Goal: Task Accomplishment & Management: Complete application form

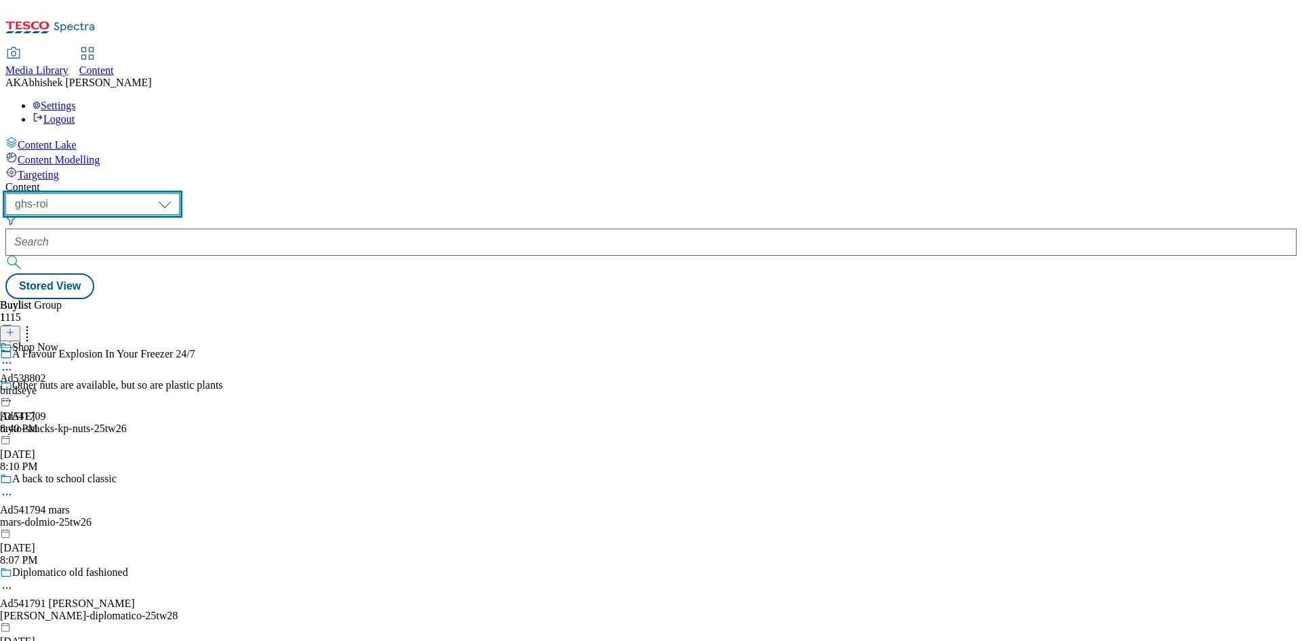
click at [180, 193] on select "ghs-roi ghs-uk" at bounding box center [92, 204] width 174 height 22
select select "ghs-uk"
click at [176, 193] on select "ghs-roi ghs-uk" at bounding box center [92, 204] width 174 height 22
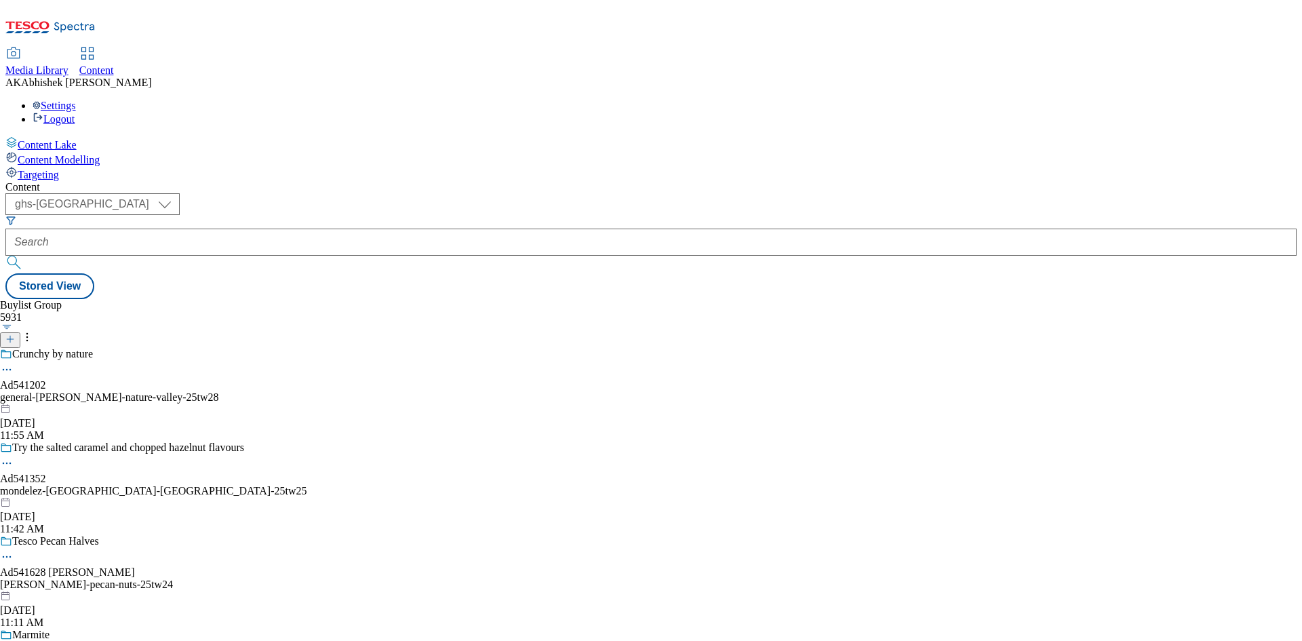
click at [15, 334] on icon at bounding box center [9, 338] width 9 height 9
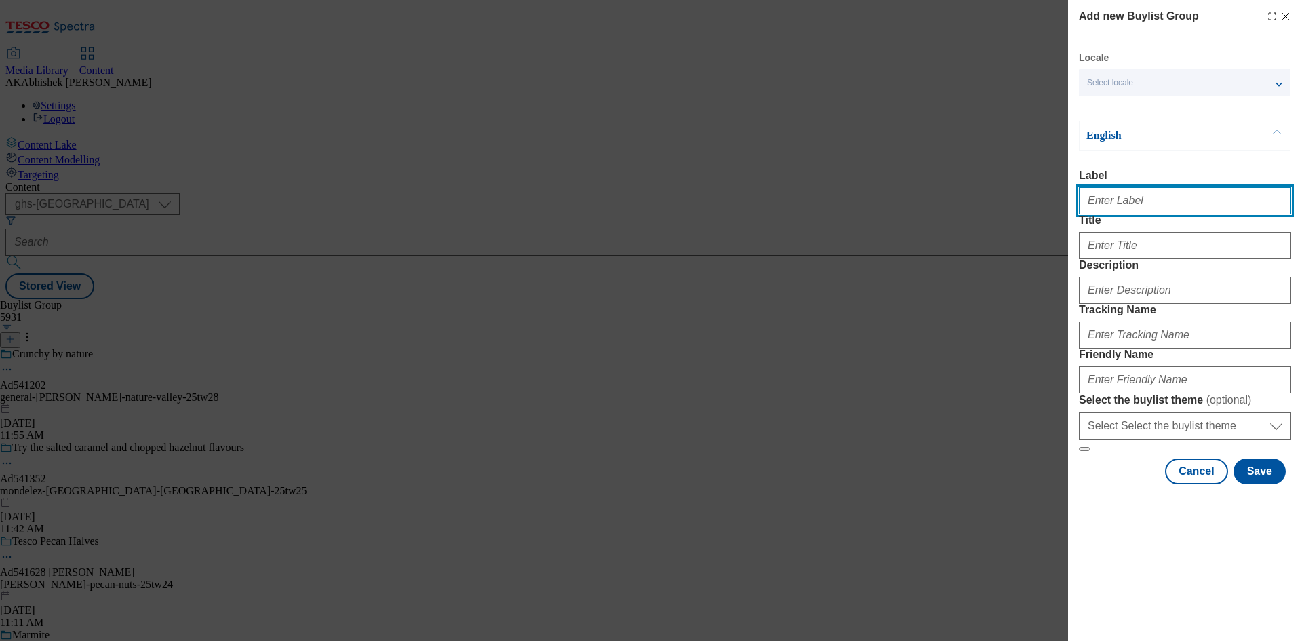
click at [1098, 206] on input "Label" at bounding box center [1185, 200] width 212 height 27
paste input "541739"
type input "Ad541739"
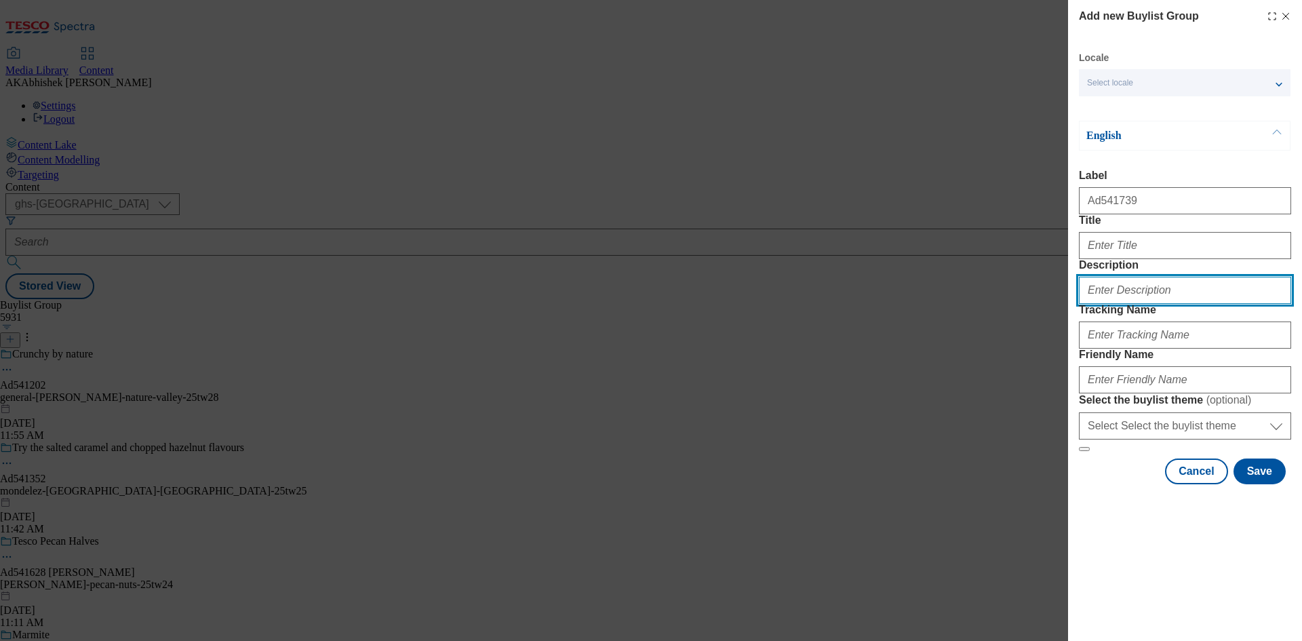
click at [1143, 304] on input "Description" at bounding box center [1185, 290] width 212 height 27
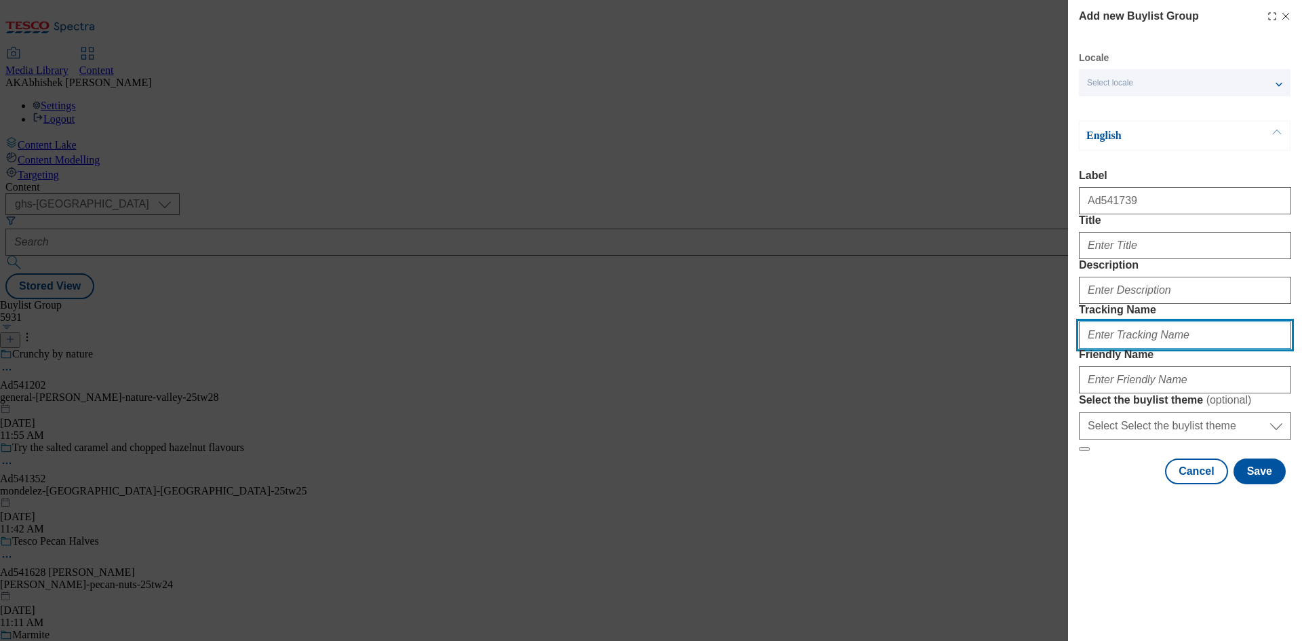
click at [1130, 349] on input "Tracking Name" at bounding box center [1185, 335] width 212 height 27
paste input "541739"
type input "DH_AD541739"
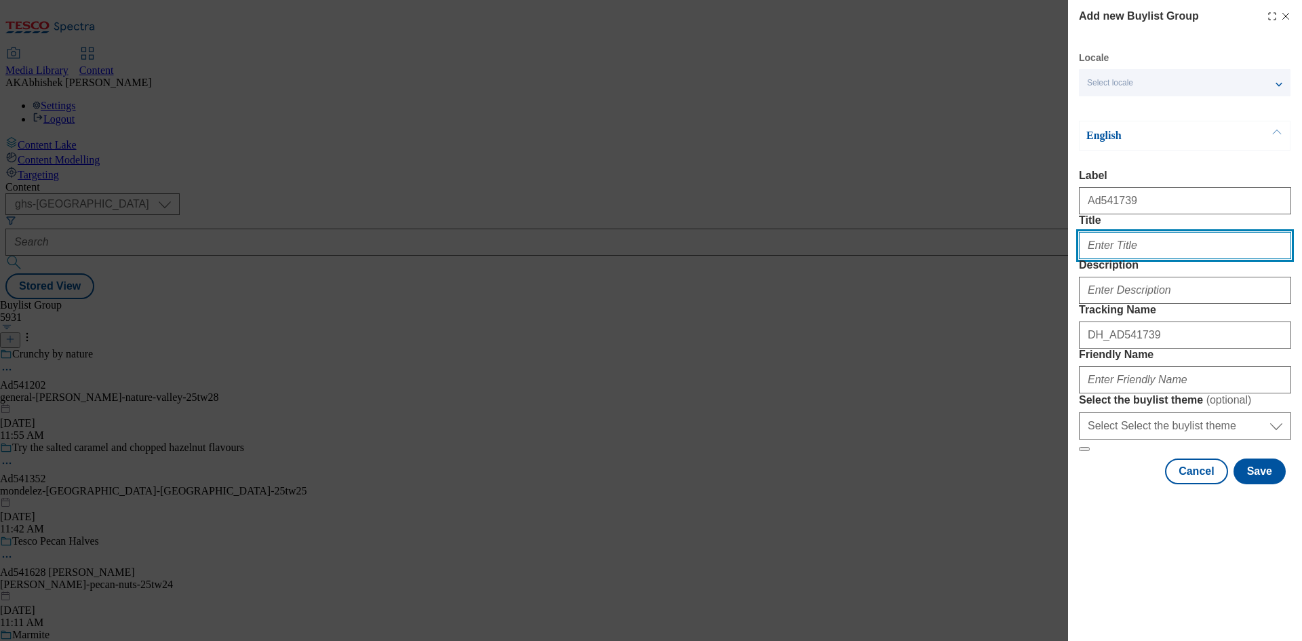
click at [1115, 259] on input "Title" at bounding box center [1185, 245] width 212 height 27
click at [1194, 259] on input "Title" at bounding box center [1185, 245] width 212 height 27
paste input "60x more powerful than vitamin C"
click at [1237, 259] on input "60x more powerful than vitamin C" at bounding box center [1185, 245] width 212 height 27
click at [1241, 259] on input "60x more powerful than vitamin C" at bounding box center [1185, 245] width 212 height 27
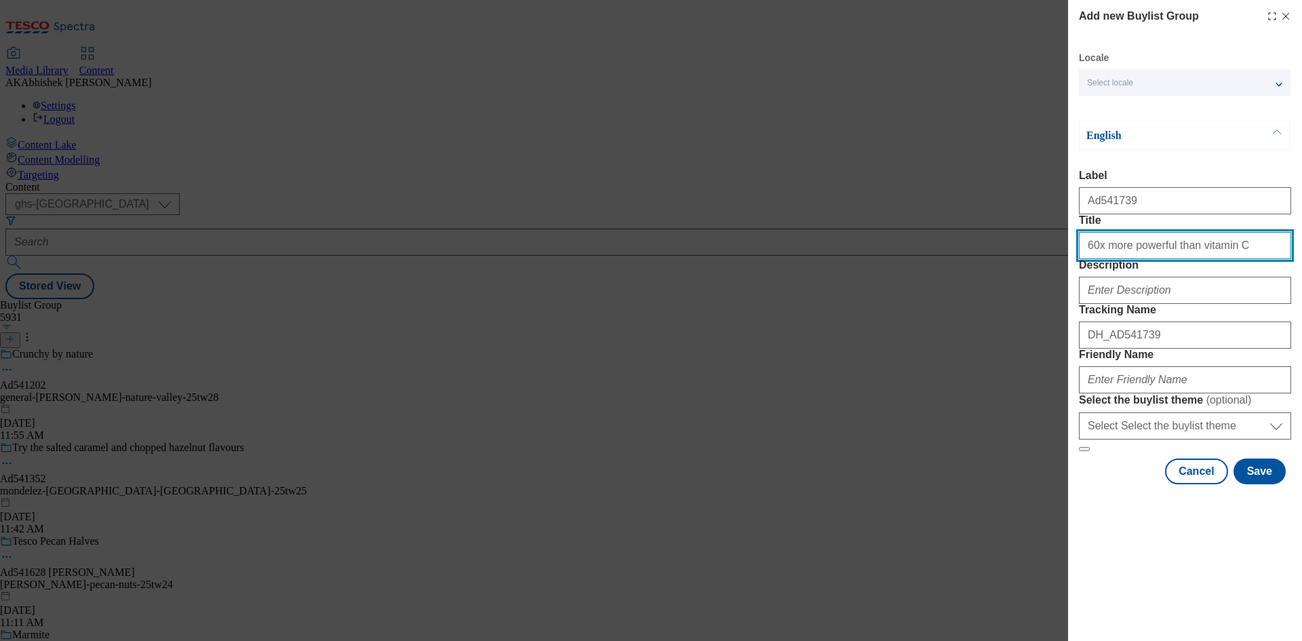
paste input "at reducing dark spots"
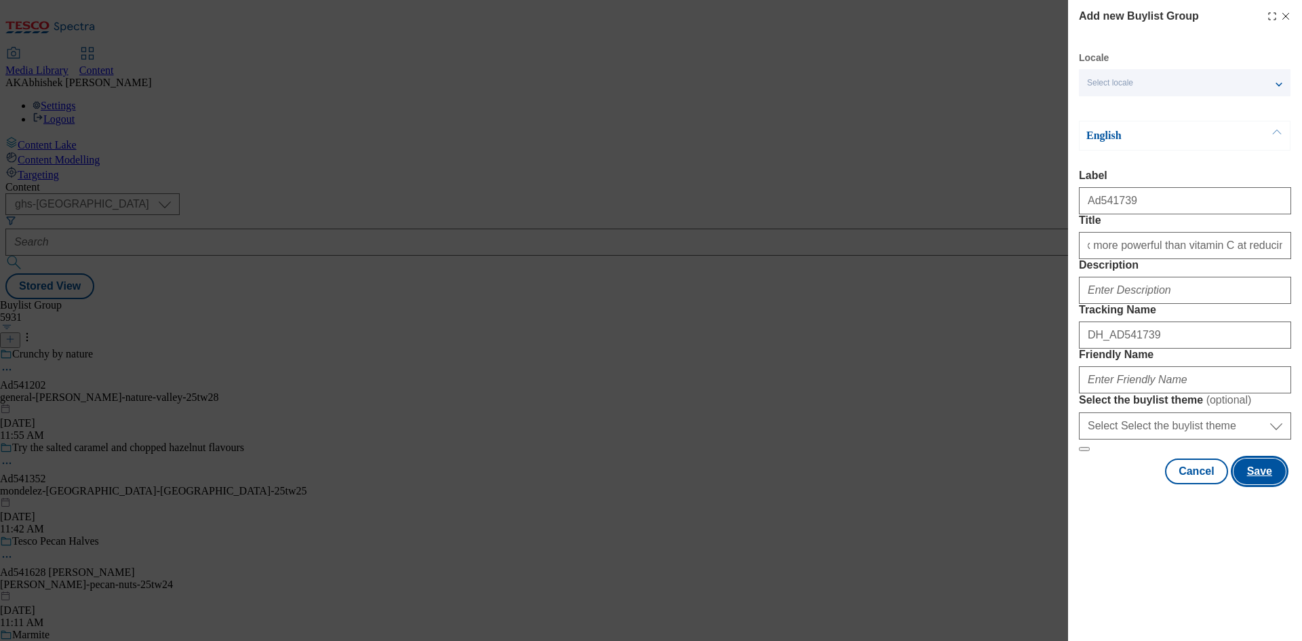
click at [1268, 484] on button "Save" at bounding box center [1260, 472] width 52 height 26
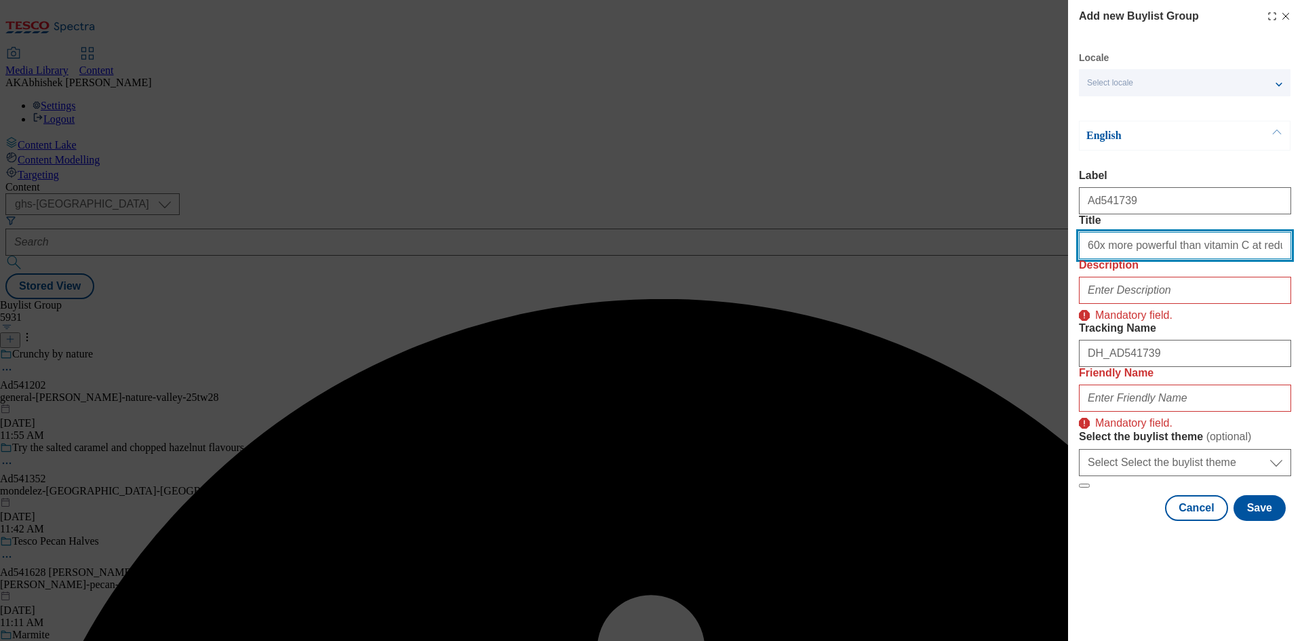
click at [1217, 259] on input "60x more powerful than vitamin C at reducing dark spots" at bounding box center [1185, 245] width 212 height 27
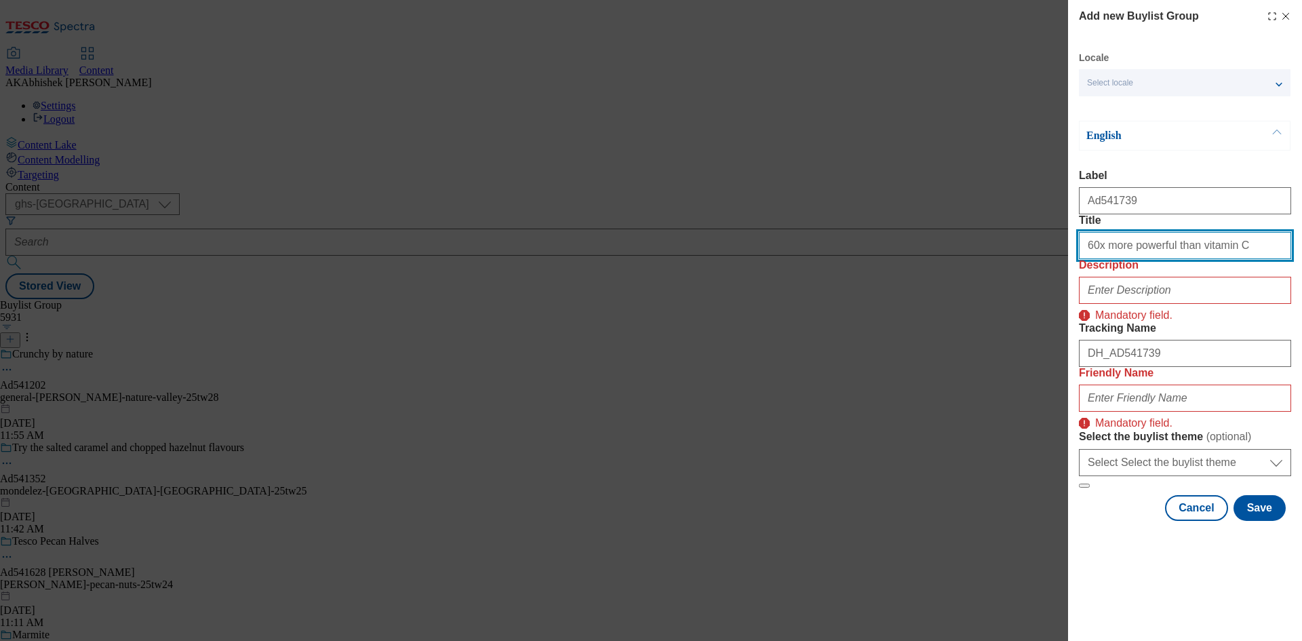
click at [1235, 251] on input "60x more powerful than vitamin C" at bounding box center [1185, 245] width 212 height 27
paste input "at reducing dark spots"
type input "60x more powerful than vitamin C at reducing dark spots"
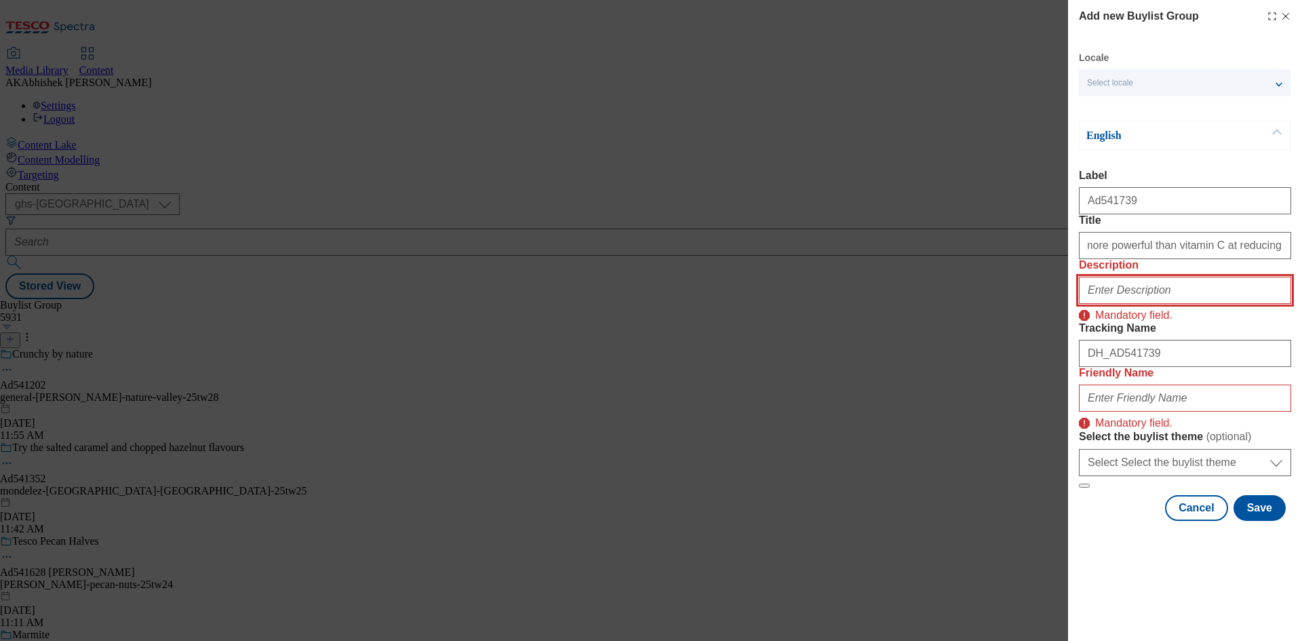
click at [1119, 304] on input "Description" at bounding box center [1185, 290] width 212 height 27
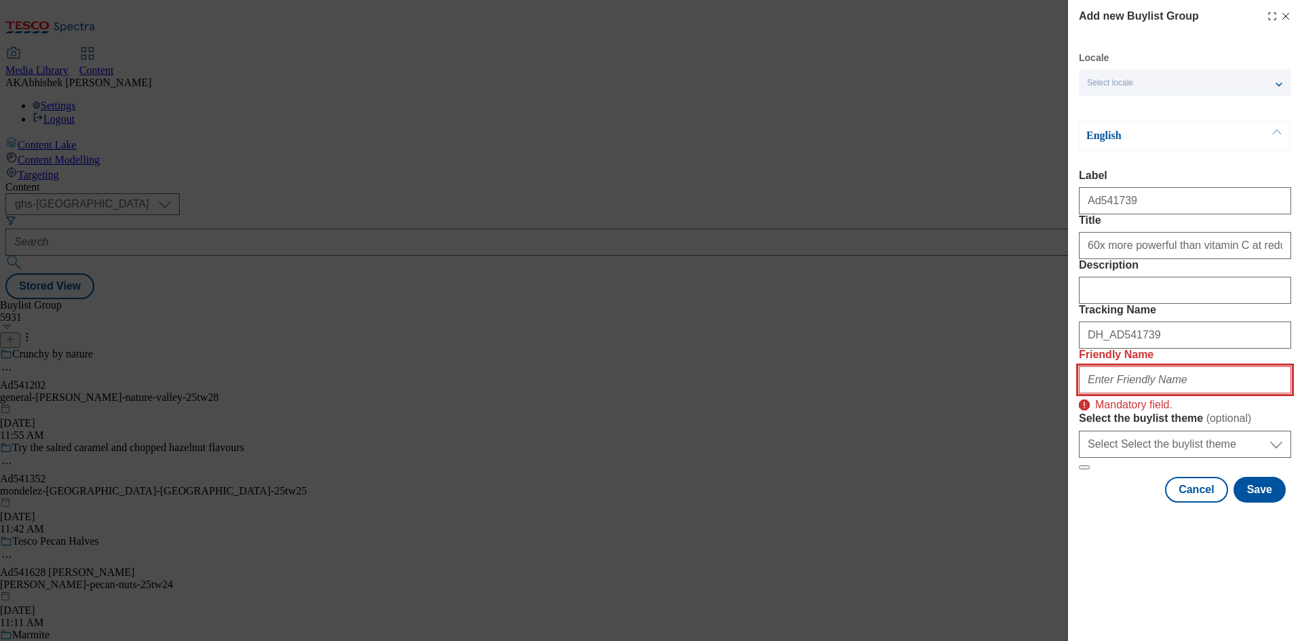
click at [1130, 393] on input "Friendly Name" at bounding box center [1185, 379] width 212 height 27
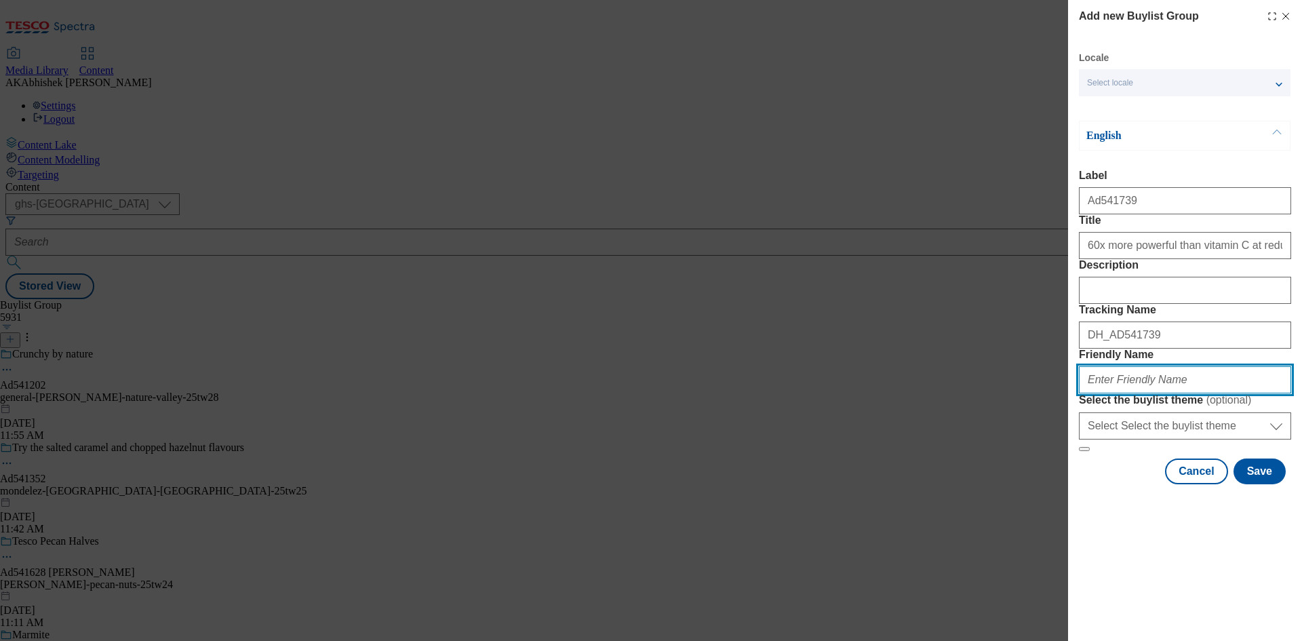
scroll to position [0, 0]
paste input "Beiersdorf"
paste input "Nivea_Luminous"
click at [1266, 393] on input "beiersdorf-nivea-luminous" at bounding box center [1185, 379] width 212 height 27
drag, startPoint x: 1237, startPoint y: 476, endPoint x: 854, endPoint y: 480, distance: 383.3
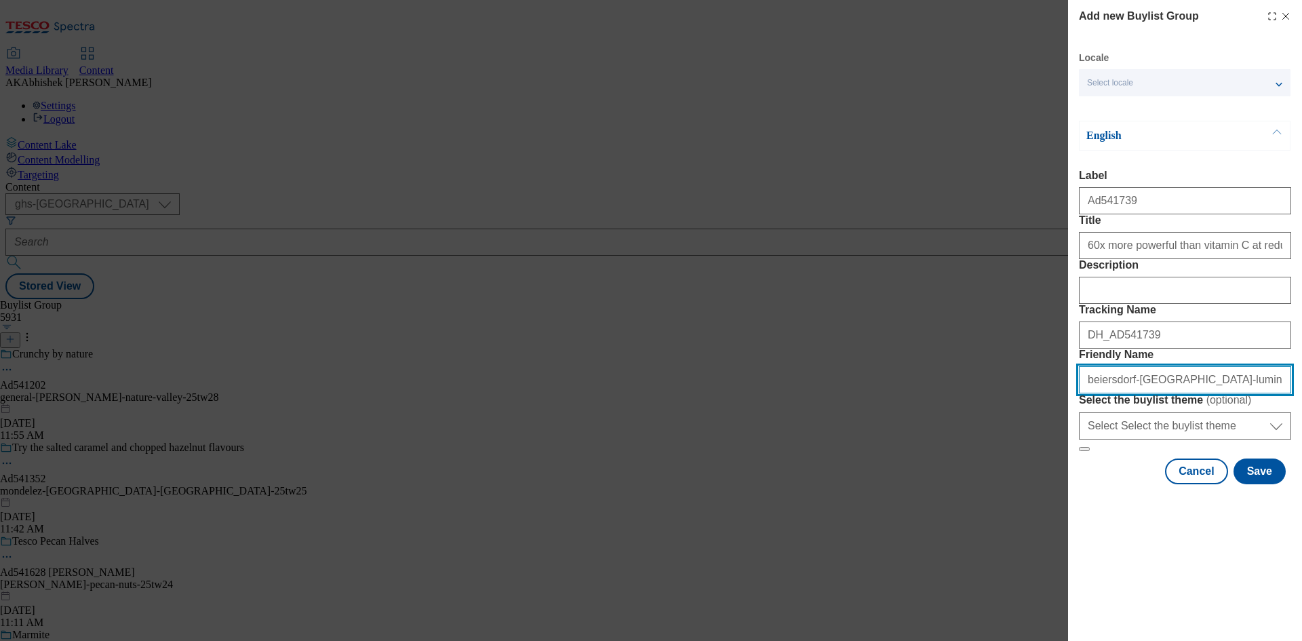
click at [854, 480] on div "Add new Buylist Group Locale Select locale English Welsh English Label Ad541739…" at bounding box center [651, 320] width 1302 height 641
type input "beiersdorf-nivea-luminous-25tw25"
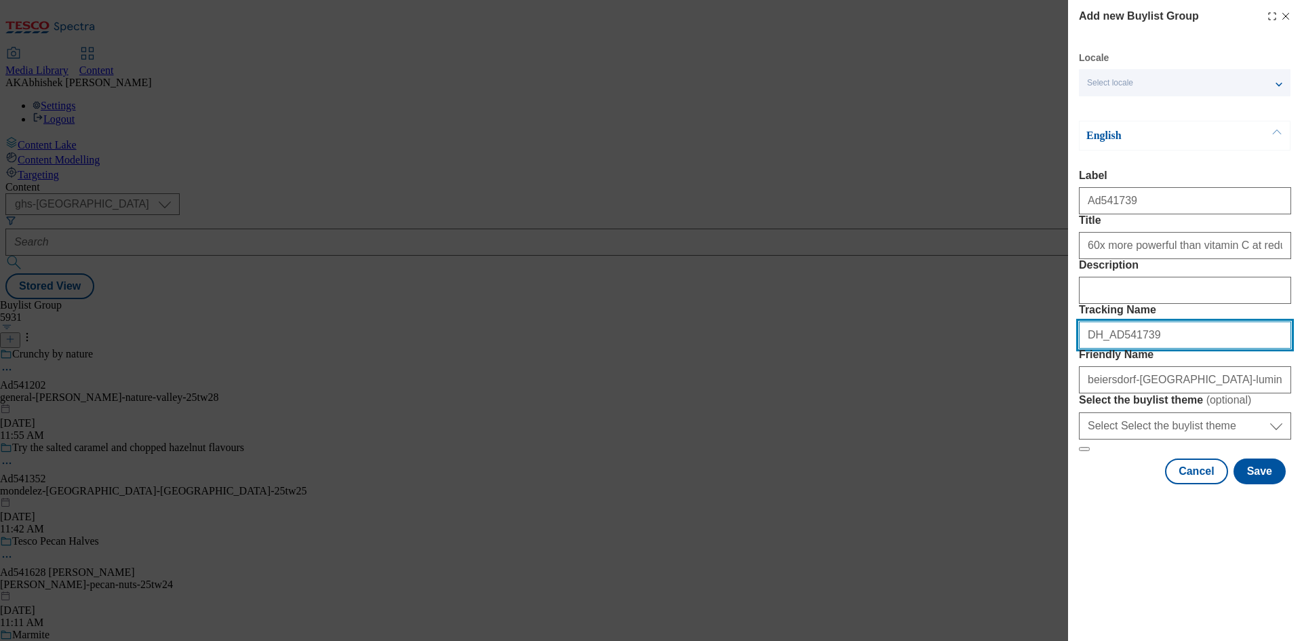
drag, startPoint x: 1163, startPoint y: 410, endPoint x: 849, endPoint y: 406, distance: 314.8
click at [830, 405] on div "Add new Buylist Group Locale Select locale English Welsh English Label Ad541739…" at bounding box center [651, 320] width 1302 height 641
click at [1260, 484] on button "Save" at bounding box center [1260, 472] width 52 height 26
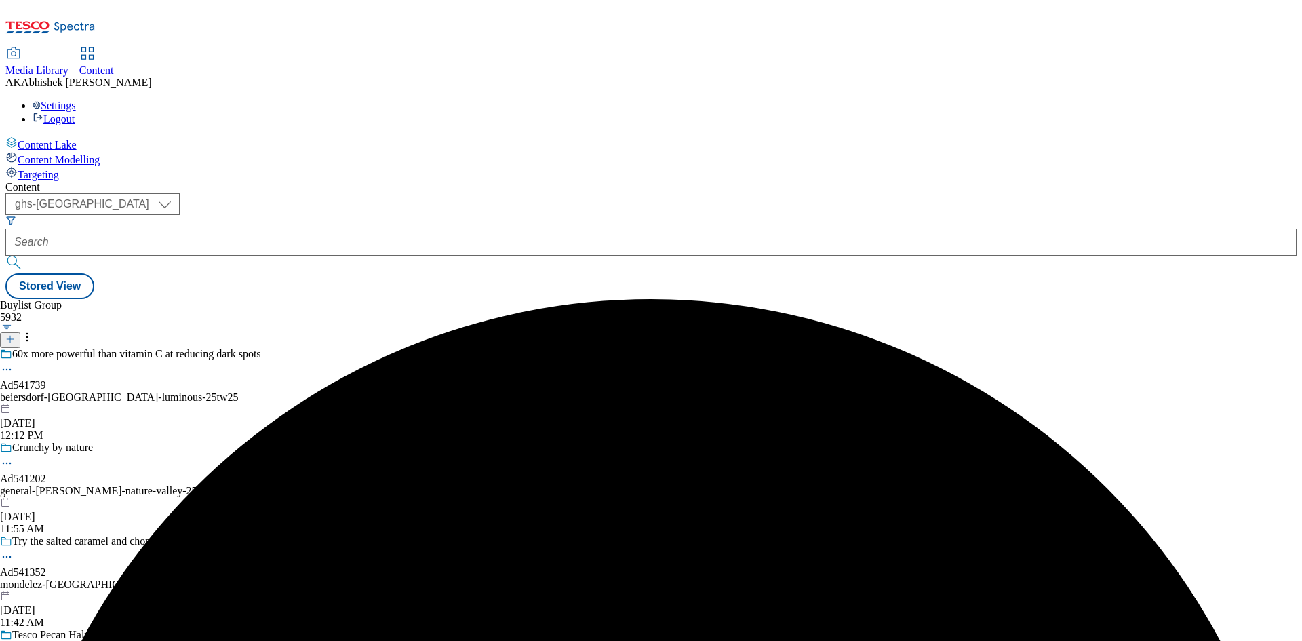
click at [307, 348] on div "60x more powerful than vitamin C at reducing dark spots Ad541739 beiersdorf-niv…" at bounding box center [153, 395] width 307 height 94
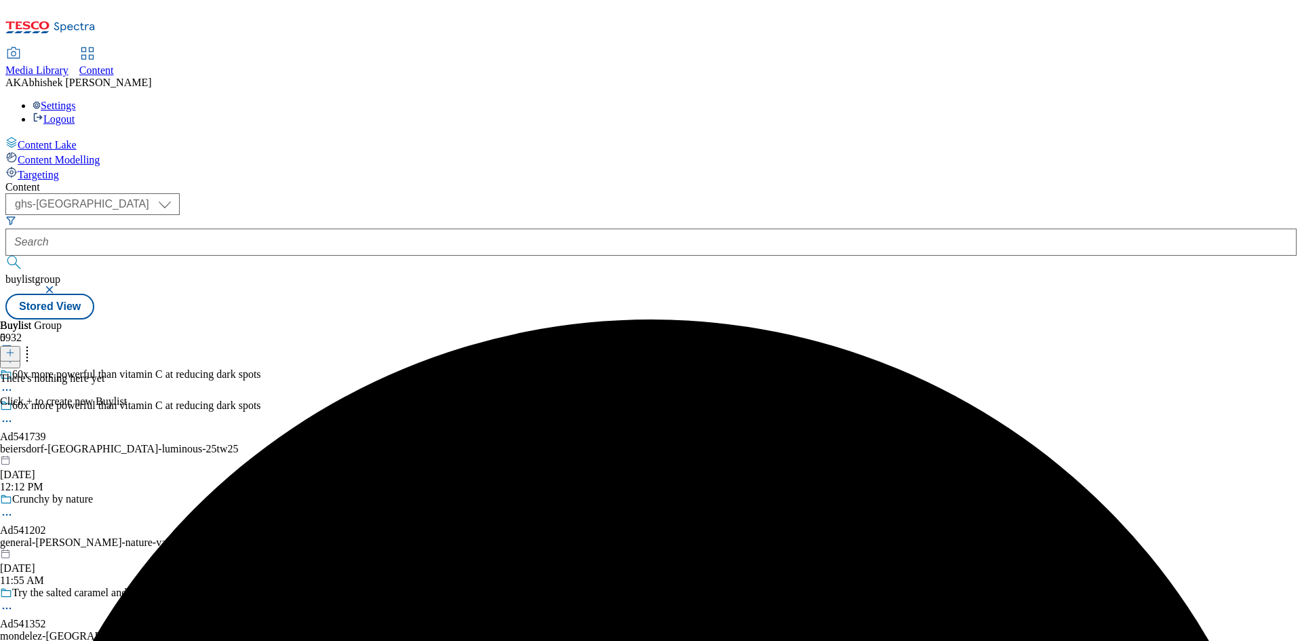
click at [15, 348] on icon at bounding box center [9, 352] width 9 height 9
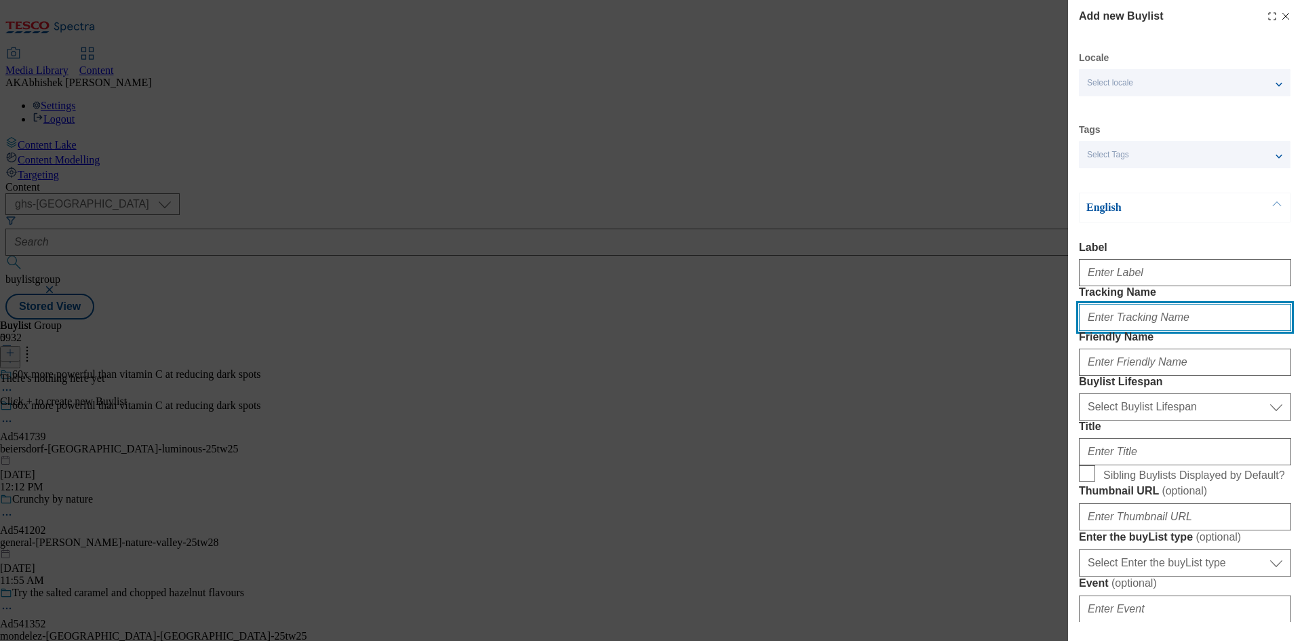
drag, startPoint x: 1142, startPoint y: 348, endPoint x: 1161, endPoint y: 350, distance: 19.8
click at [1142, 331] on input "Tracking Name" at bounding box center [1185, 317] width 212 height 27
paste input "DH_AD541739"
click at [1110, 331] on input "DH_AD541739" at bounding box center [1185, 317] width 212 height 27
type input "DH_AD541739"
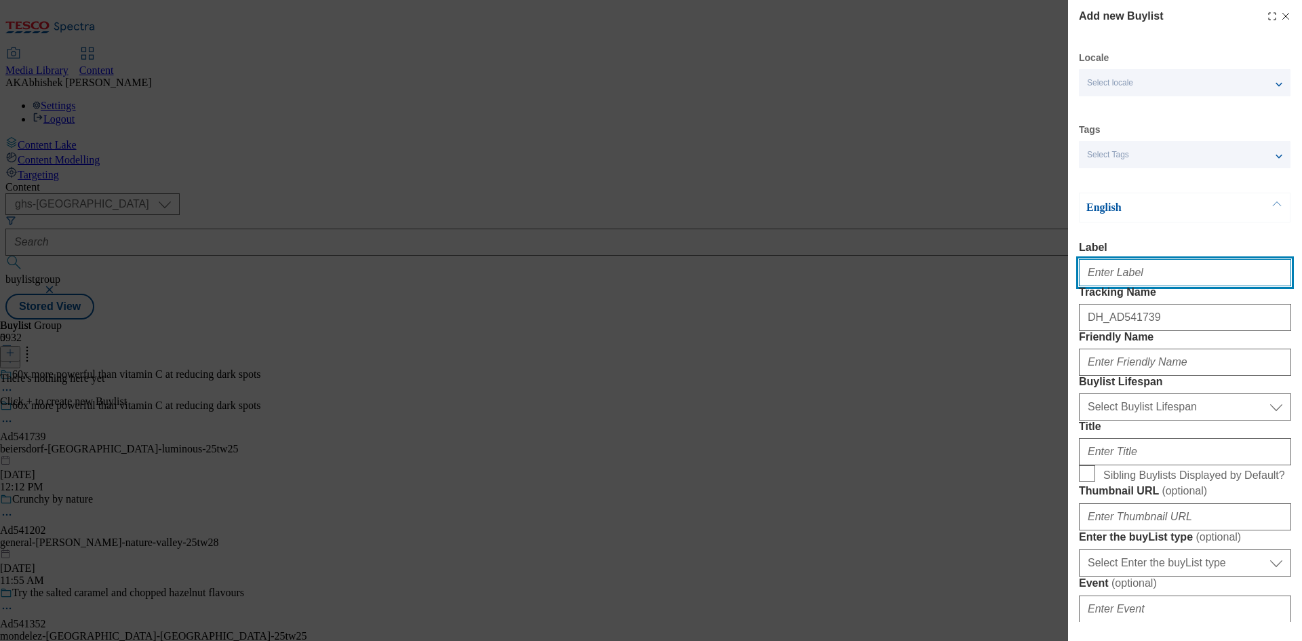
click at [1136, 286] on input "Label" at bounding box center [1185, 272] width 212 height 27
paste input "541739"
type input "Ad541739"
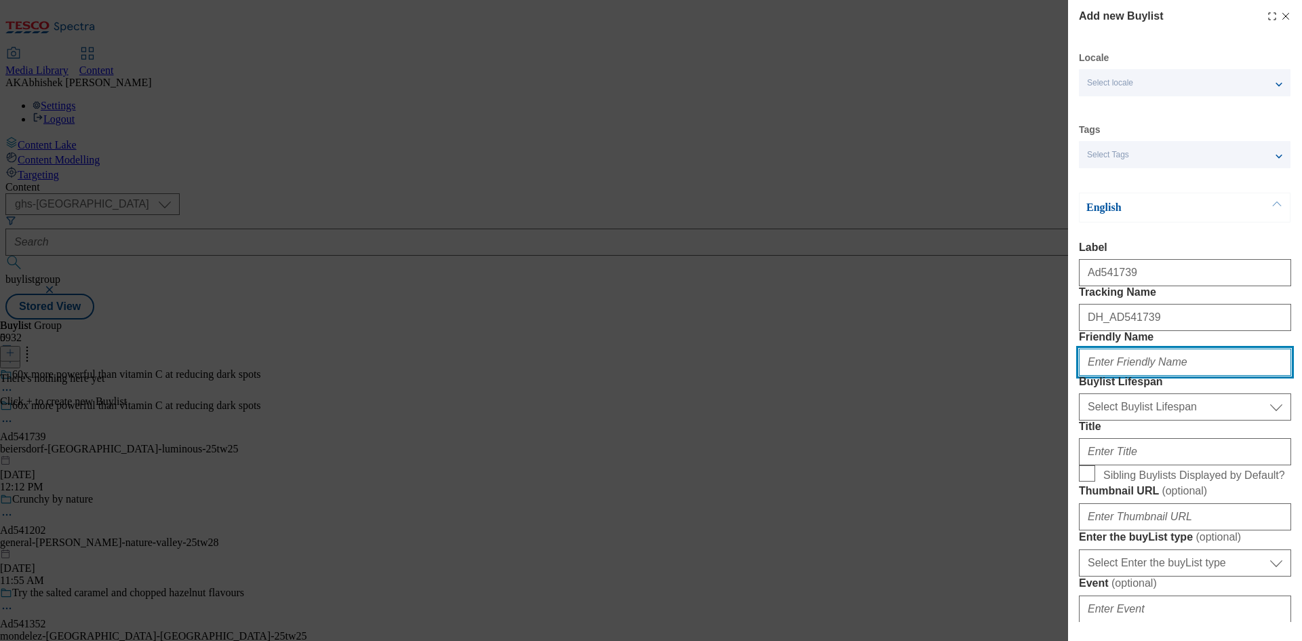
paste input "beiersdorf"
type input "beiersdorf"
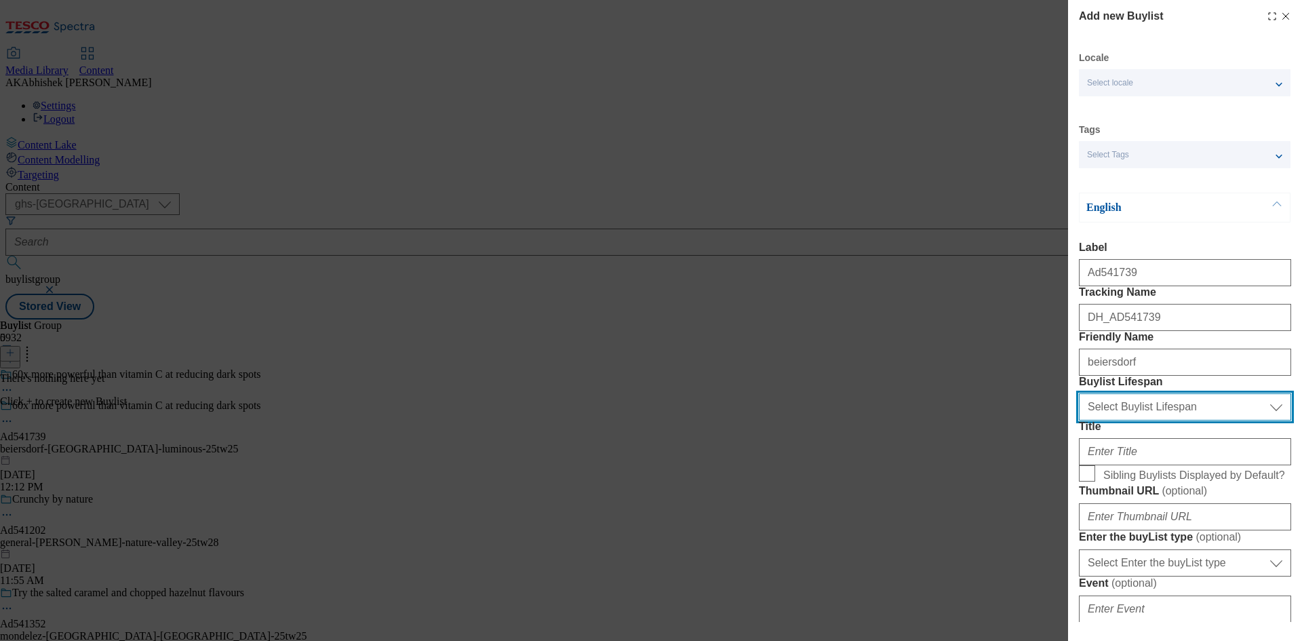
click at [1135, 421] on select "Select Buylist Lifespan evergreen seasonal tactical" at bounding box center [1185, 406] width 212 height 27
select select "tactical"
click at [1079, 421] on select "Select Buylist Lifespan evergreen seasonal tactical" at bounding box center [1185, 406] width 212 height 27
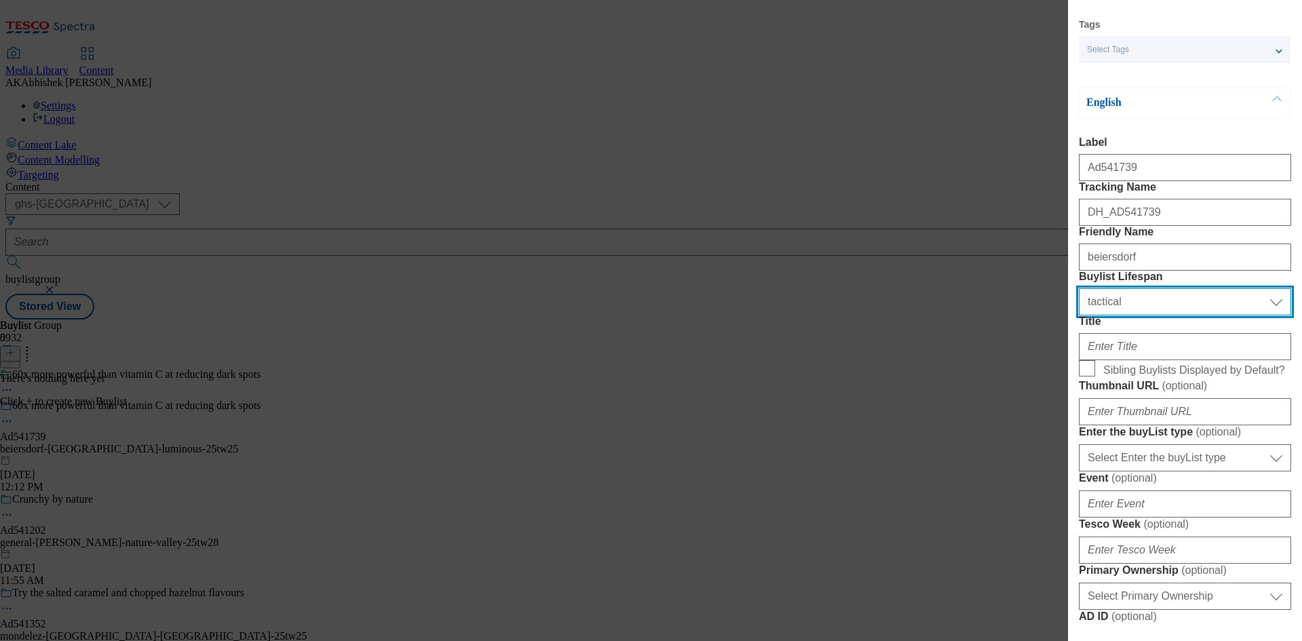
scroll to position [204, 0]
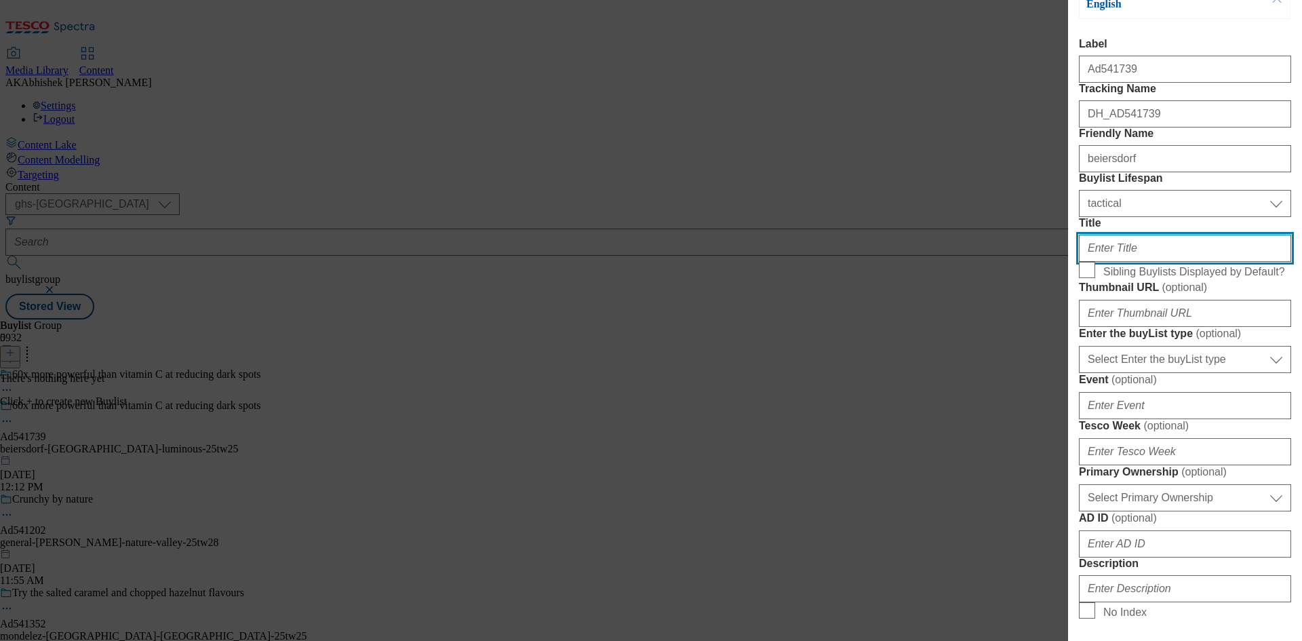
click at [1140, 262] on input "Title" at bounding box center [1185, 248] width 212 height 27
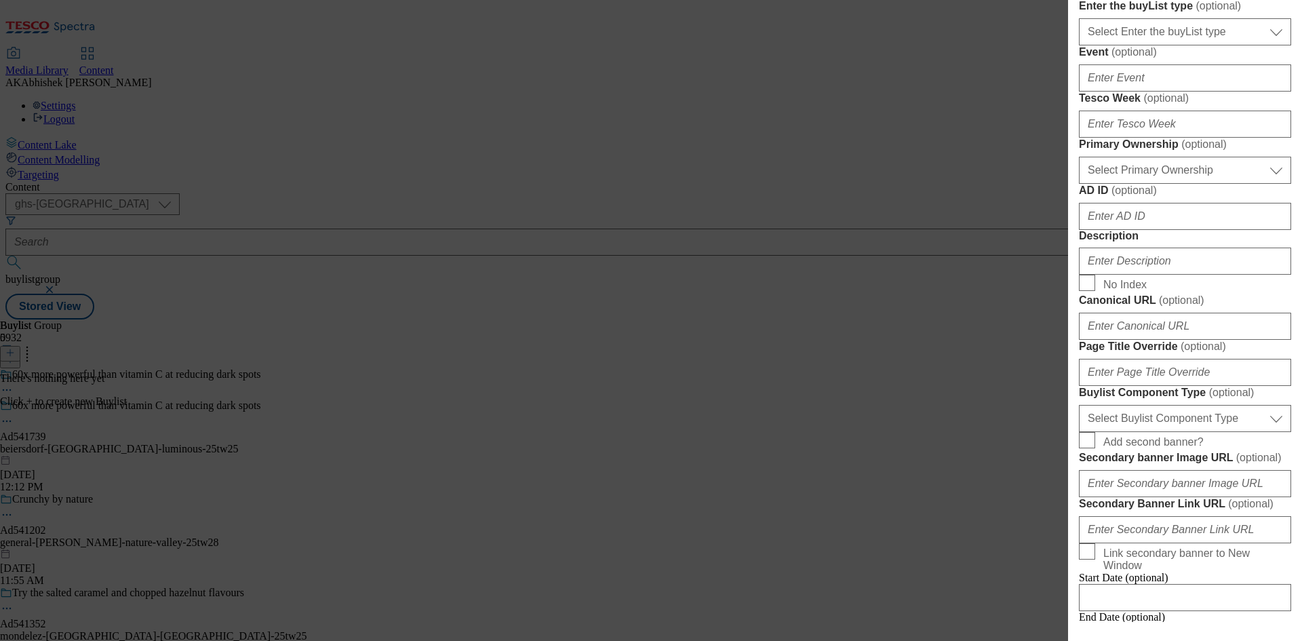
scroll to position [543, 0]
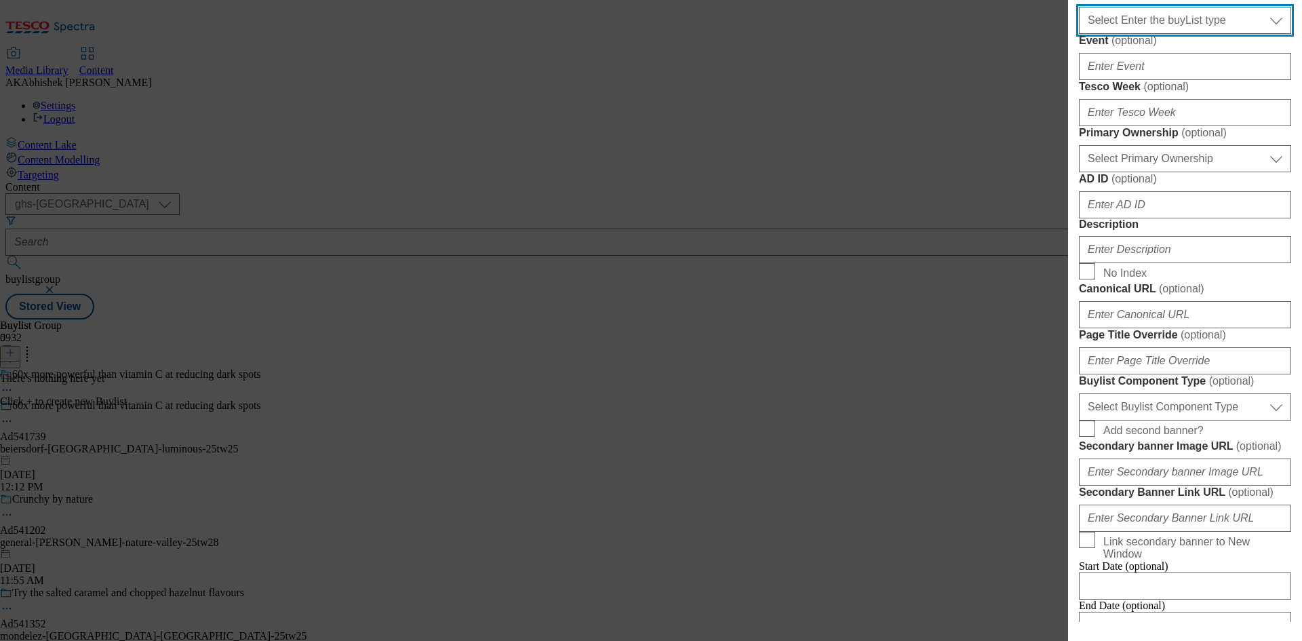
click at [1173, 34] on select "Select Enter the buyList type event supplier funded long term >4 weeks supplier…" at bounding box center [1185, 20] width 212 height 27
select select "supplier funded short term 1-3 weeks"
click at [1079, 34] on select "Select Enter the buyList type event supplier funded long term >4 weeks supplier…" at bounding box center [1185, 20] width 212 height 27
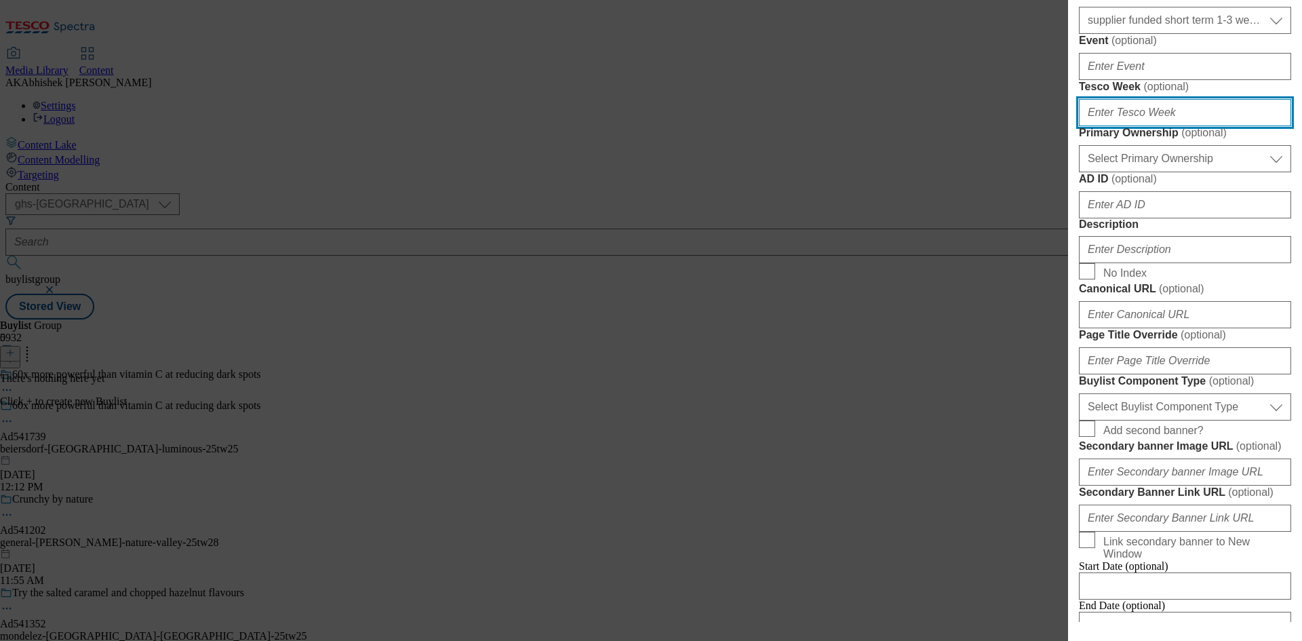
click at [1132, 126] on input "Tesco Week ( optional )" at bounding box center [1185, 112] width 212 height 27
type input "25"
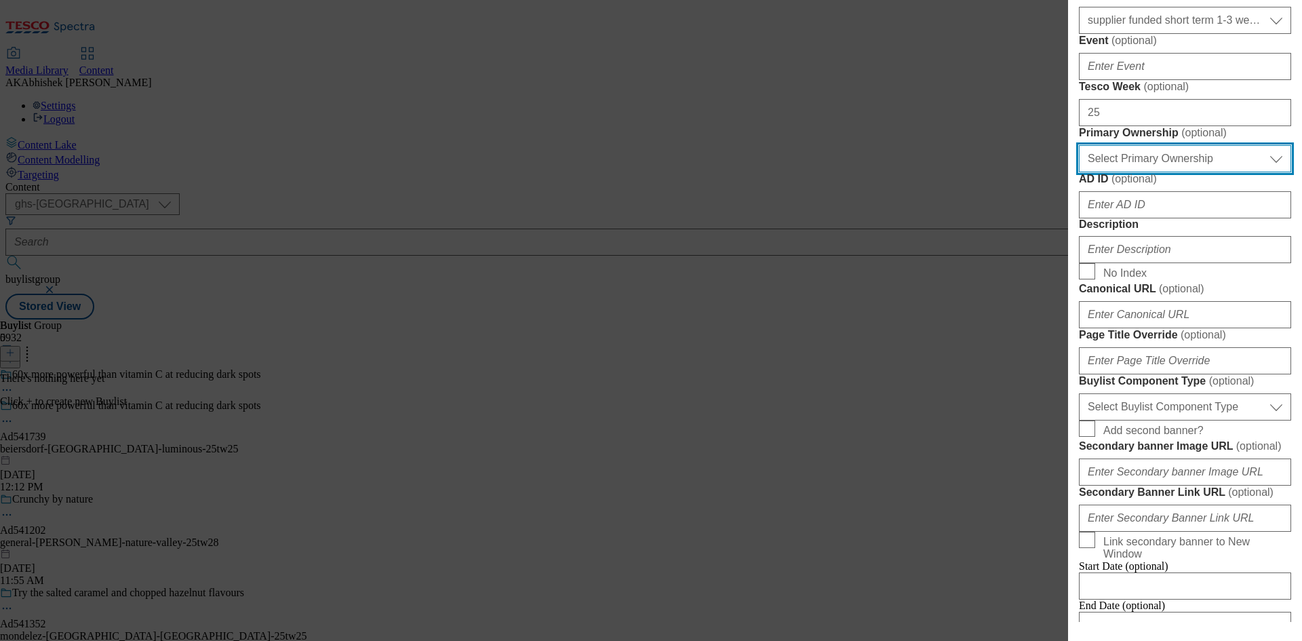
click at [1153, 172] on select "Select Primary Ownership tesco dunnhumby" at bounding box center [1185, 158] width 212 height 27
select select "dunnhumby"
click at [1079, 172] on select "Select Primary Ownership tesco dunnhumby" at bounding box center [1185, 158] width 212 height 27
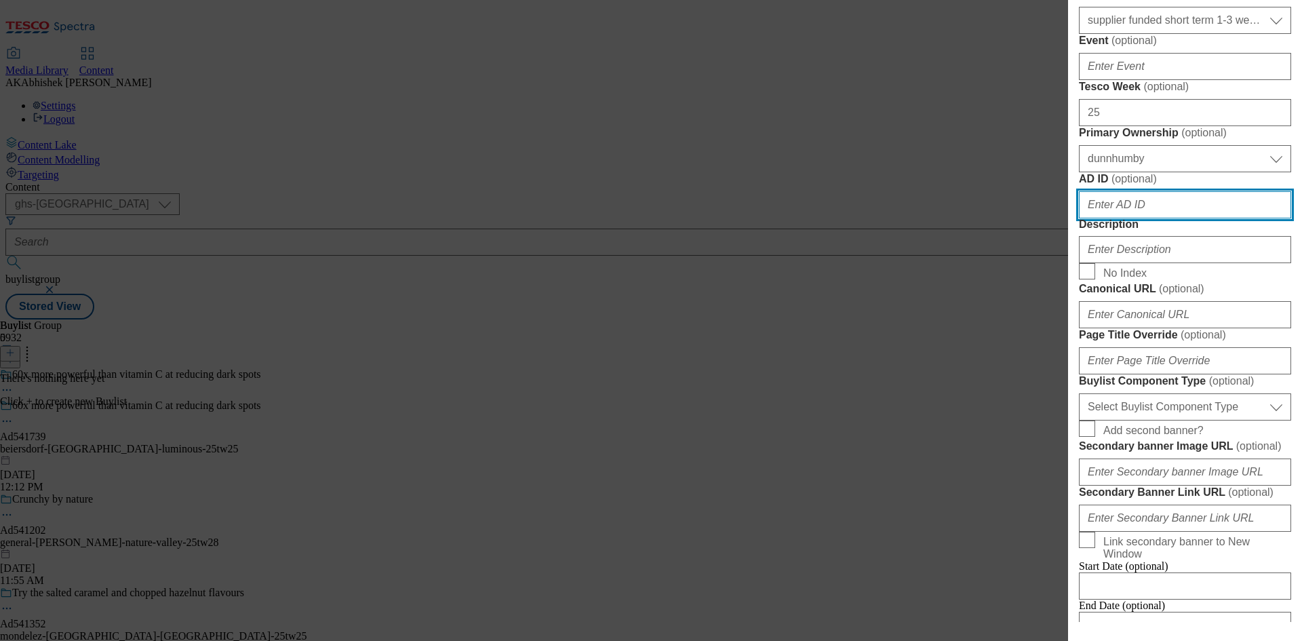
click at [1159, 218] on input "AD ID ( optional )" at bounding box center [1185, 204] width 212 height 27
paste input "541739"
type input "541739"
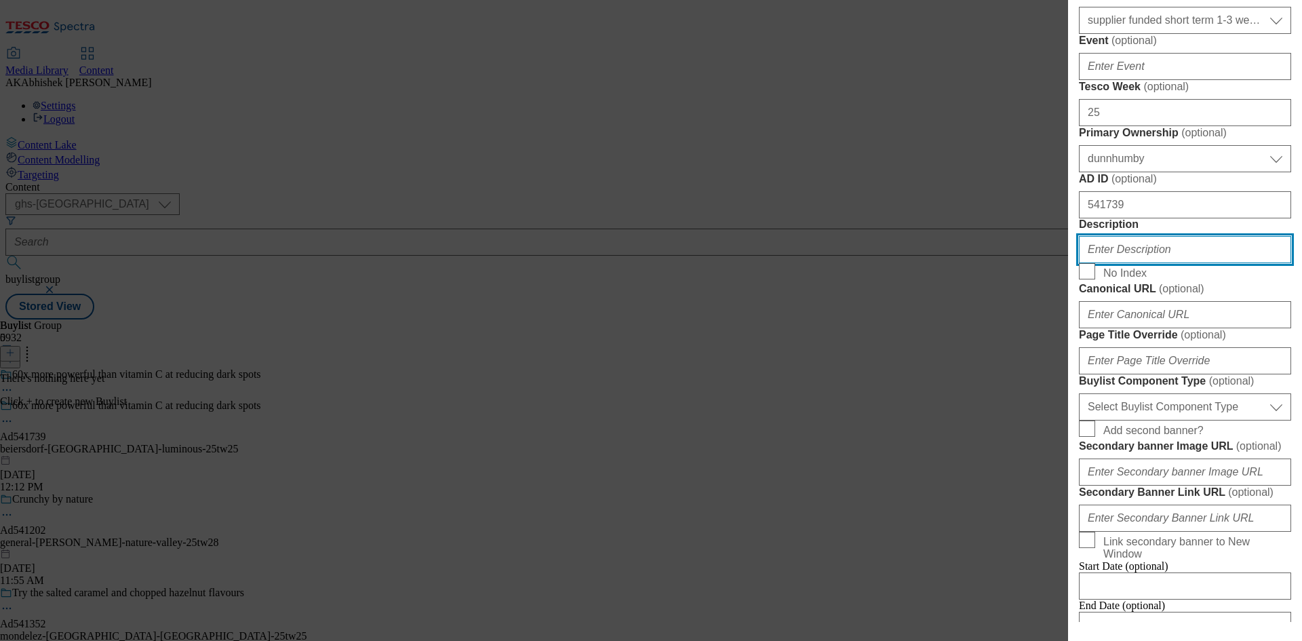
click at [1127, 263] on input "Description" at bounding box center [1185, 249] width 212 height 27
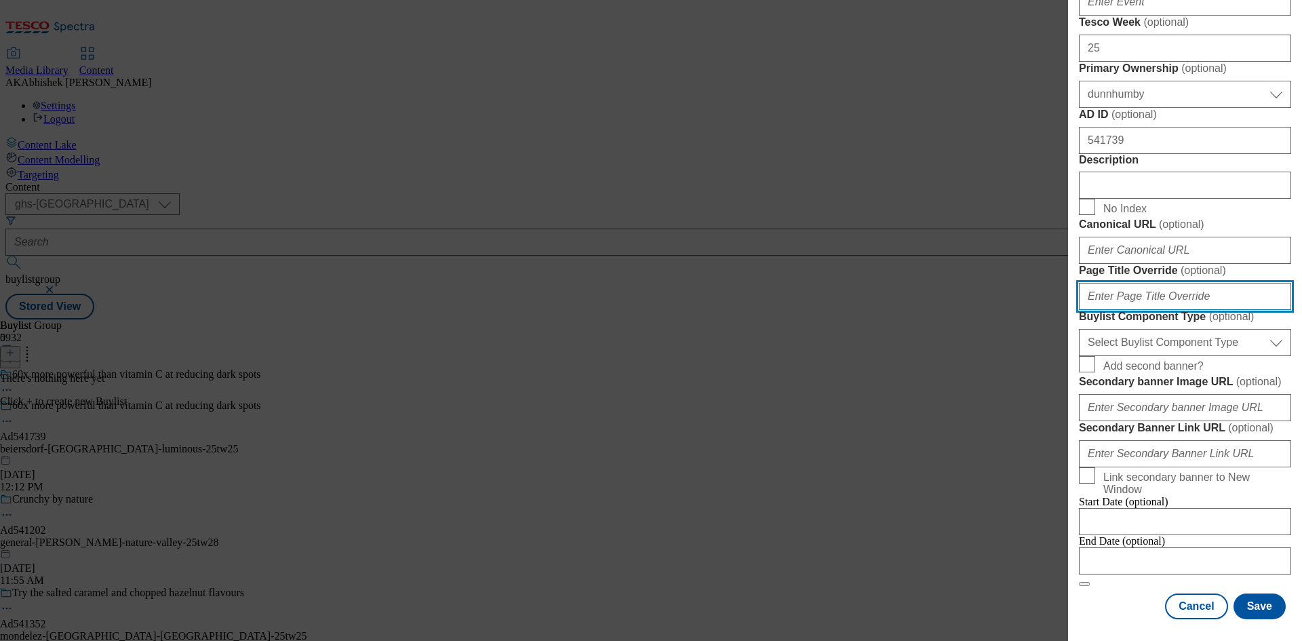
click at [1207, 310] on input "Page Title Override ( optional )" at bounding box center [1185, 296] width 212 height 27
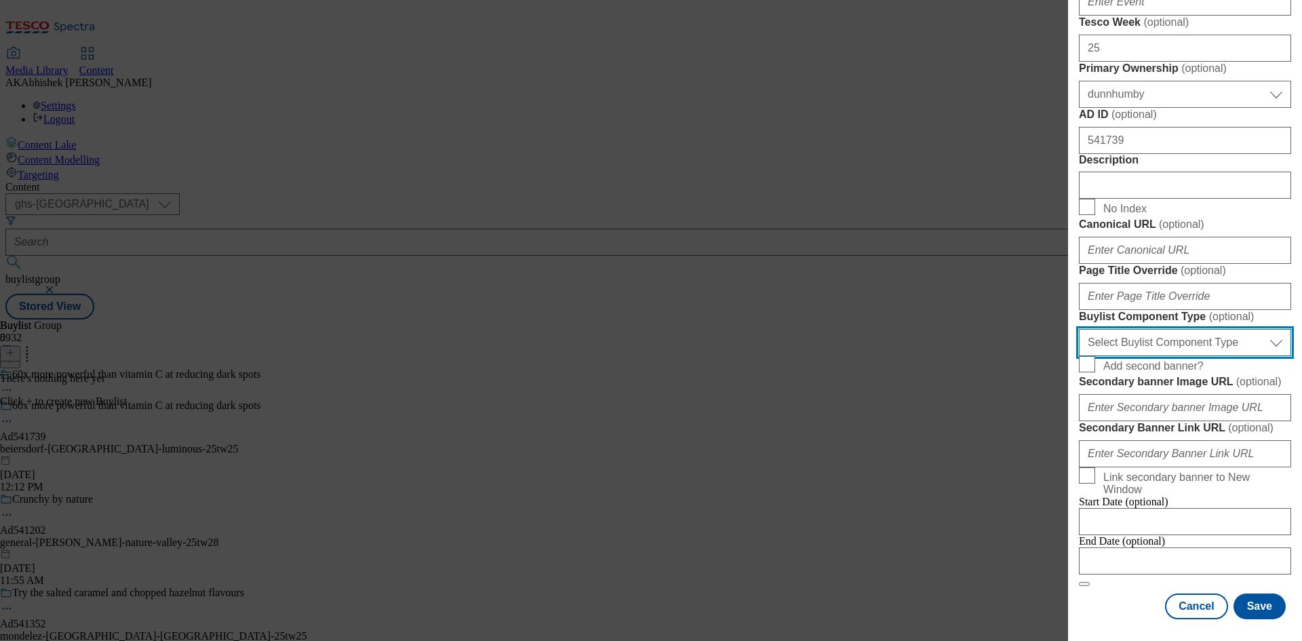
click at [1162, 356] on select "Select Buylist Component Type Banner Competition Header Meal" at bounding box center [1185, 342] width 212 height 27
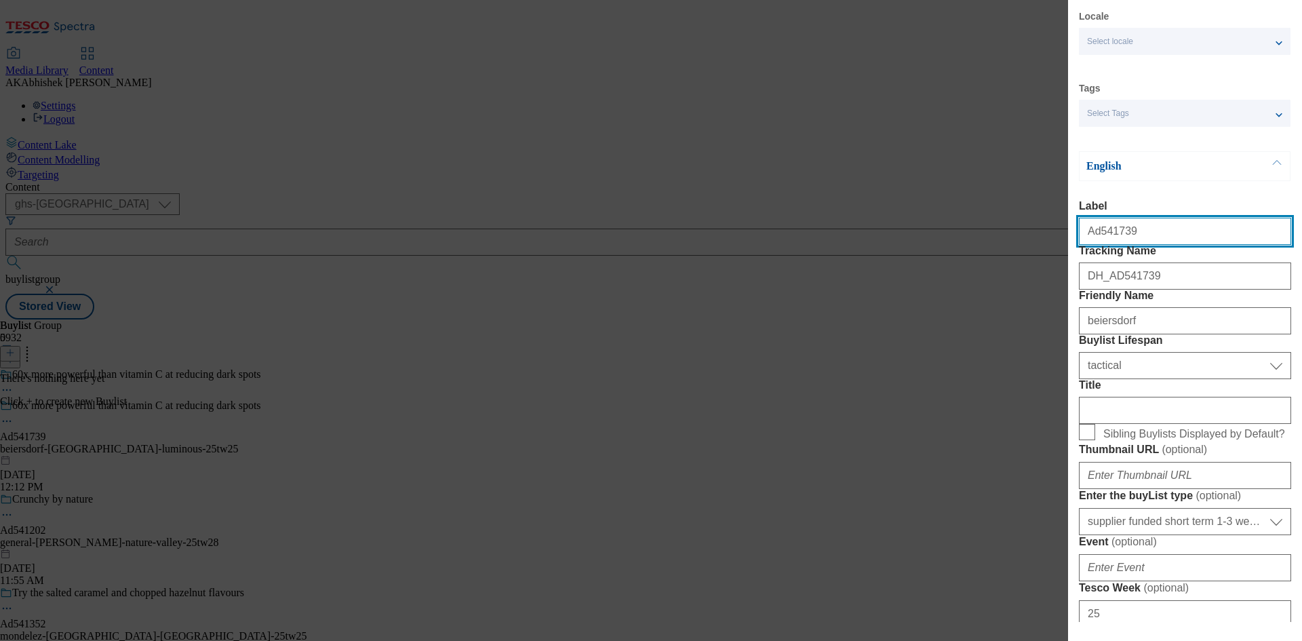
select select "Banner"
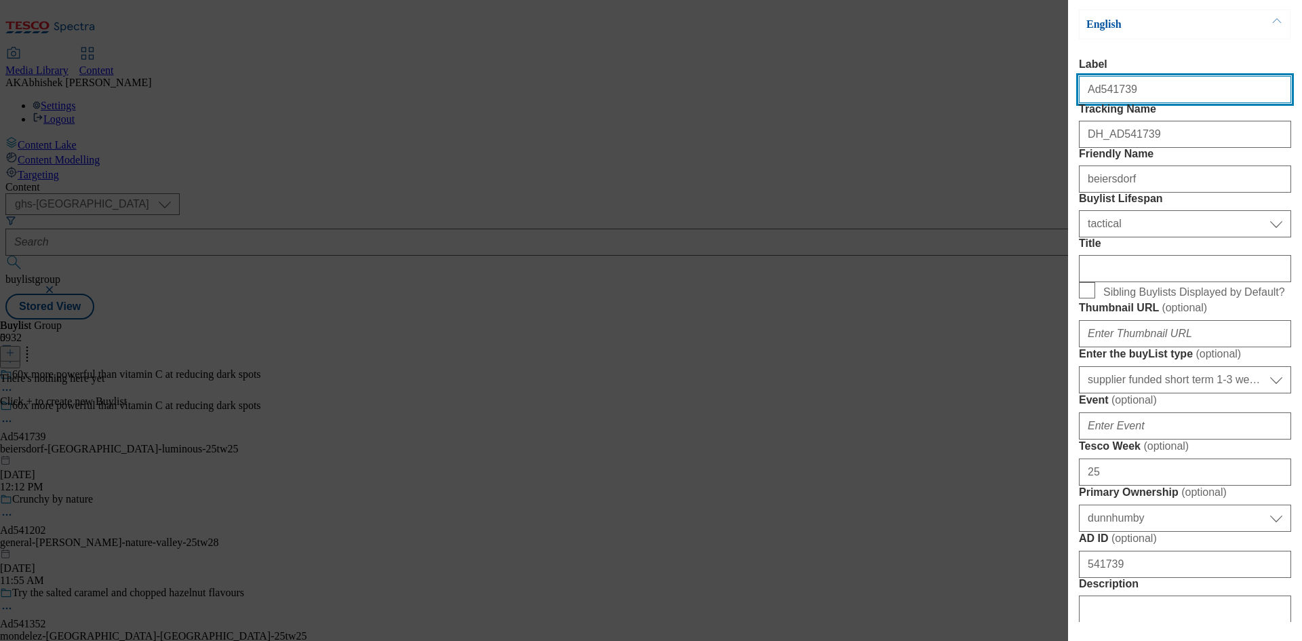
scroll to position [251, 0]
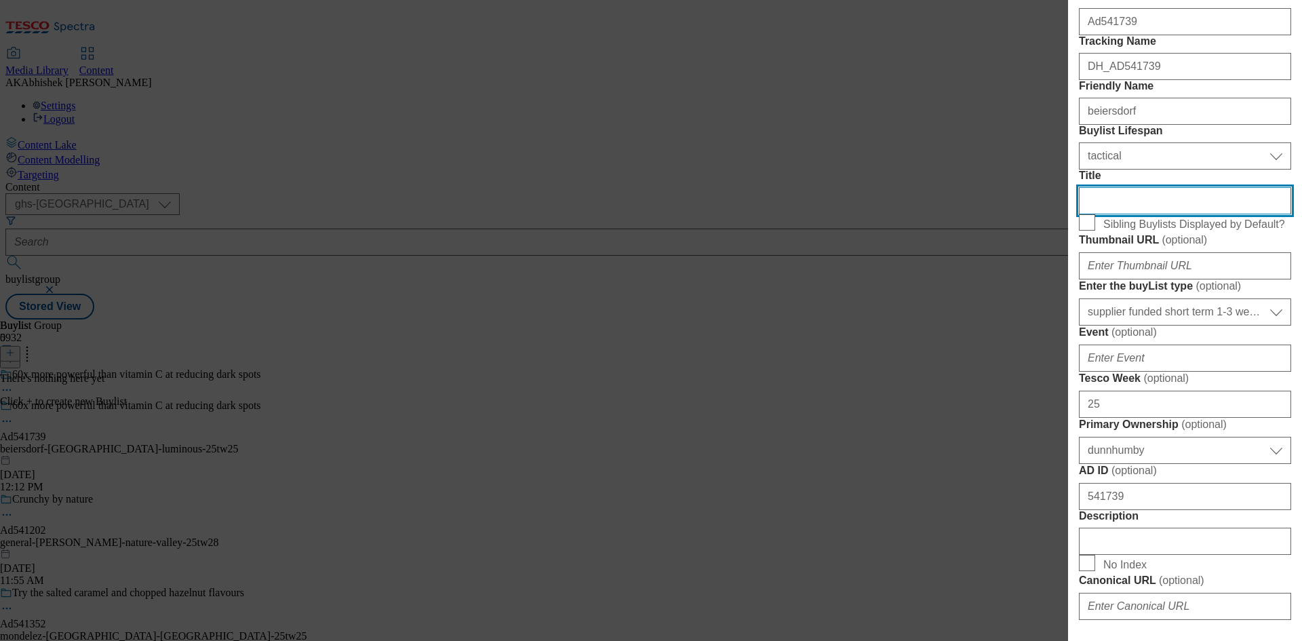
click at [1174, 214] on input "Title" at bounding box center [1185, 200] width 212 height 27
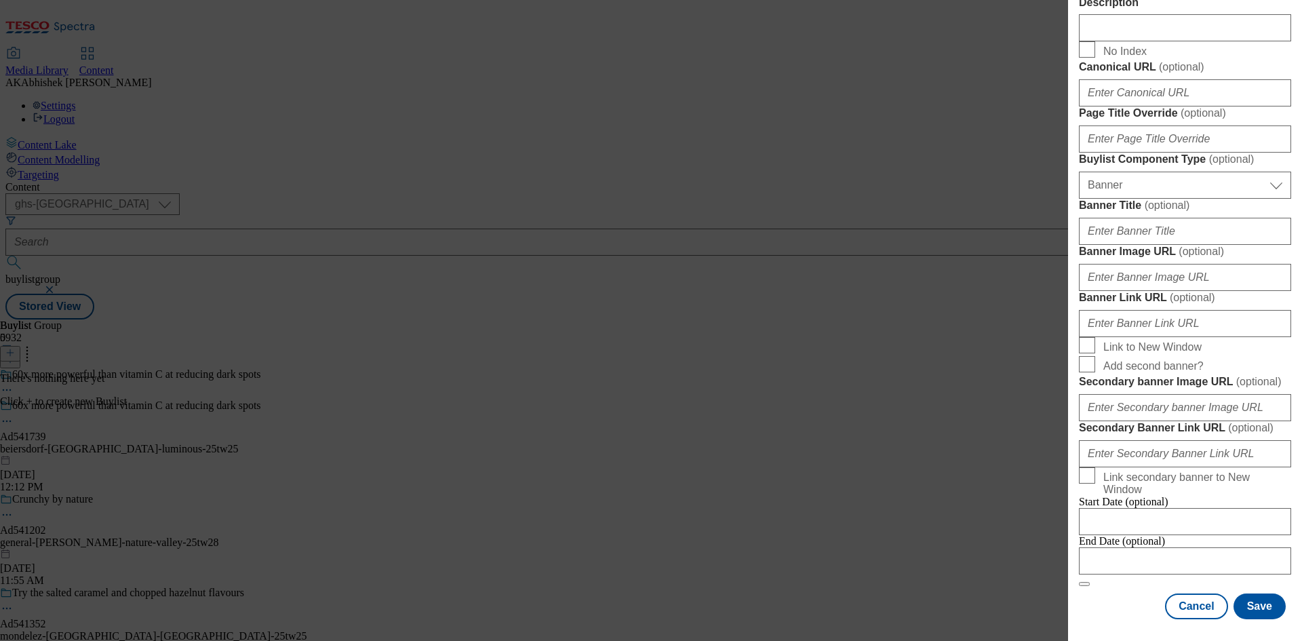
scroll to position [1344, 0]
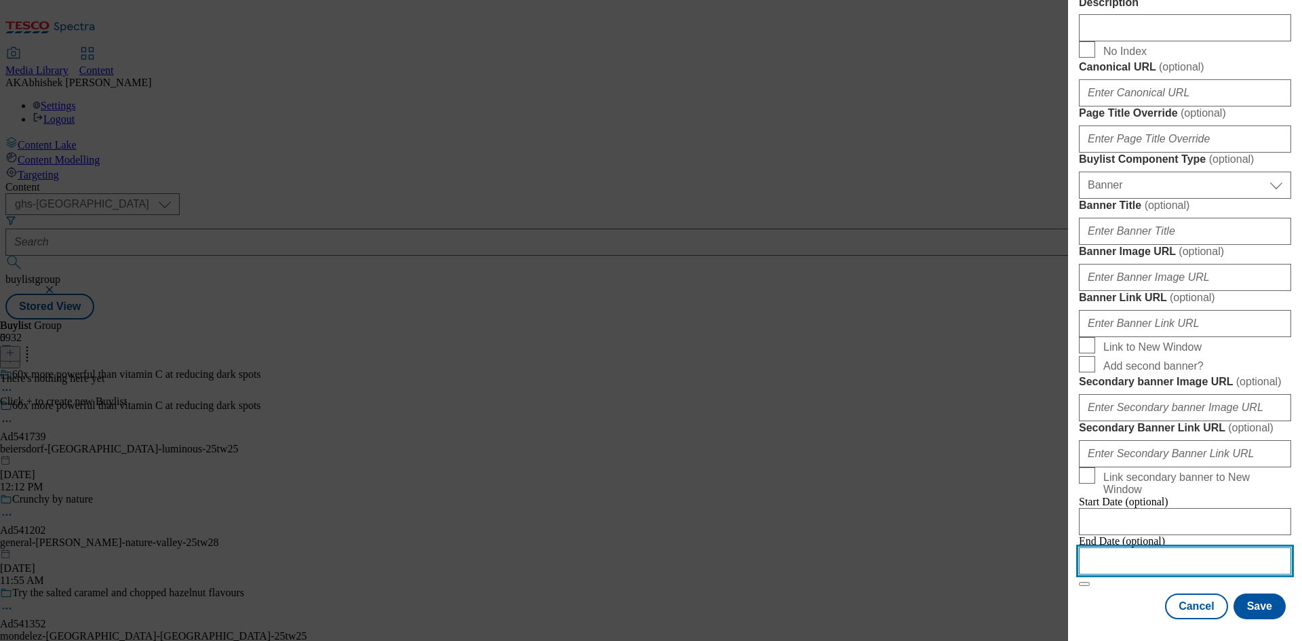
click at [1108, 547] on input "Modal" at bounding box center [1185, 560] width 212 height 27
select select "2025"
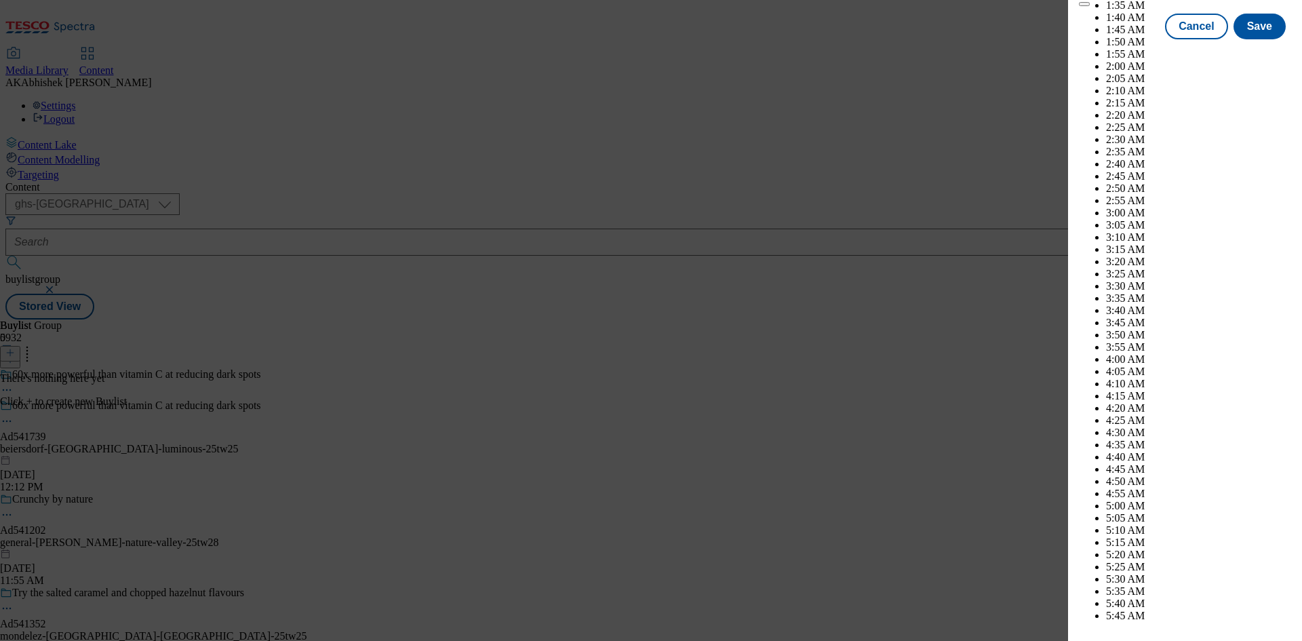
scroll to position [3652, 0]
select select "November"
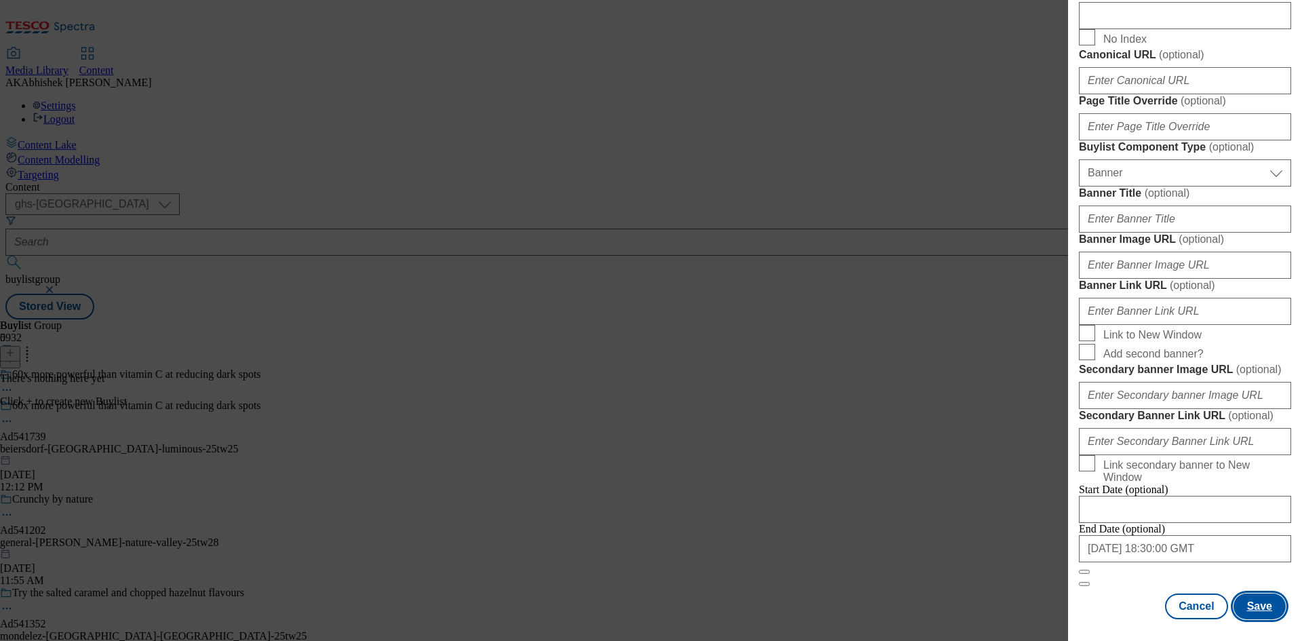
click at [1249, 603] on button "Save" at bounding box center [1260, 607] width 52 height 26
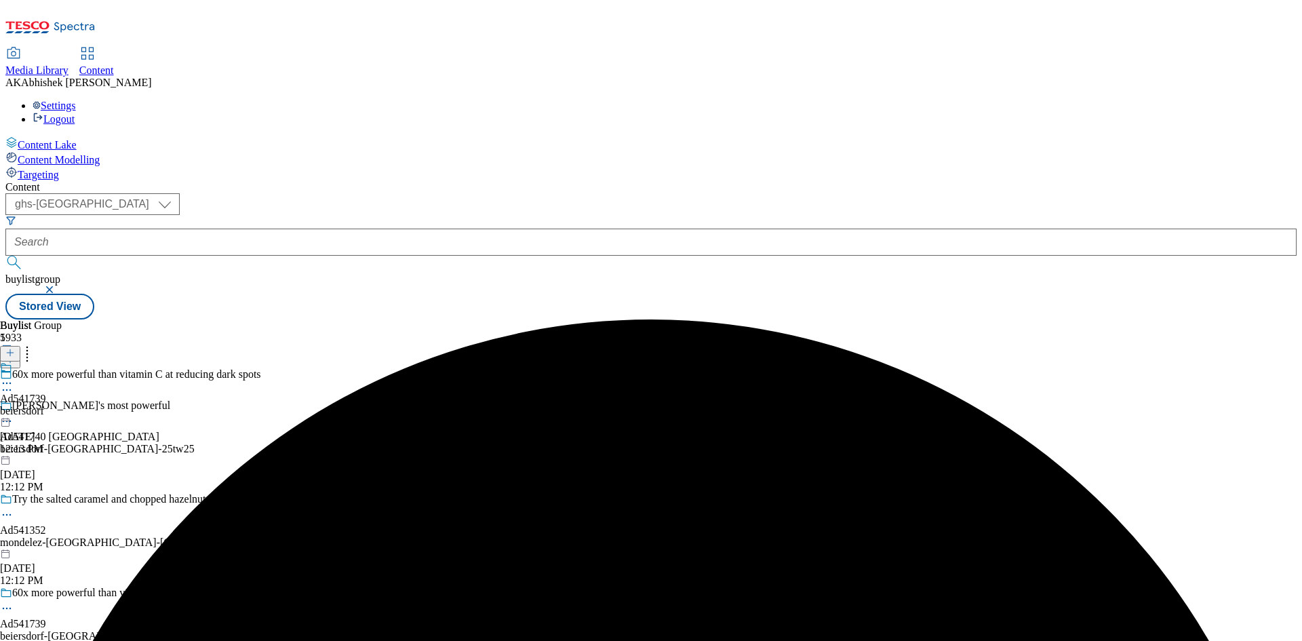
click at [46, 405] on div "beiersdorf" at bounding box center [23, 411] width 46 height 12
click at [14, 408] on icon at bounding box center [7, 415] width 14 height 14
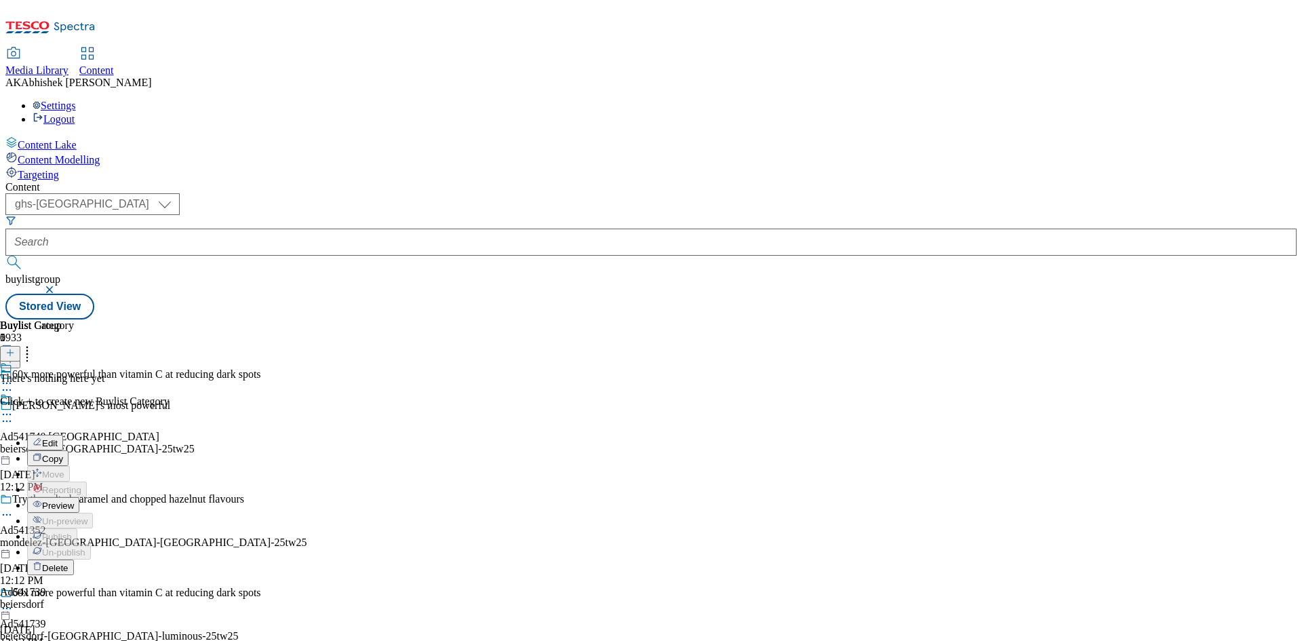
click at [58, 438] on span "Edit" at bounding box center [50, 443] width 16 height 10
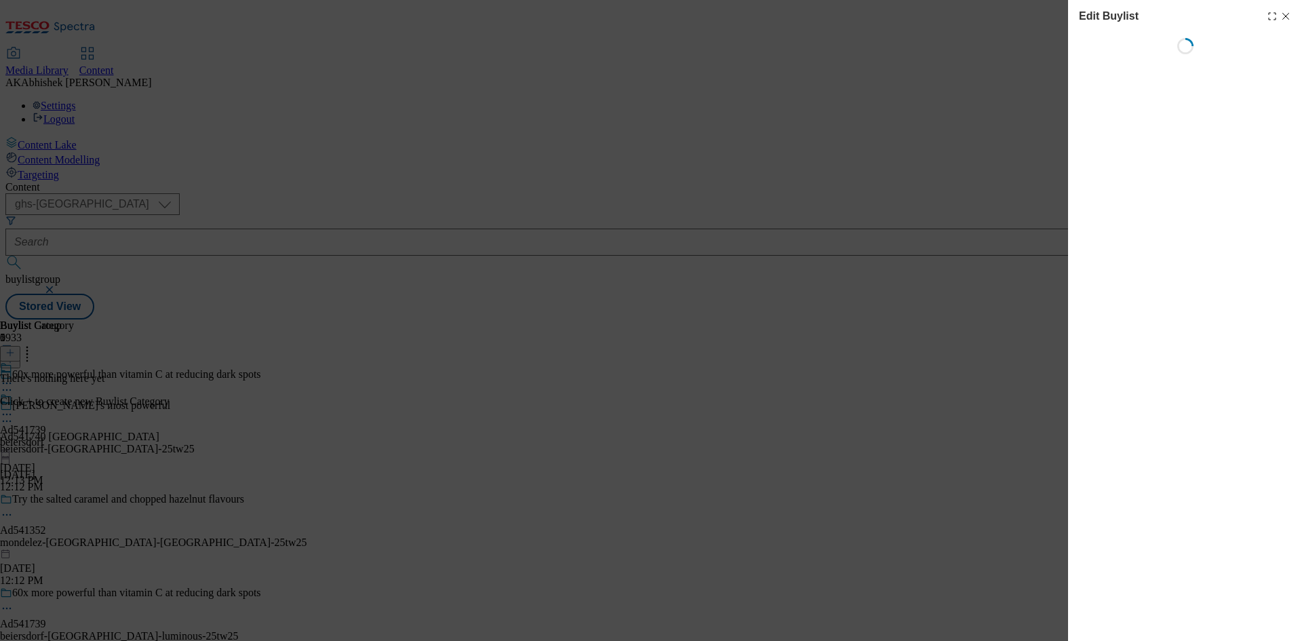
select select "tactical"
select select "supplier funded short term 1-3 weeks"
select select "dunnhumby"
select select "Banner"
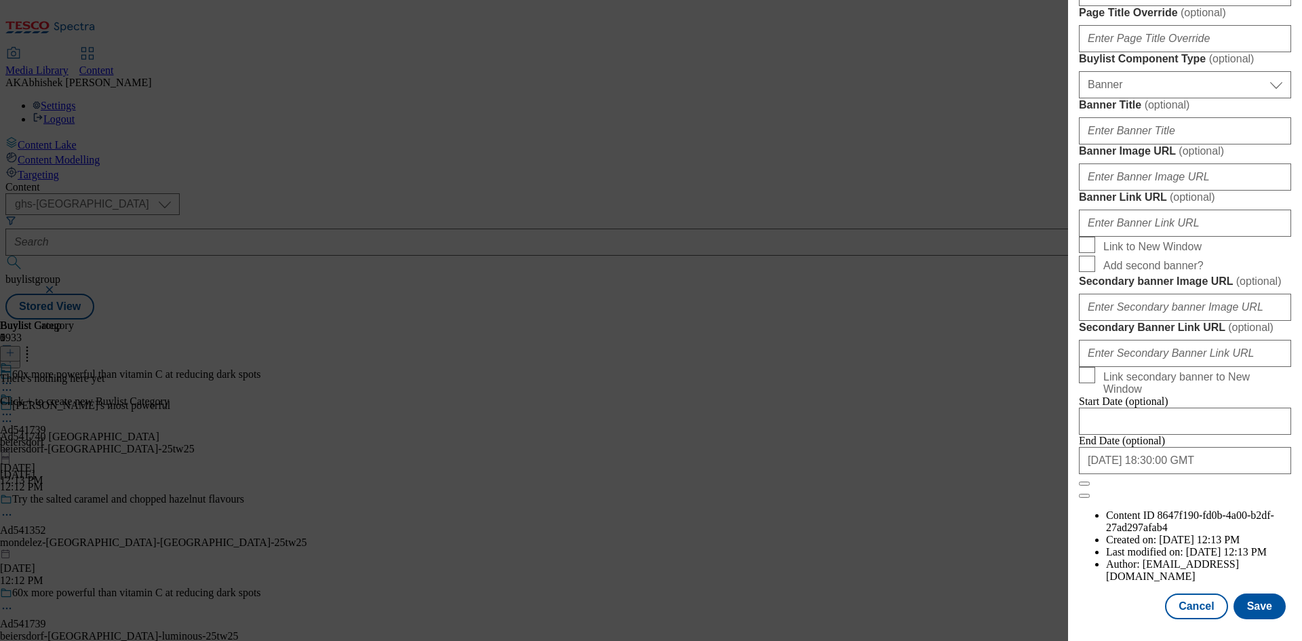
scroll to position [1404, 0]
click at [1205, 604] on button "Cancel" at bounding box center [1196, 607] width 62 height 26
select select "tactical"
select select "supplier funded short term 1-3 weeks"
select select "dunnhumby"
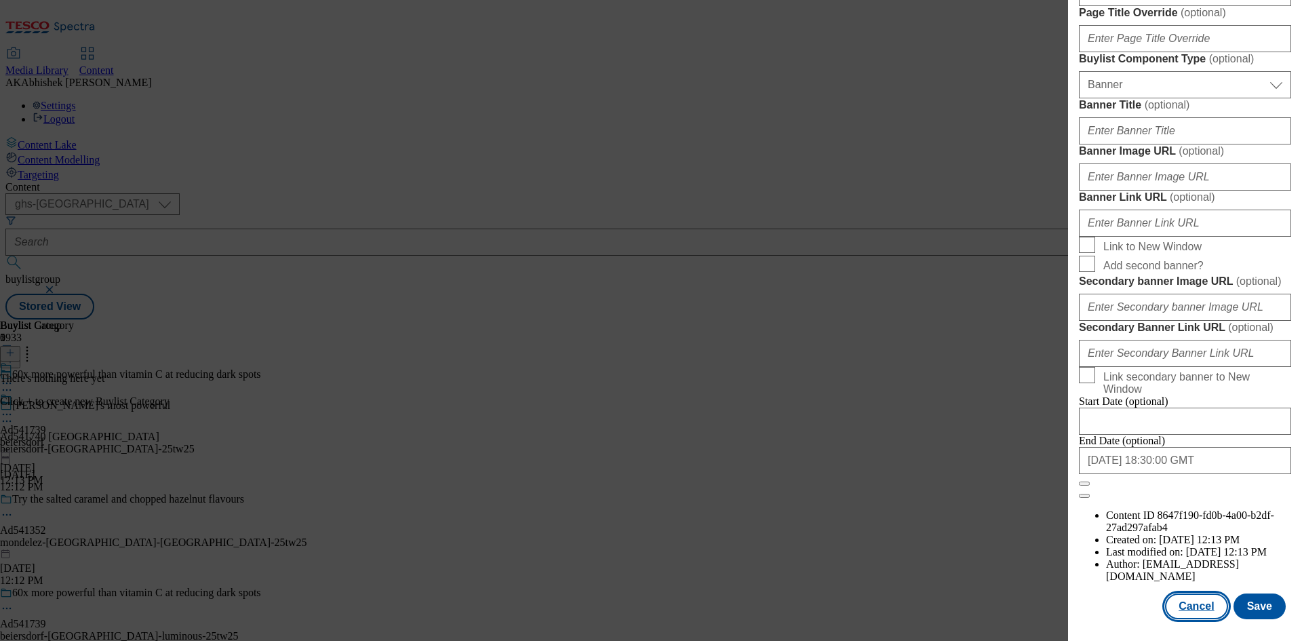
select select "Banner"
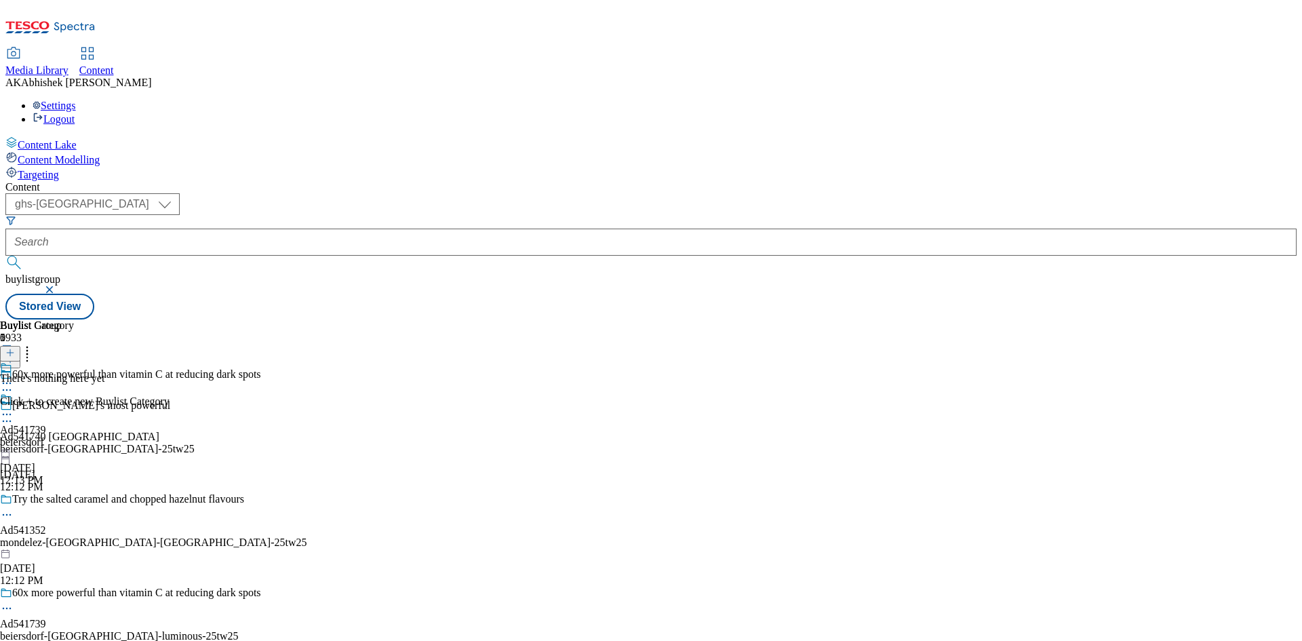
scroll to position [1100, 0]
click at [46, 436] on div "beiersdorf" at bounding box center [23, 442] width 46 height 12
click at [14, 602] on icon at bounding box center [7, 609] width 14 height 14
click at [58, 632] on span "Edit" at bounding box center [50, 637] width 16 height 10
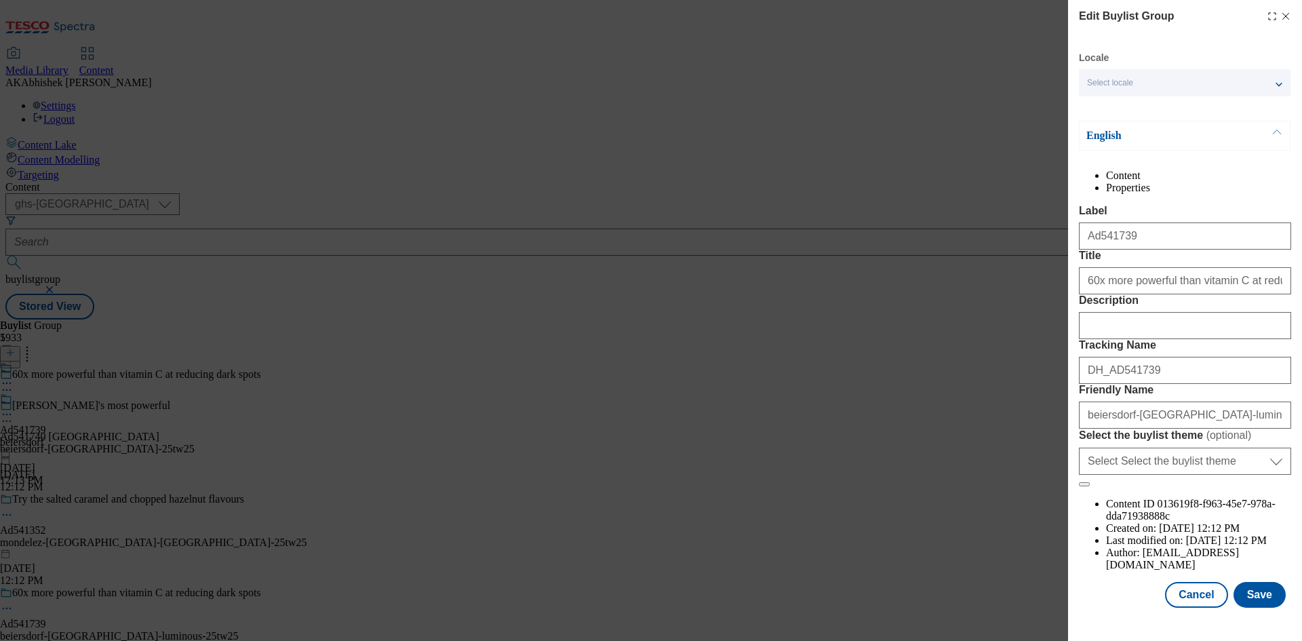
scroll to position [52, 0]
click at [1251, 602] on button "Save" at bounding box center [1260, 595] width 52 height 26
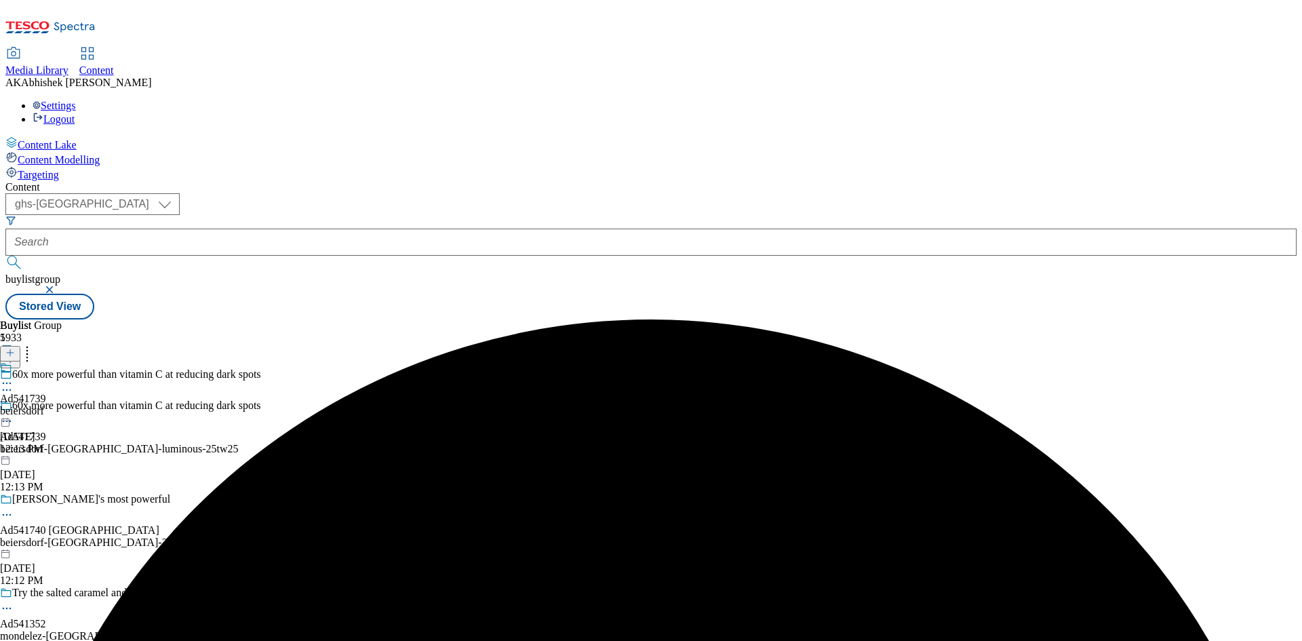
click at [46, 405] on div "beiersdorf" at bounding box center [23, 411] width 46 height 12
click at [15, 348] on icon at bounding box center [9, 352] width 9 height 9
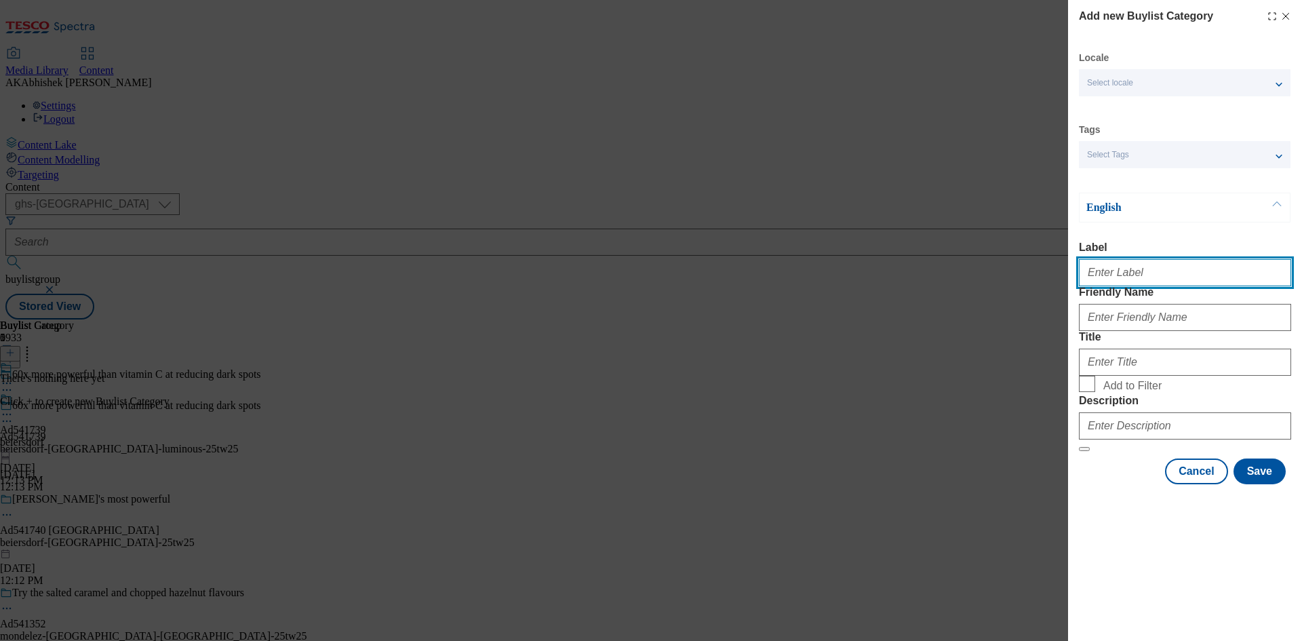
click at [1159, 277] on input "Label" at bounding box center [1185, 272] width 212 height 27
paste input "541739"
type input "Ad541739"
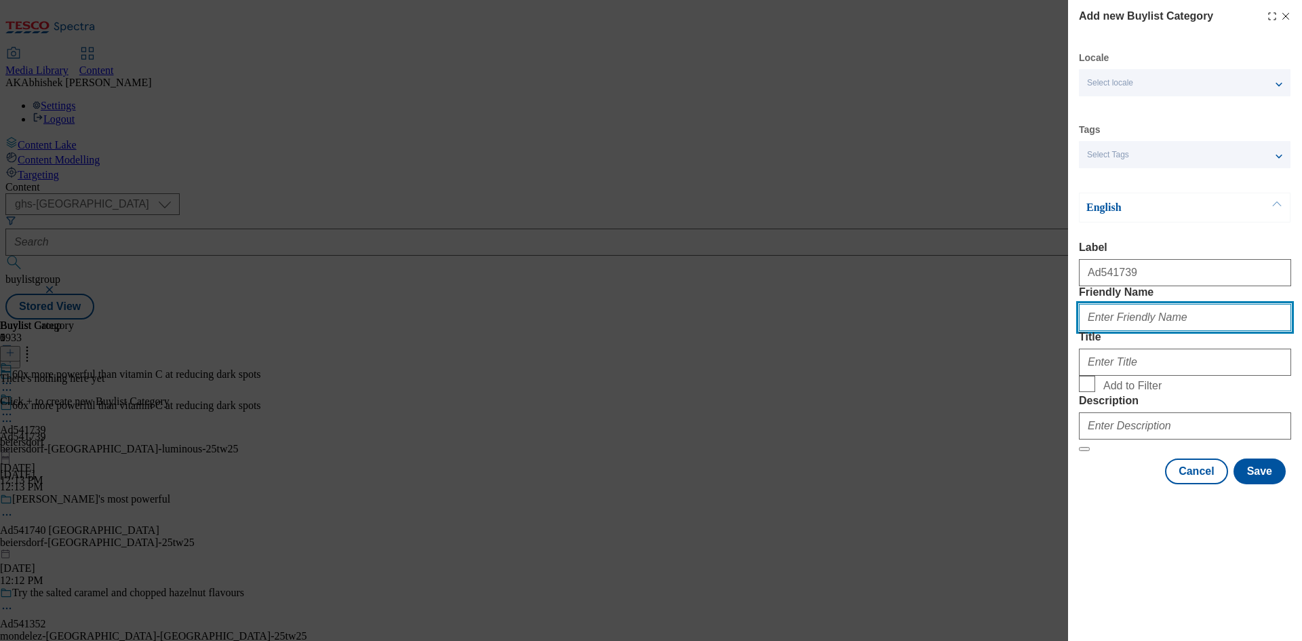
click at [1102, 331] on input "Friendly Name" at bounding box center [1185, 317] width 212 height 27
paste input "beiersdorf-nivea-luminous"
type input "beiersdorf-nivea-luminous"
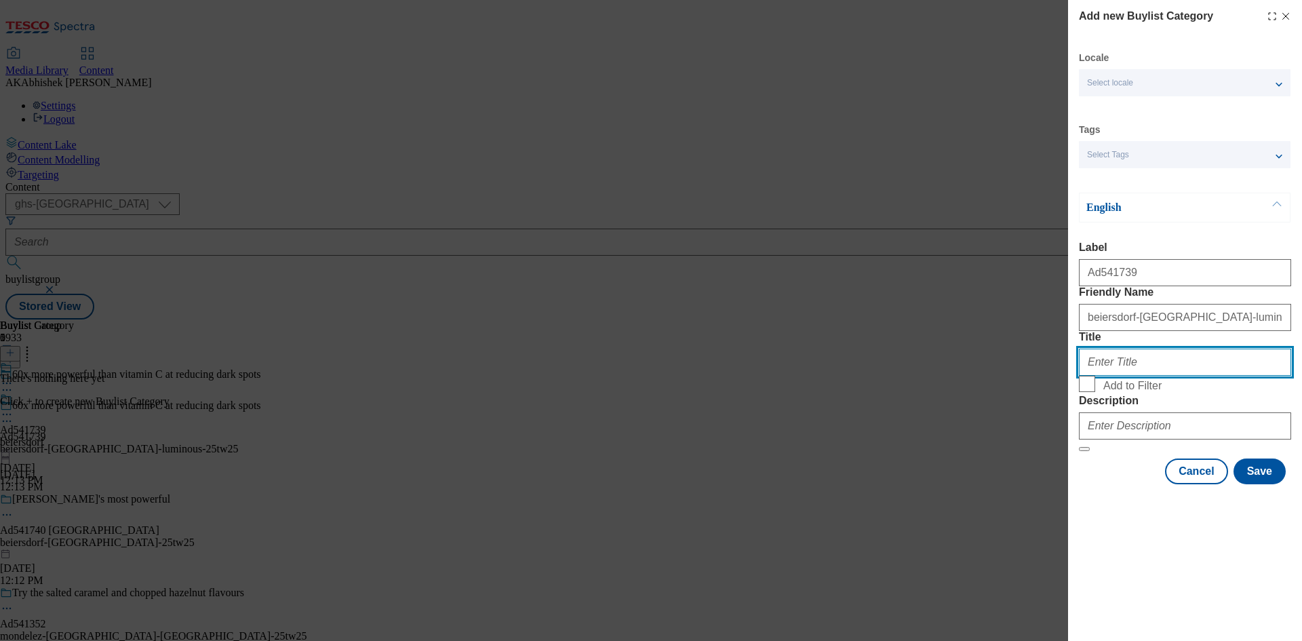
click at [1144, 376] on input "Title" at bounding box center [1185, 362] width 212 height 27
paste input "Beiersdorf"
type input "Beiersdorf"
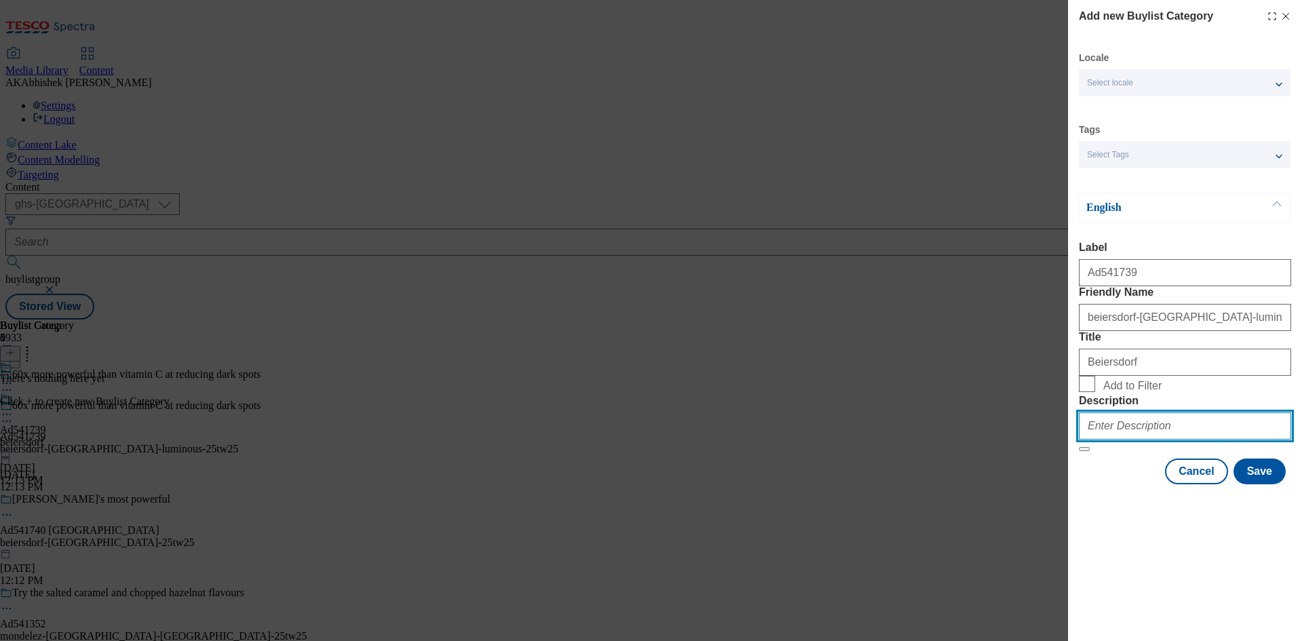
click at [1171, 440] on input "Description" at bounding box center [1185, 425] width 212 height 27
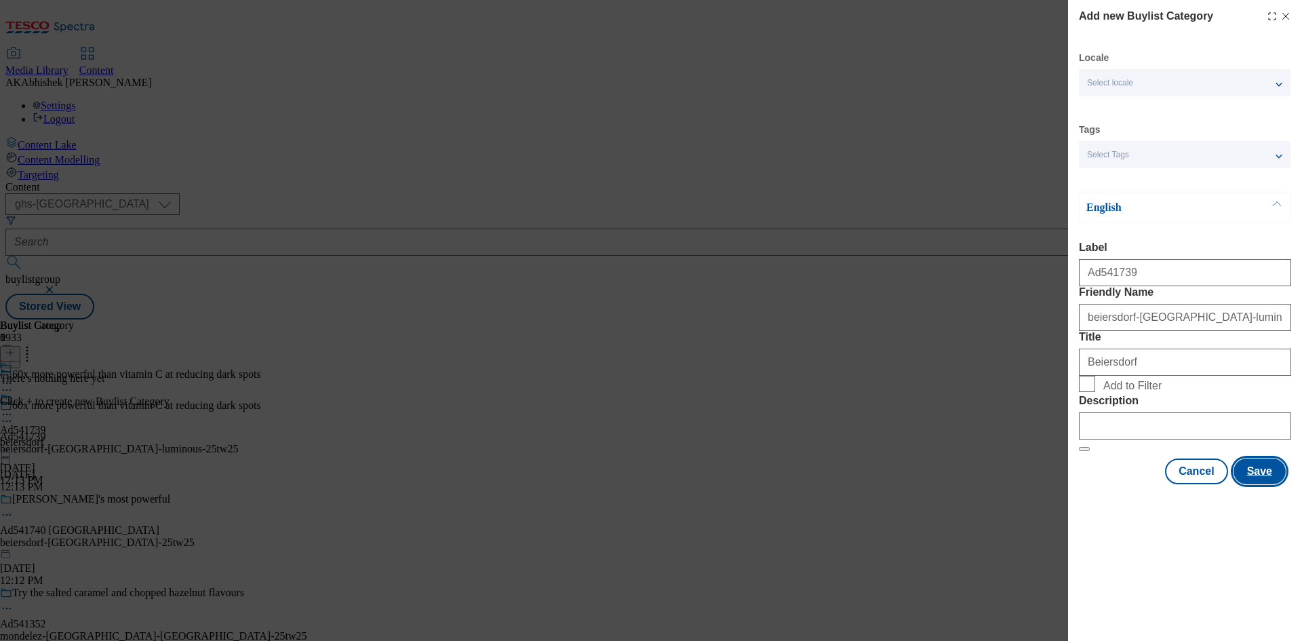
click at [1248, 484] on button "Save" at bounding box center [1260, 472] width 52 height 26
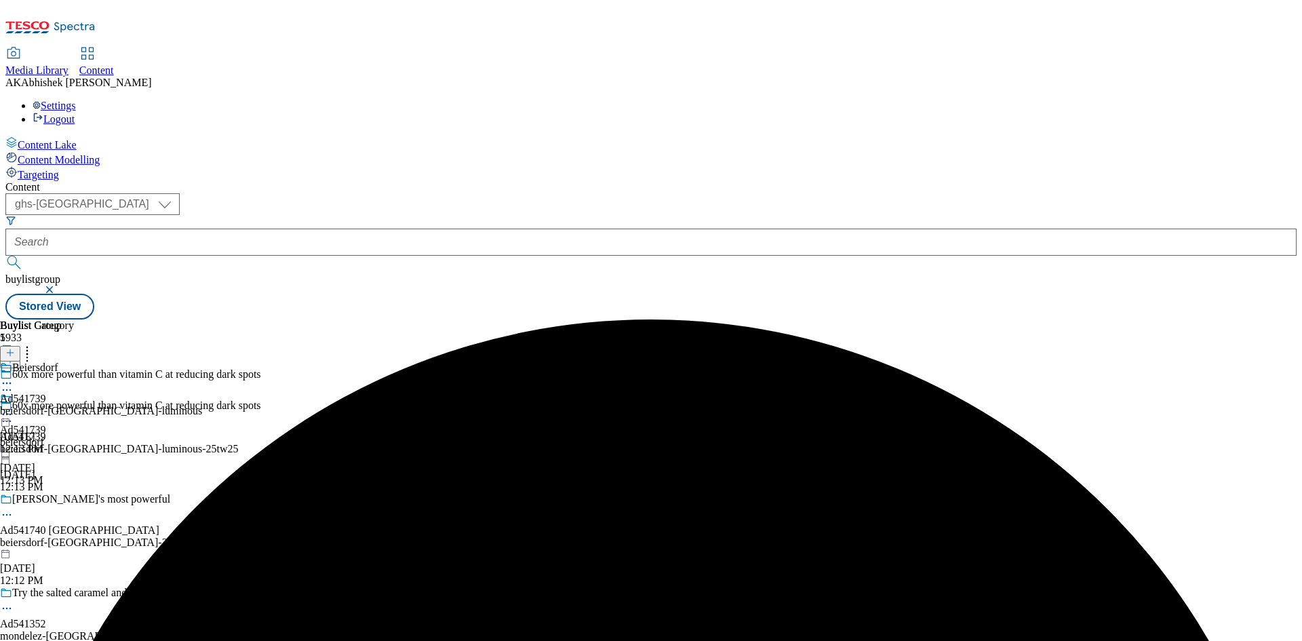
click at [202, 362] on div "Beiersdorf Ad541739 beiersdorf-nivea-luminous Aug 12, 2025 12:13 PM" at bounding box center [101, 409] width 202 height 94
click at [15, 348] on icon at bounding box center [9, 352] width 9 height 9
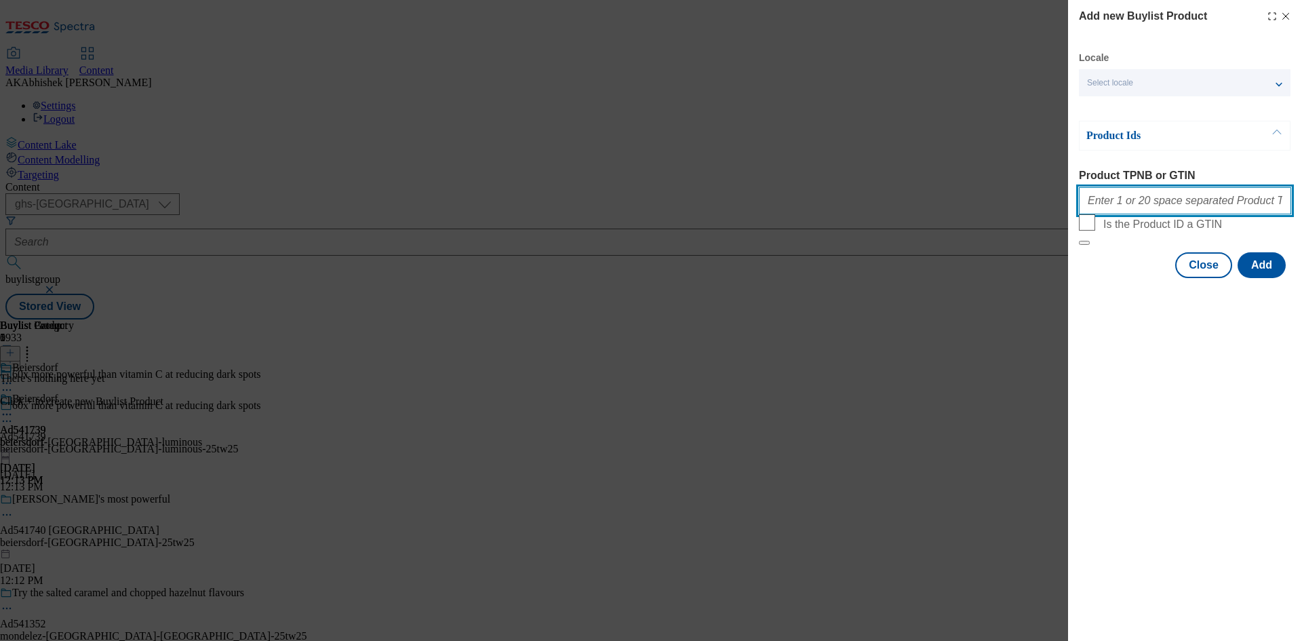
click at [1140, 198] on input "Product TPNB or GTIN" at bounding box center [1185, 200] width 212 height 27
paste input "96483312 96432425 96542060 92060197 92048110 93657999 87450083 92058673 9243269…"
type input "96483312 96432425 96542060 92060197 92048110 93657999 87450083 92058673 9243269…"
click at [1273, 278] on button "Add" at bounding box center [1262, 265] width 48 height 26
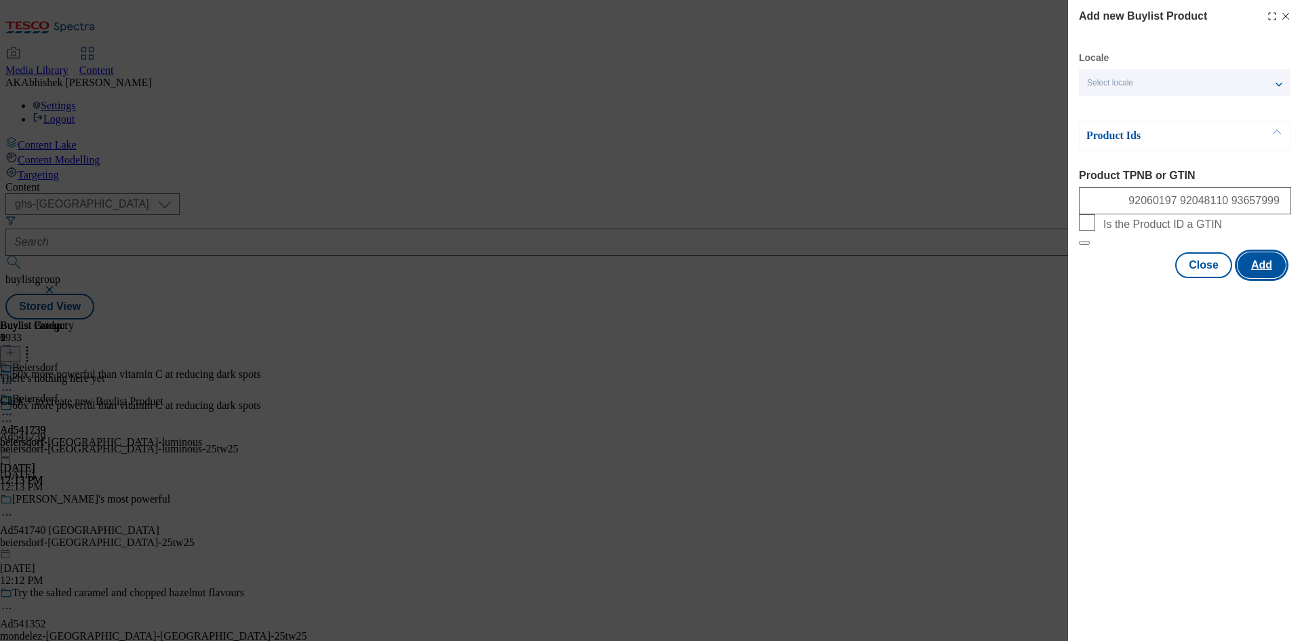
scroll to position [0, 0]
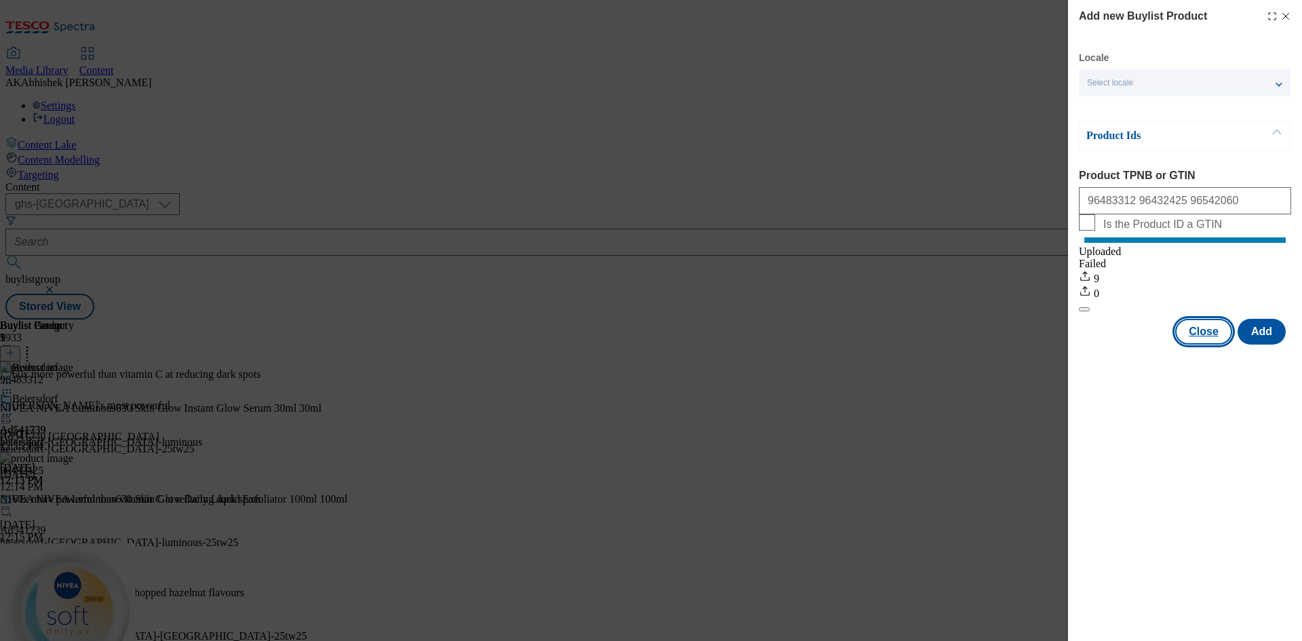
click at [1217, 345] on button "Close" at bounding box center [1204, 332] width 57 height 26
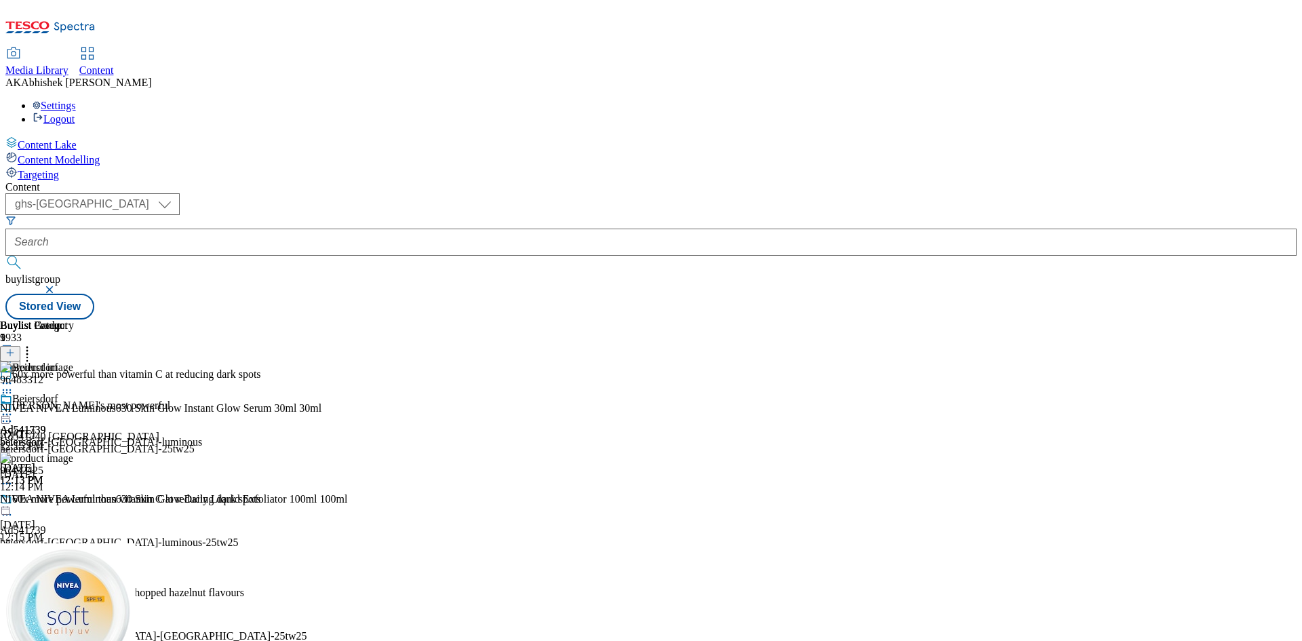
click at [14, 408] on icon at bounding box center [7, 415] width 14 height 14
click at [74, 501] on span "Preview" at bounding box center [58, 506] width 32 height 10
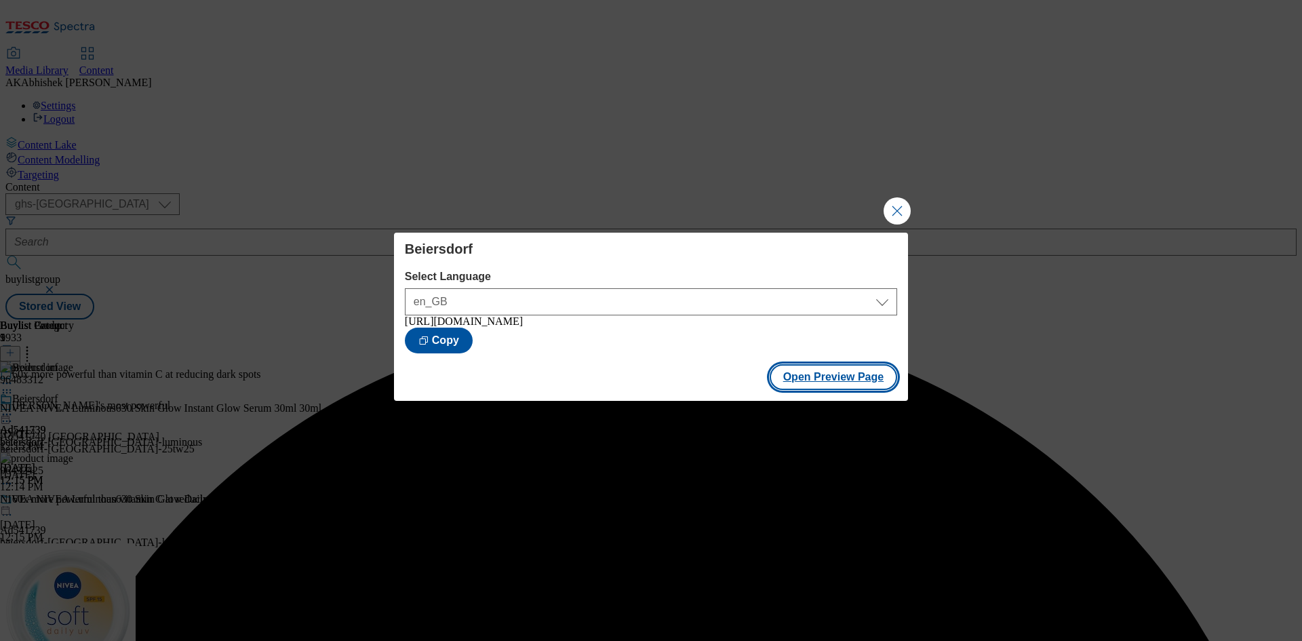
click at [824, 381] on button "Open Preview Page" at bounding box center [834, 377] width 128 height 26
click at [901, 199] on button "Close Modal" at bounding box center [897, 210] width 27 height 27
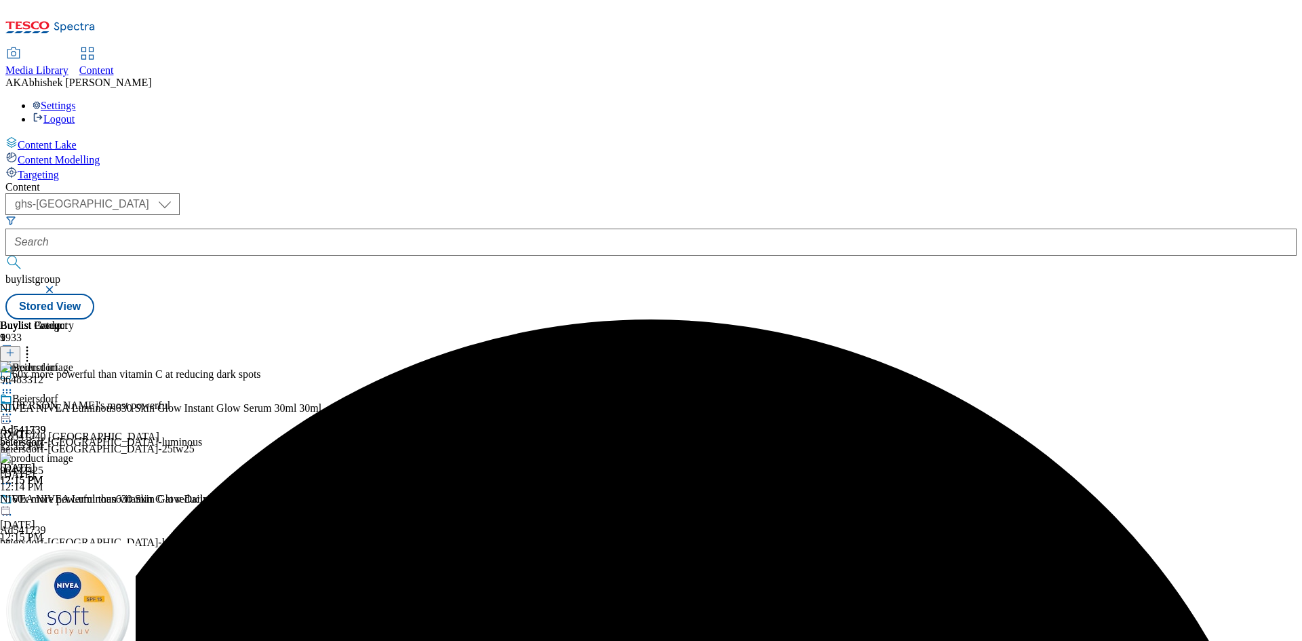
click at [14, 508] on icon at bounding box center [7, 515] width 14 height 14
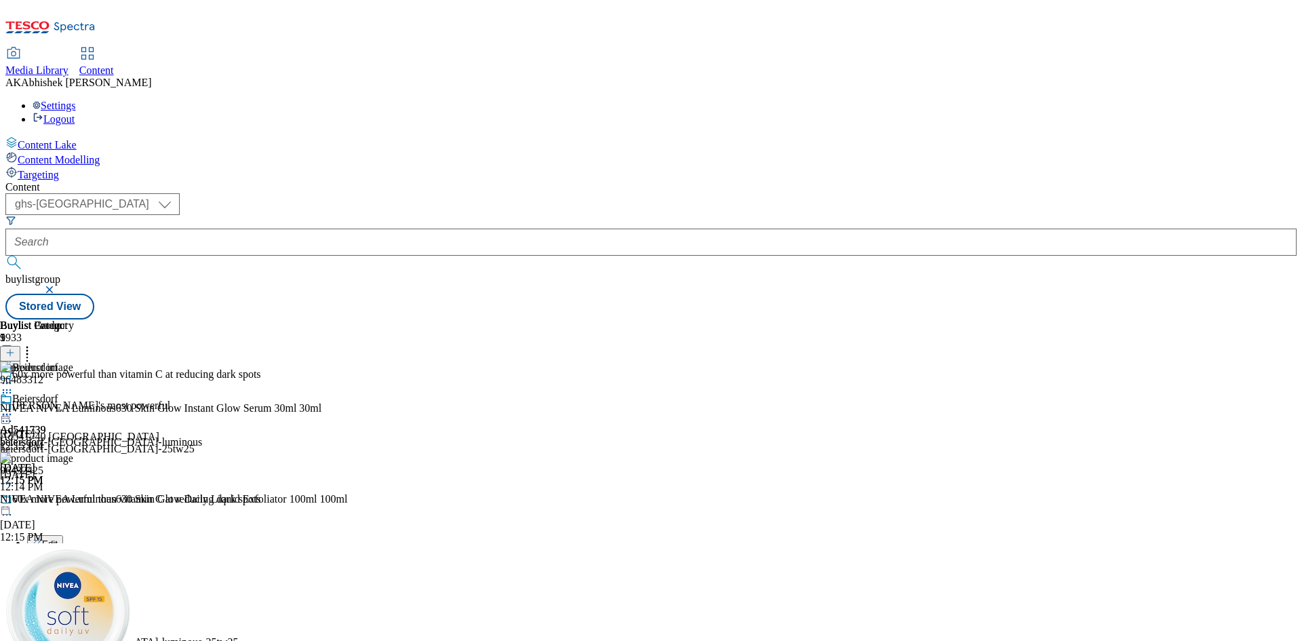
click at [58, 539] on span "Edit" at bounding box center [50, 544] width 16 height 10
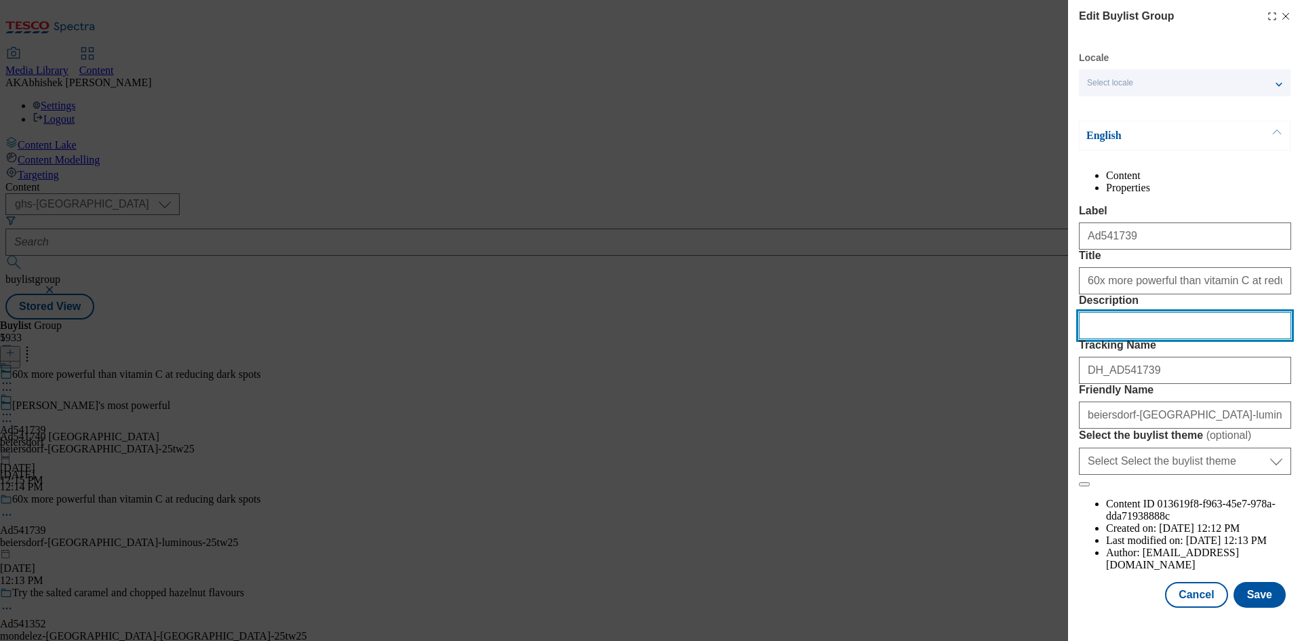
click at [1132, 339] on input "Description" at bounding box center [1185, 325] width 212 height 27
paste input "NIVEA Luminous 630 Even Glow Serum with Thiamidol 30ml"
type input "NIVEA Luminous 630 Even Glow Serum with Thiamidol 30ml"
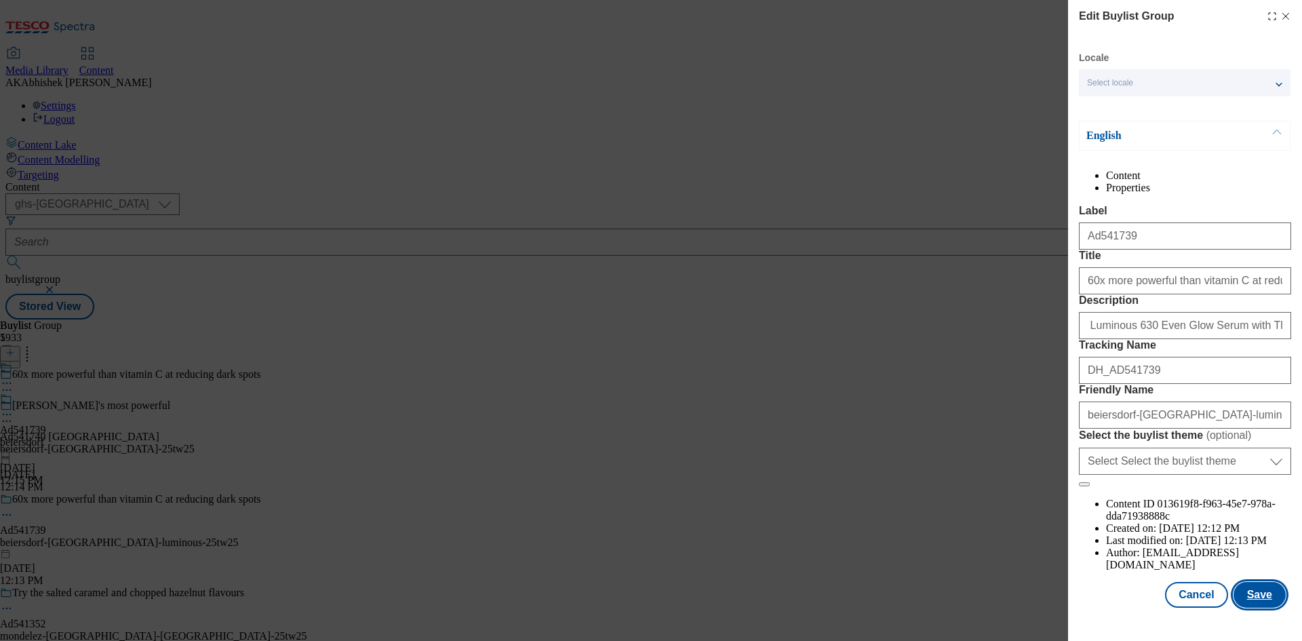
click at [1255, 608] on button "Save" at bounding box center [1260, 595] width 52 height 26
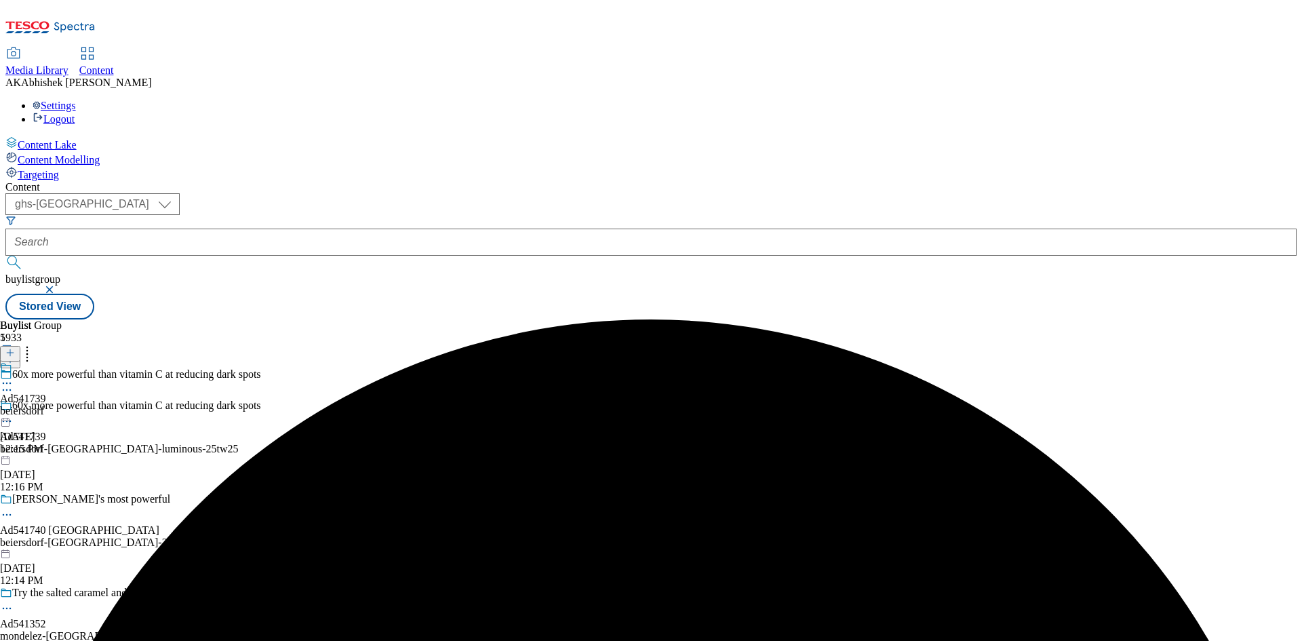
click at [46, 362] on div at bounding box center [23, 377] width 46 height 31
click at [46, 393] on div "Ad541739 beiersdorf Aug 12, 2025 12:15 PM" at bounding box center [23, 440] width 46 height 94
click at [14, 408] on icon at bounding box center [7, 415] width 14 height 14
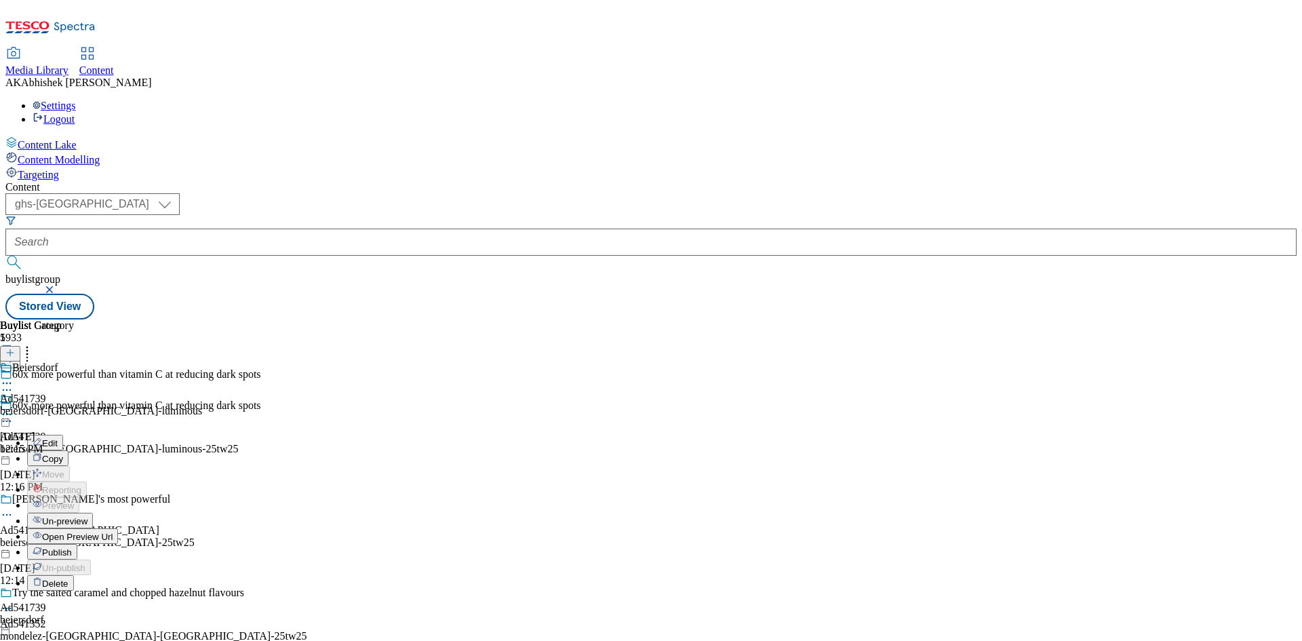
click at [58, 438] on span "Edit" at bounding box center [50, 443] width 16 height 10
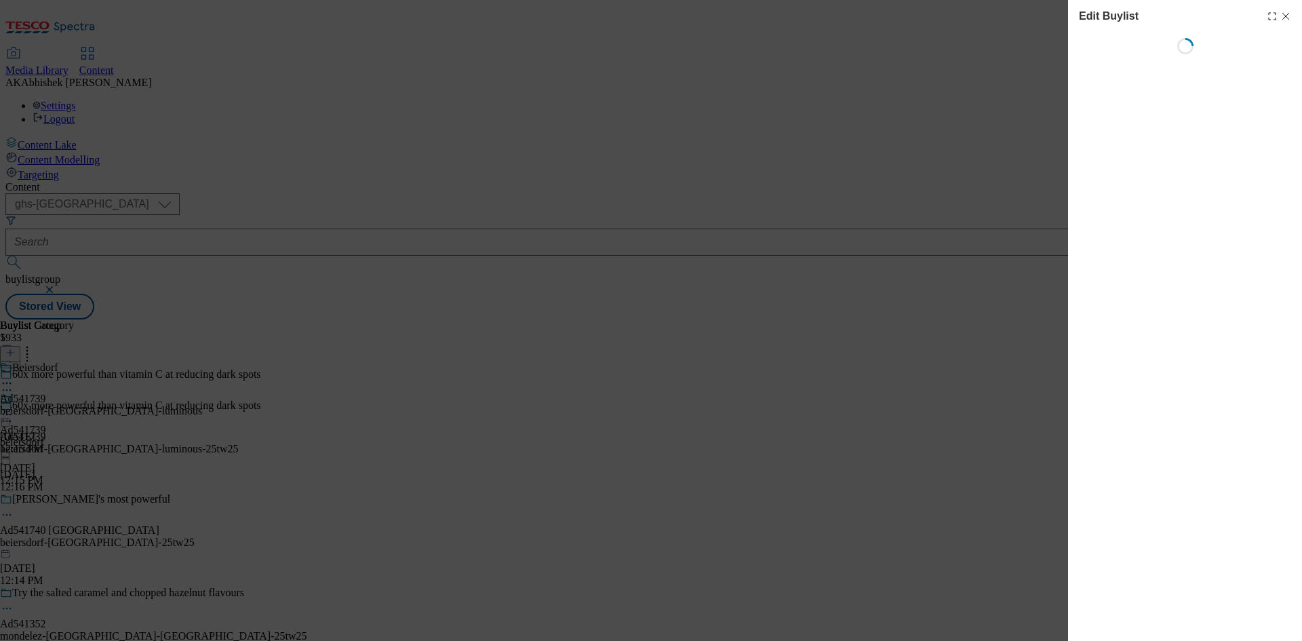
select select "tactical"
select select "supplier funded short term 1-3 weeks"
select select "dunnhumby"
select select "Banner"
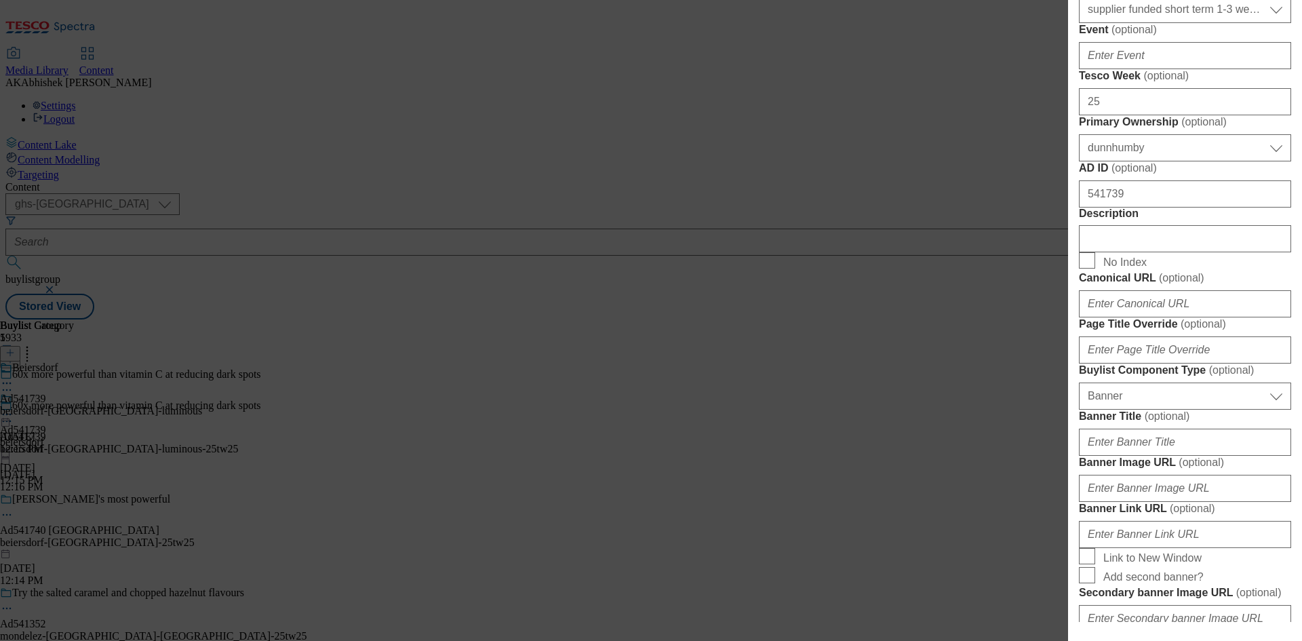
scroll to position [611, 0]
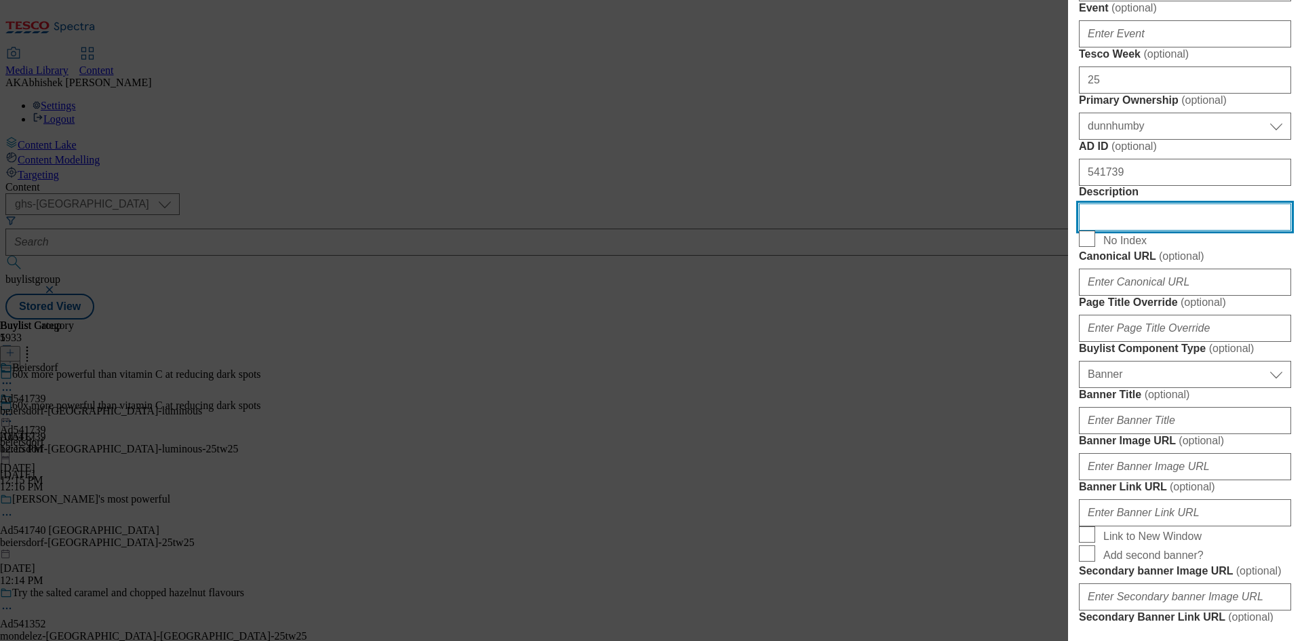
click at [1161, 231] on input "Description" at bounding box center [1185, 217] width 212 height 27
paste input "NIVEA Luminous 630 Even Glow Serum with Thiamidol 30ml"
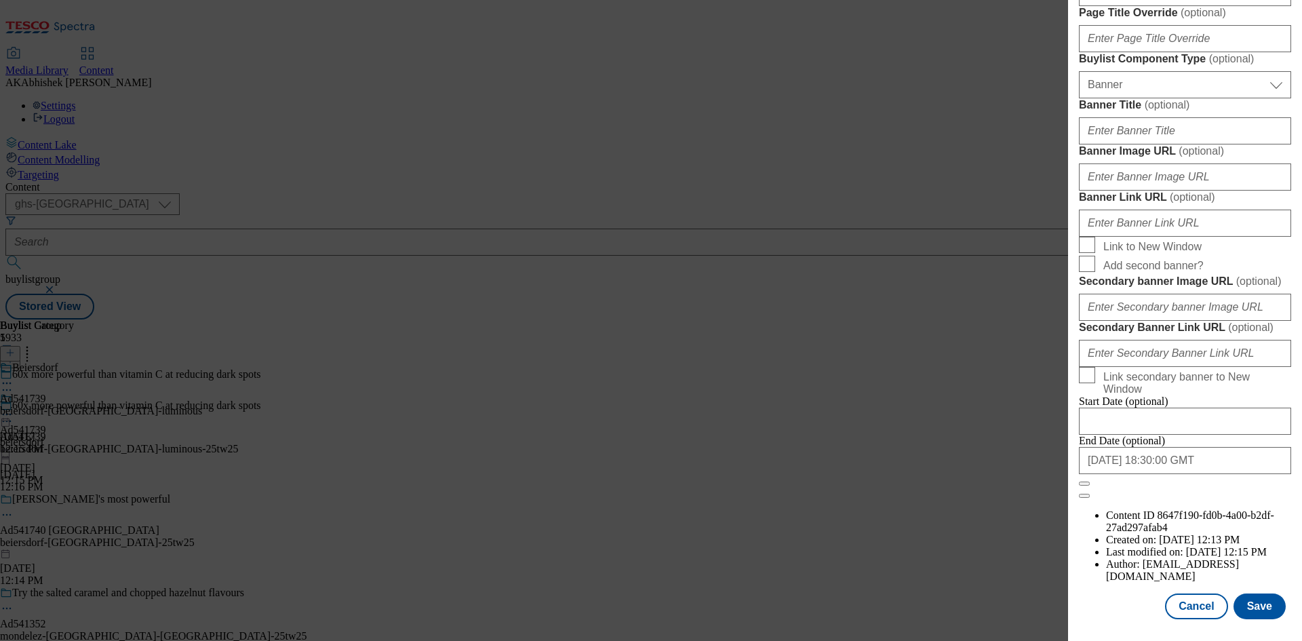
scroll to position [1404, 0]
type input "NIVEA Luminous 630 Even Glow Serum with Thiamidol 30ml"
click at [1250, 606] on button "Save" at bounding box center [1260, 607] width 52 height 26
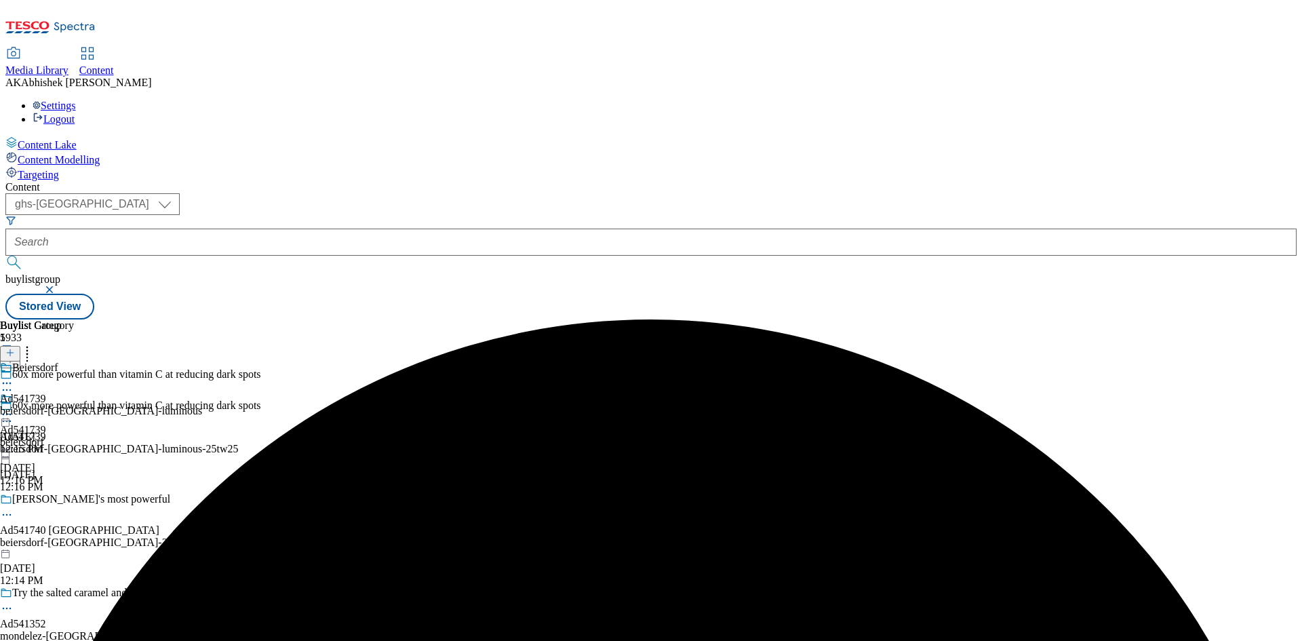
click at [14, 376] on icon at bounding box center [7, 383] width 14 height 14
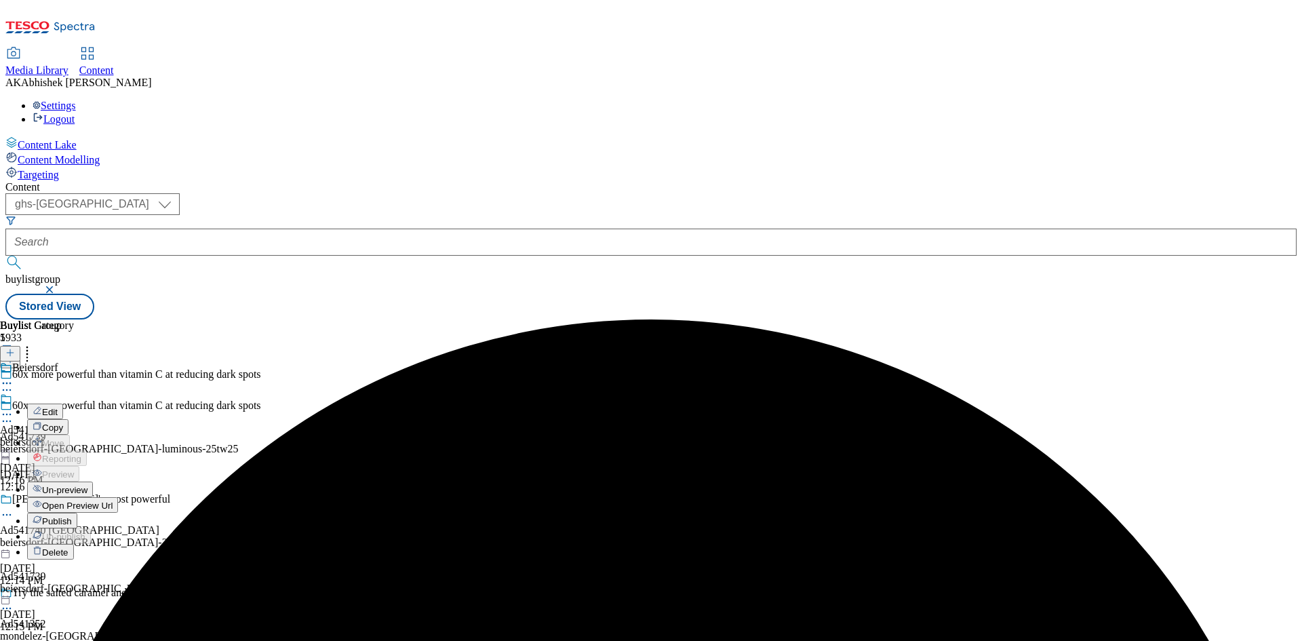
click at [58, 407] on span "Edit" at bounding box center [50, 412] width 16 height 10
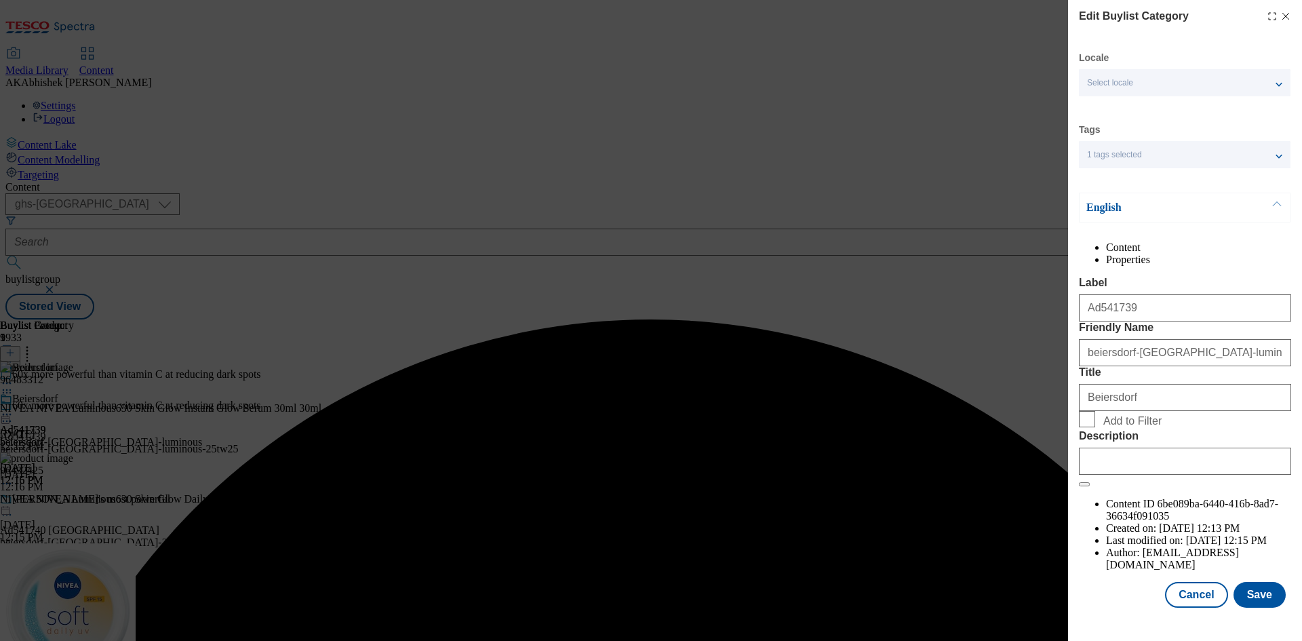
scroll to position [26, 0]
click at [1197, 475] on input "Description" at bounding box center [1185, 461] width 212 height 27
paste input "NIVEA Luminous 630 Even Glow Serum with Thiamidol 30ml"
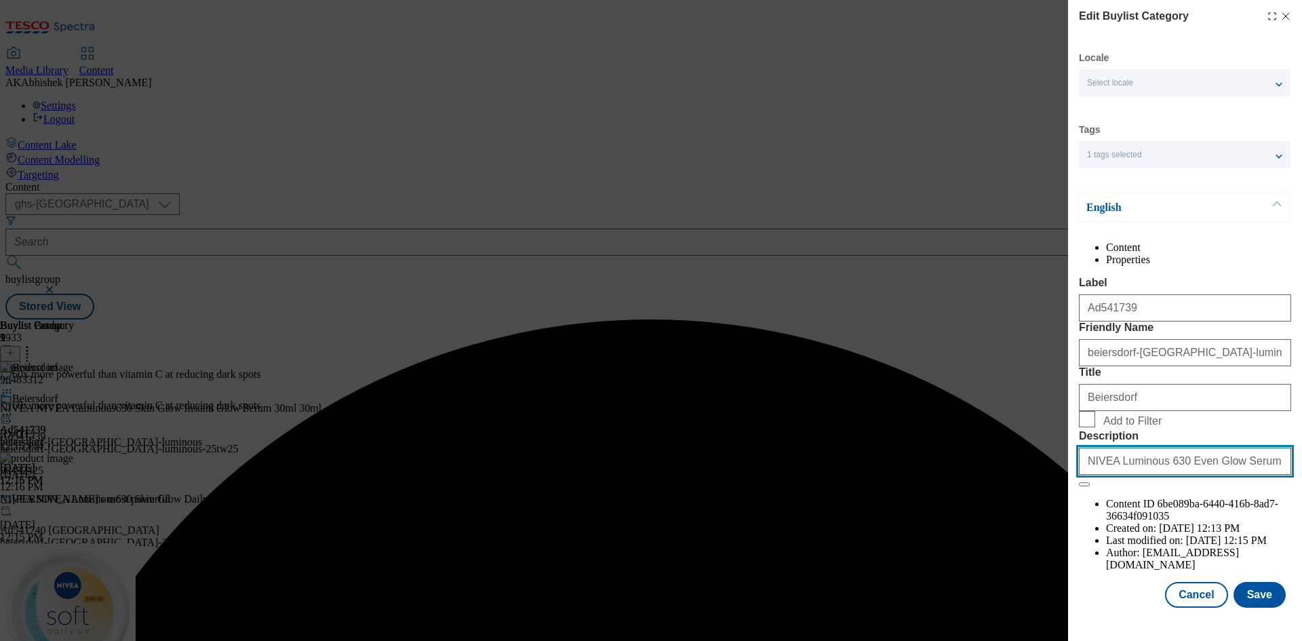
scroll to position [0, 33]
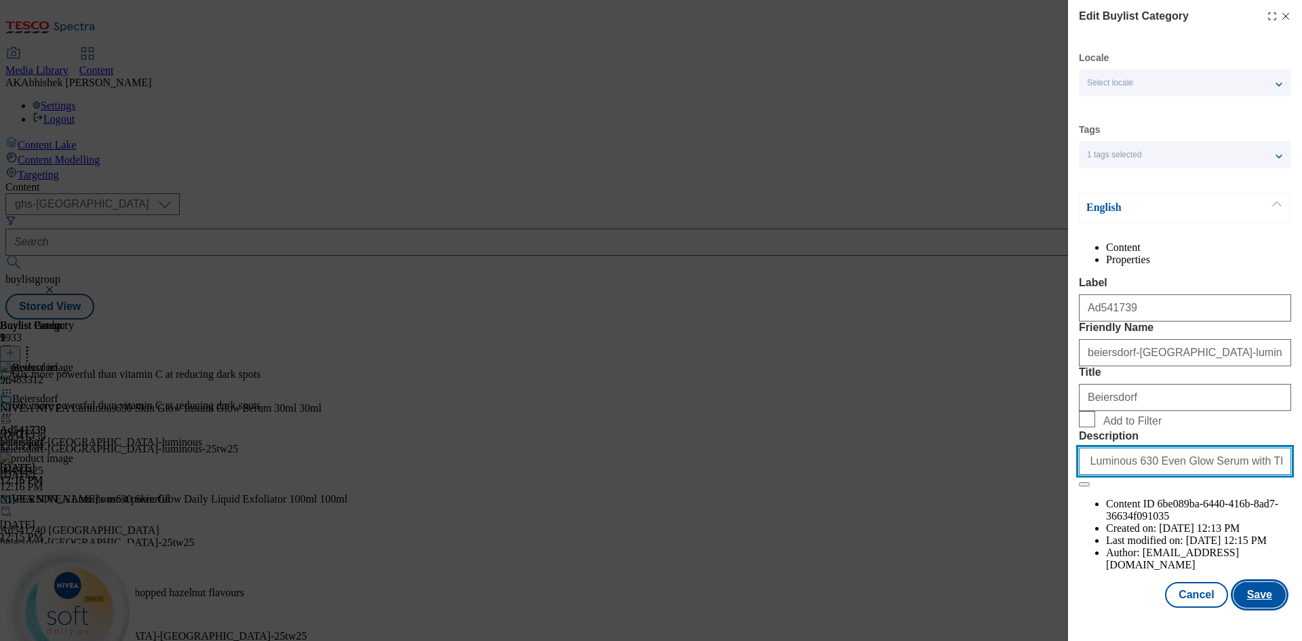
type input "NIVEA Luminous 630 Even Glow Serum with Thiamidol 30ml"
click at [1249, 608] on button "Save" at bounding box center [1260, 595] width 52 height 26
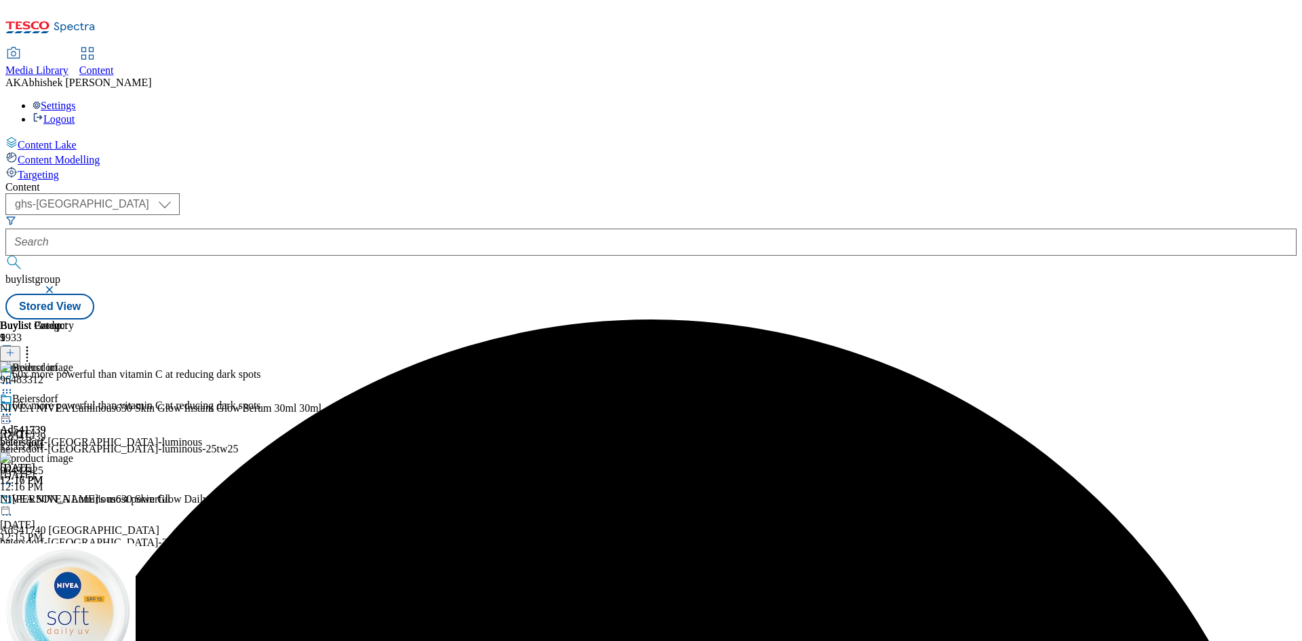
click at [14, 408] on icon at bounding box center [7, 415] width 14 height 14
click at [74, 501] on span "Preview" at bounding box center [58, 506] width 32 height 10
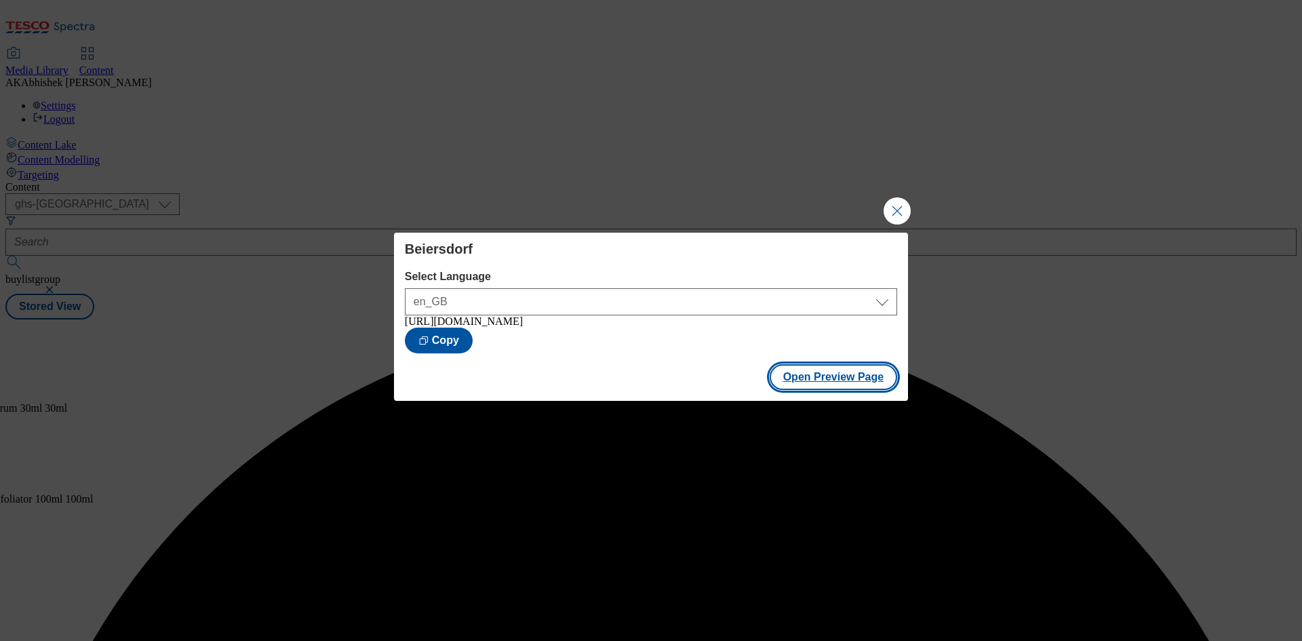
click at [813, 371] on button "Open Preview Page" at bounding box center [834, 377] width 128 height 26
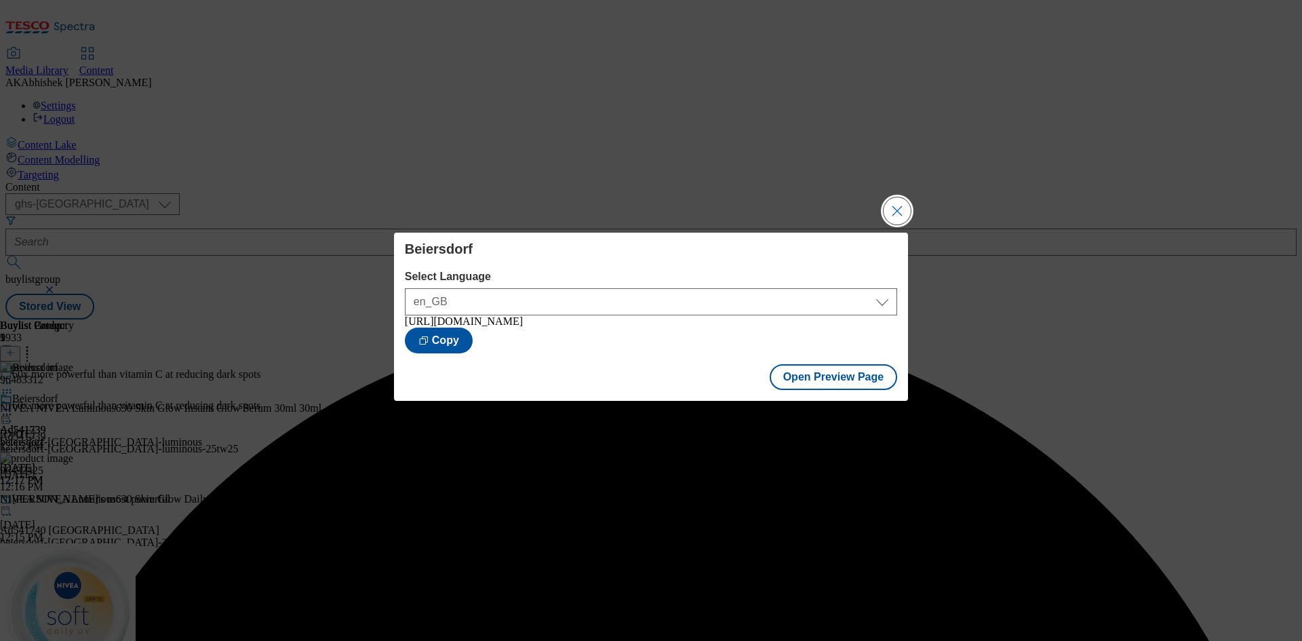
click at [906, 207] on button "Close Modal" at bounding box center [897, 210] width 27 height 27
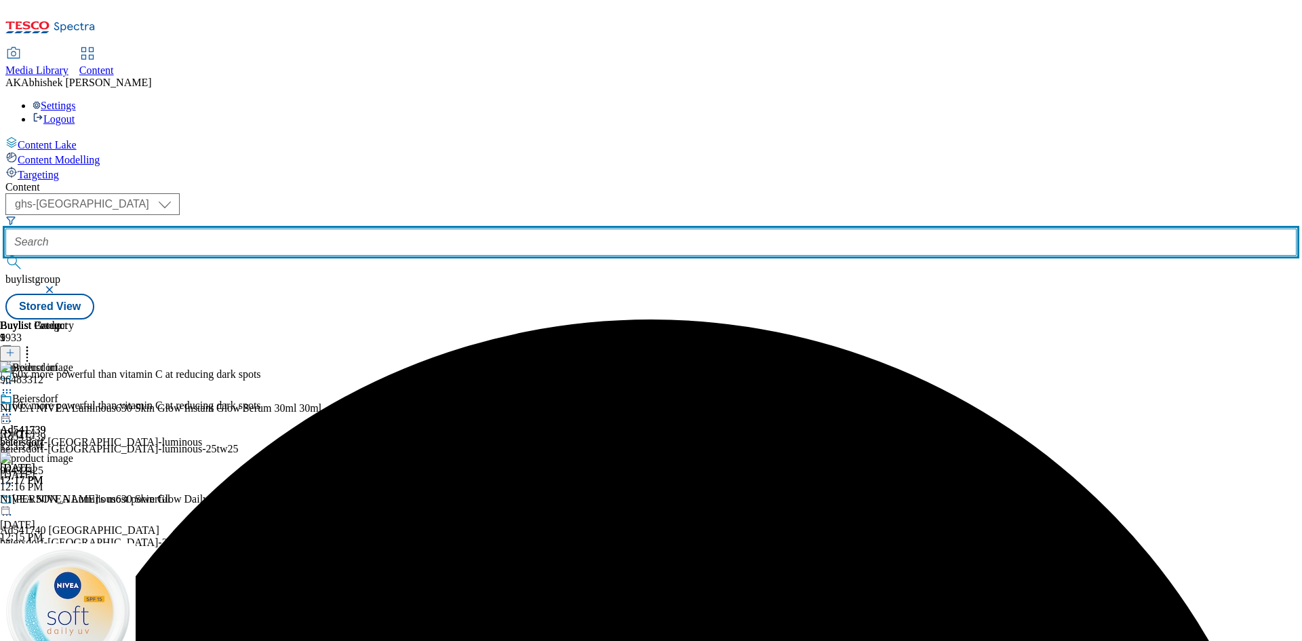
click at [363, 229] on input "text" at bounding box center [651, 242] width 1292 height 27
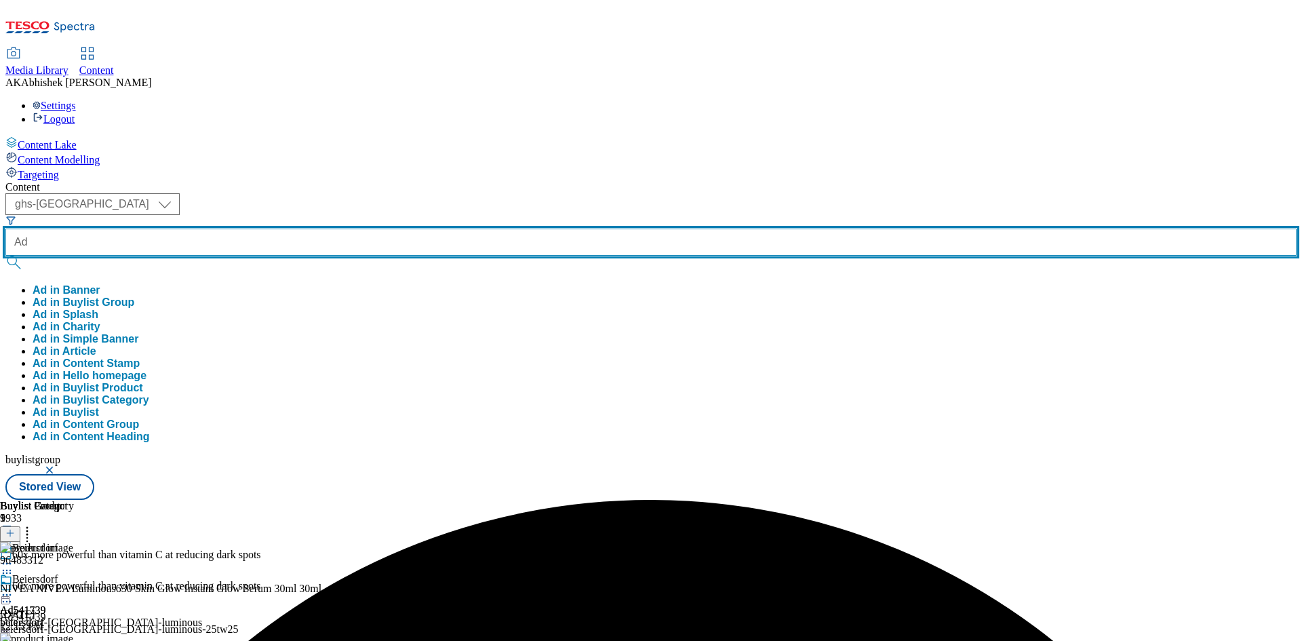
paste input "541628"
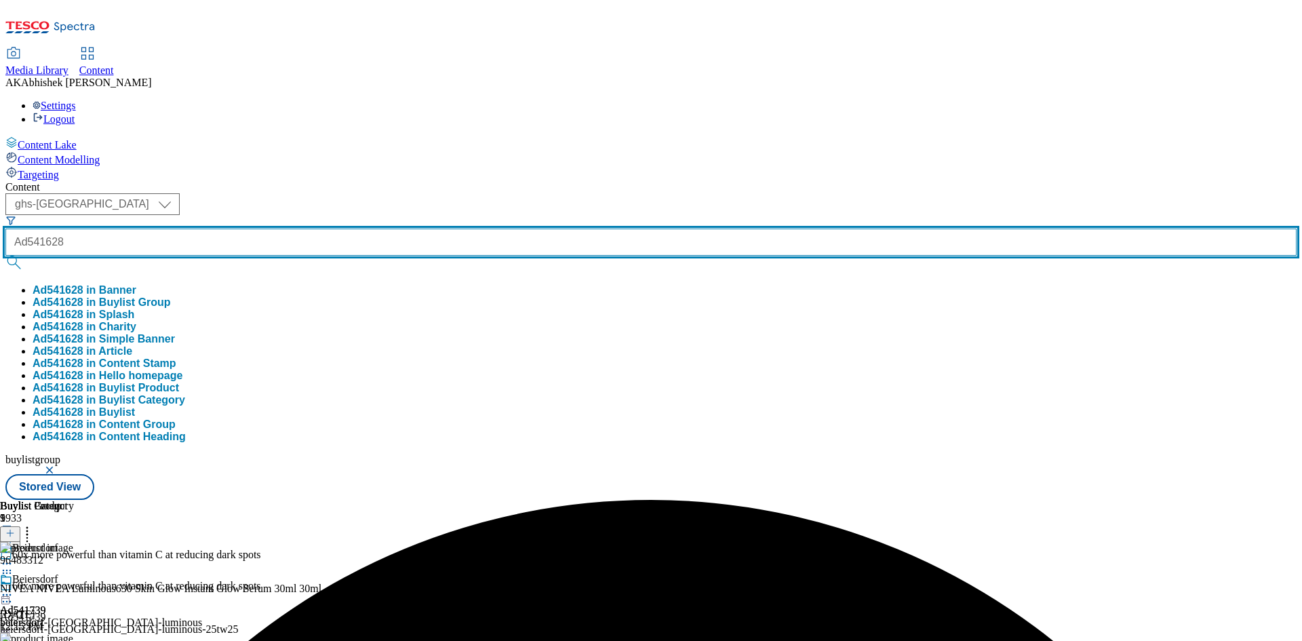
type input "Ad541628"
click at [5, 256] on button "submit" at bounding box center [14, 263] width 19 height 14
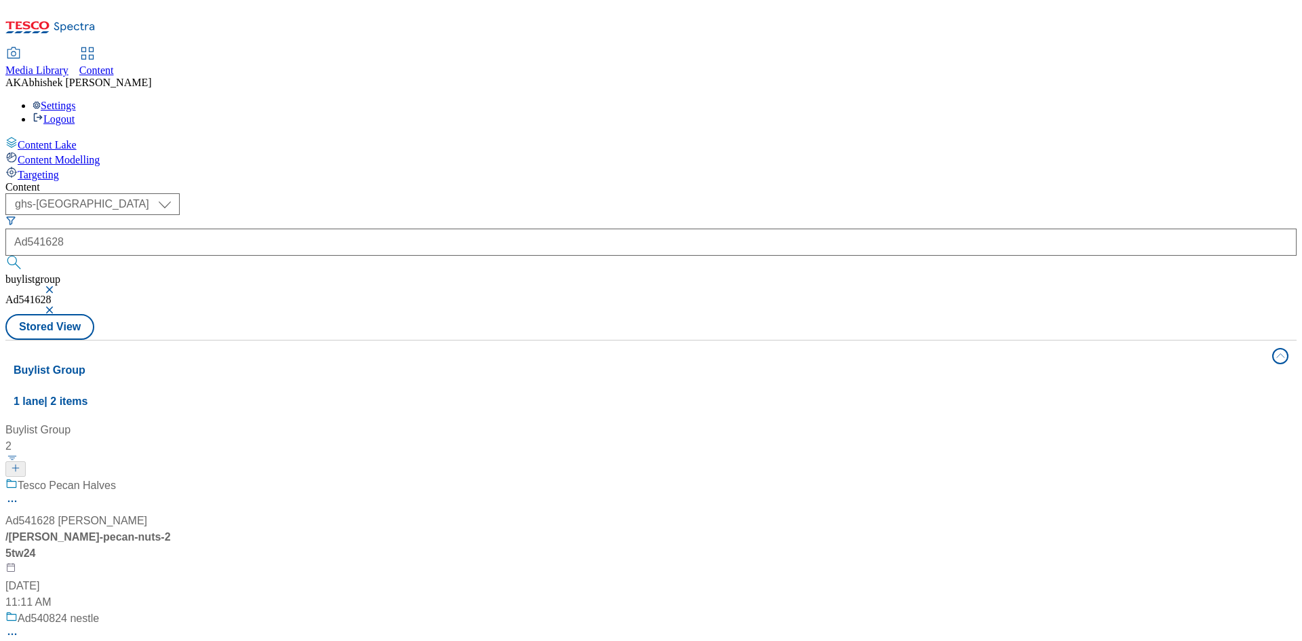
click at [175, 478] on div "Tesco Pecan Halves Ad541628 peter-meadows / peter-meadows-pecan-nuts-25tw24 Aug…" at bounding box center [90, 544] width 170 height 133
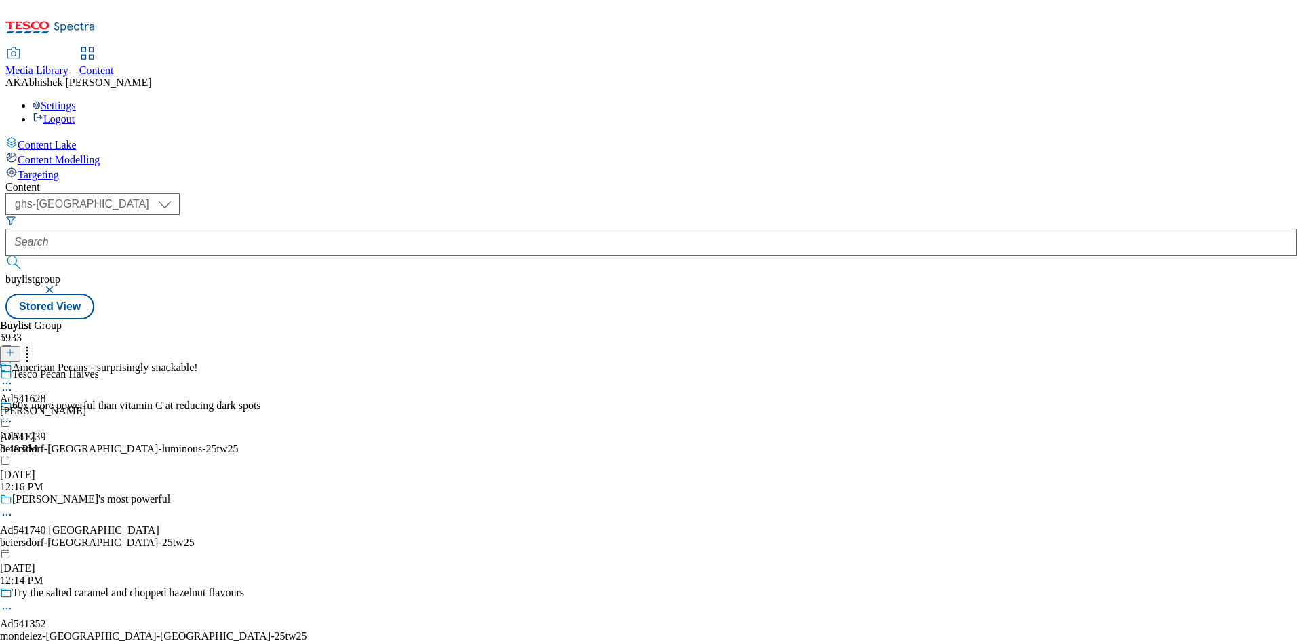
click at [14, 383] on icon at bounding box center [7, 390] width 14 height 14
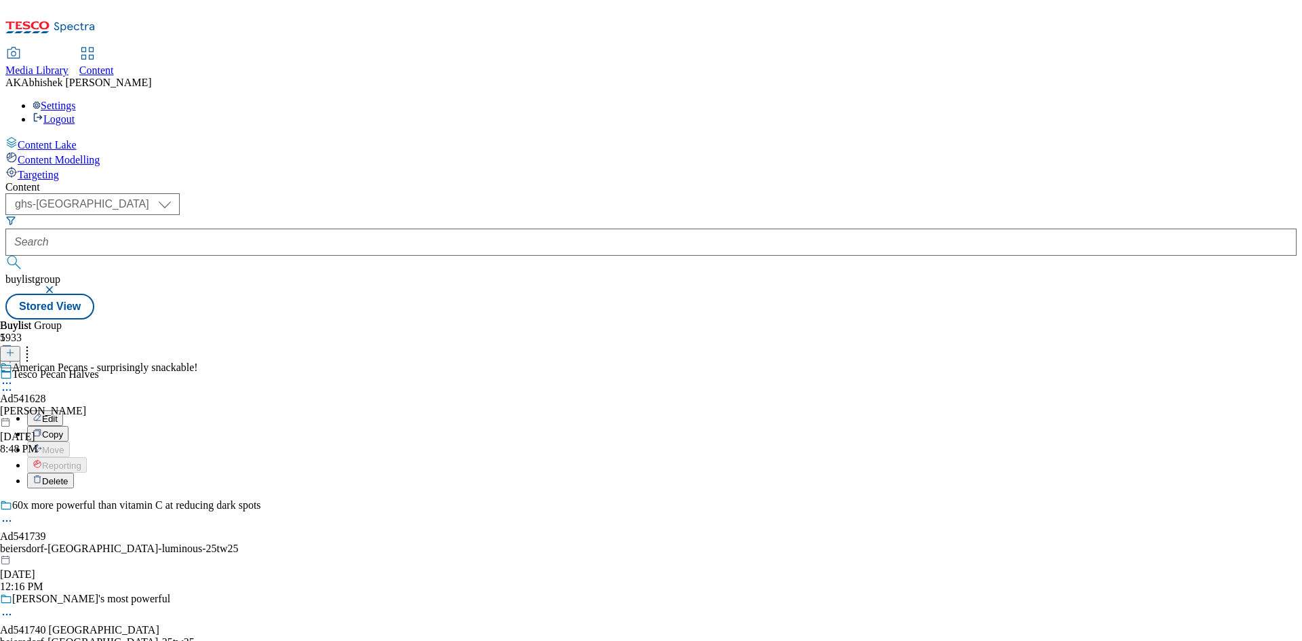
click at [63, 410] on button "Edit" at bounding box center [45, 418] width 36 height 16
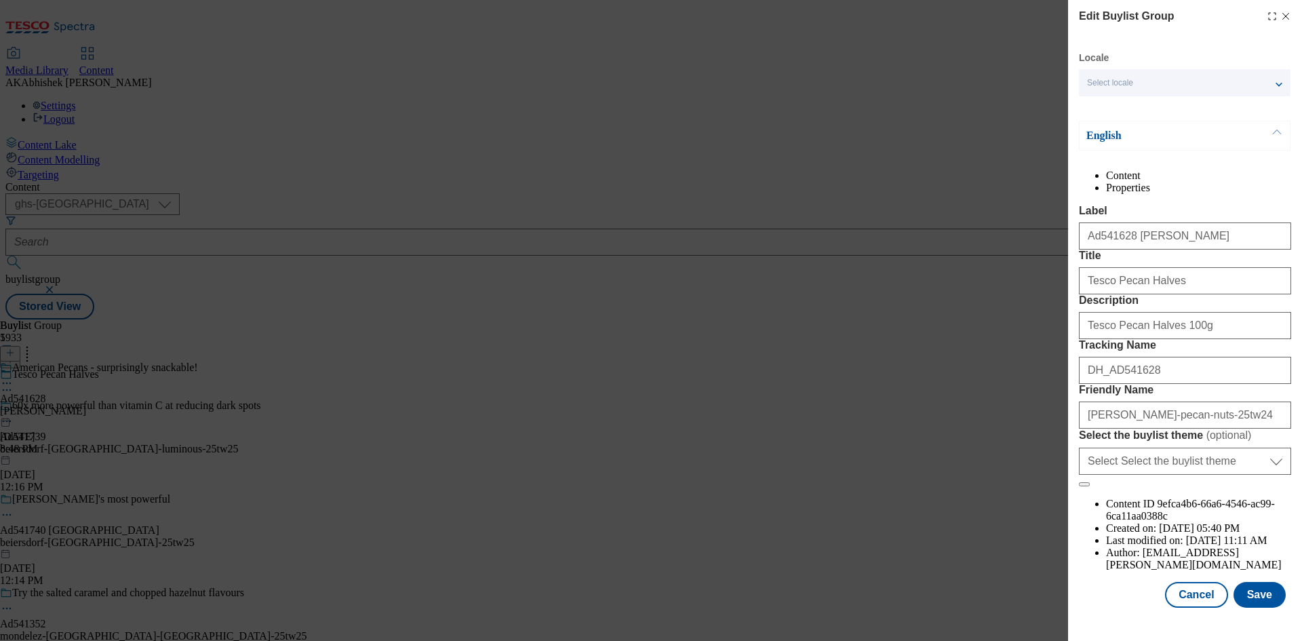
scroll to position [52, 0]
click at [1196, 339] on input "Tesco Pecan Halves 100g" at bounding box center [1185, 325] width 212 height 27
drag, startPoint x: 1186, startPoint y: 283, endPoint x: 1021, endPoint y: 271, distance: 165.2
click at [1027, 271] on div "Edit Buylist Group Locale Select locale English Welsh English Content Propertie…" at bounding box center [651, 320] width 1302 height 641
click at [1243, 608] on button "Save" at bounding box center [1260, 595] width 52 height 26
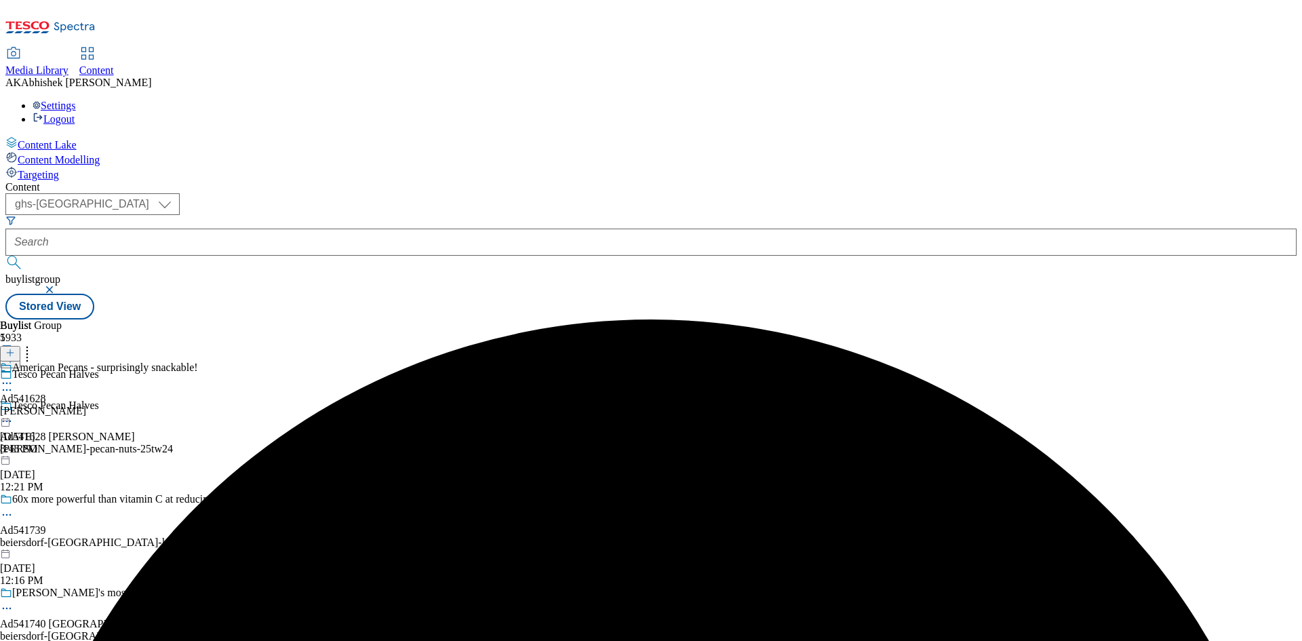
click at [14, 376] on icon at bounding box center [7, 383] width 14 height 14
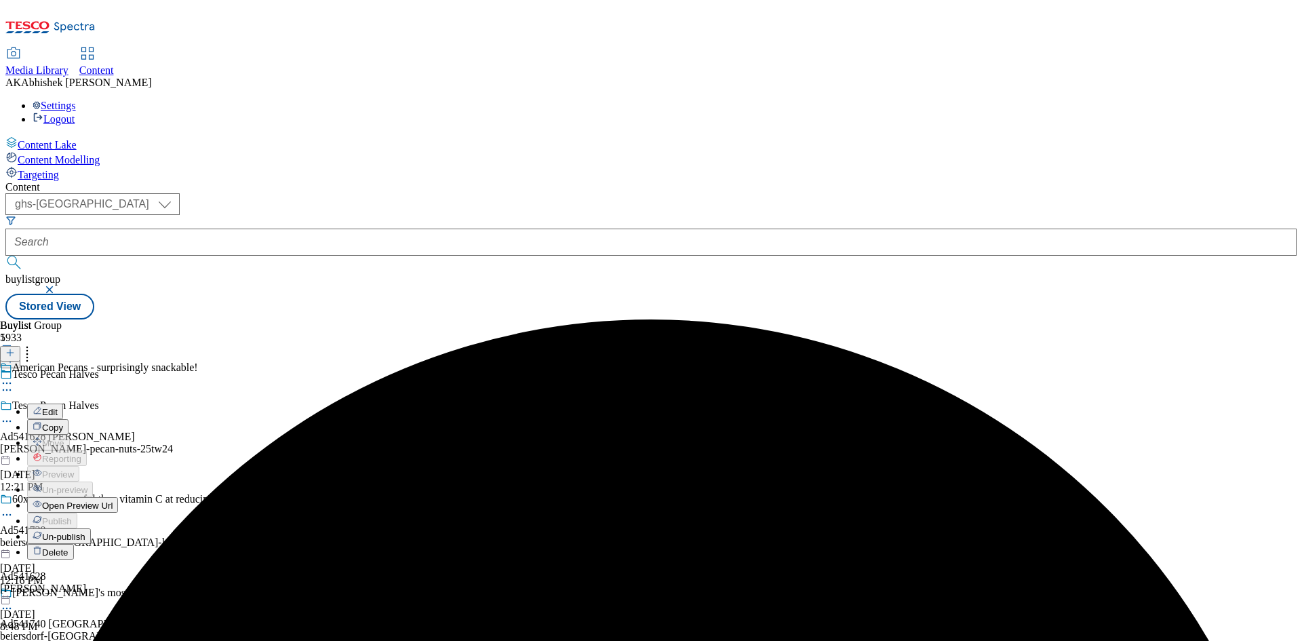
click at [113, 501] on span "Open Preview Url" at bounding box center [77, 506] width 71 height 10
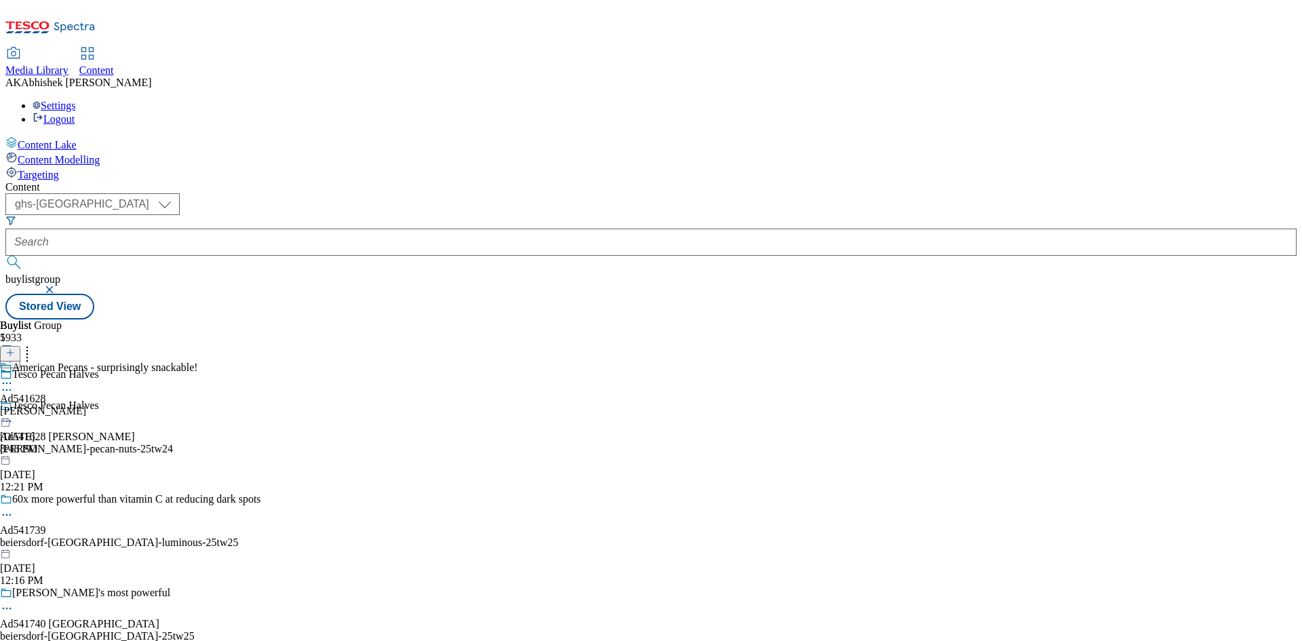
click at [14, 376] on icon at bounding box center [7, 383] width 14 height 14
click at [721, 319] on div "Buylist Group 5933 Tesco Pecan Halves Tesco Pecan Halves Ad541628 peter-meadows…" at bounding box center [651, 319] width 1292 height 0
